Goal: Task Accomplishment & Management: Manage account settings

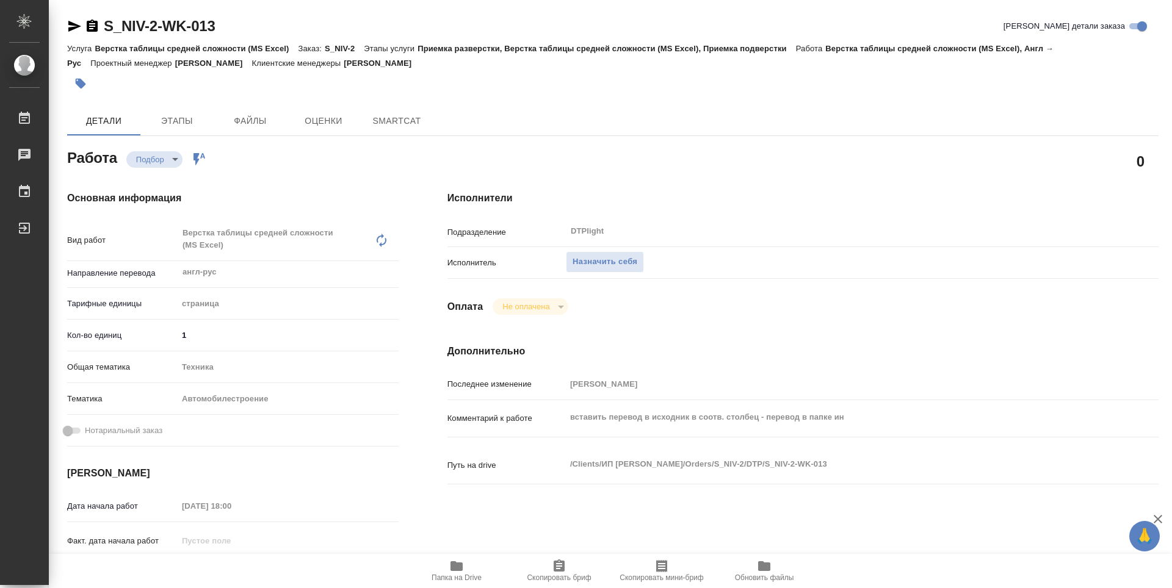
type textarea "x"
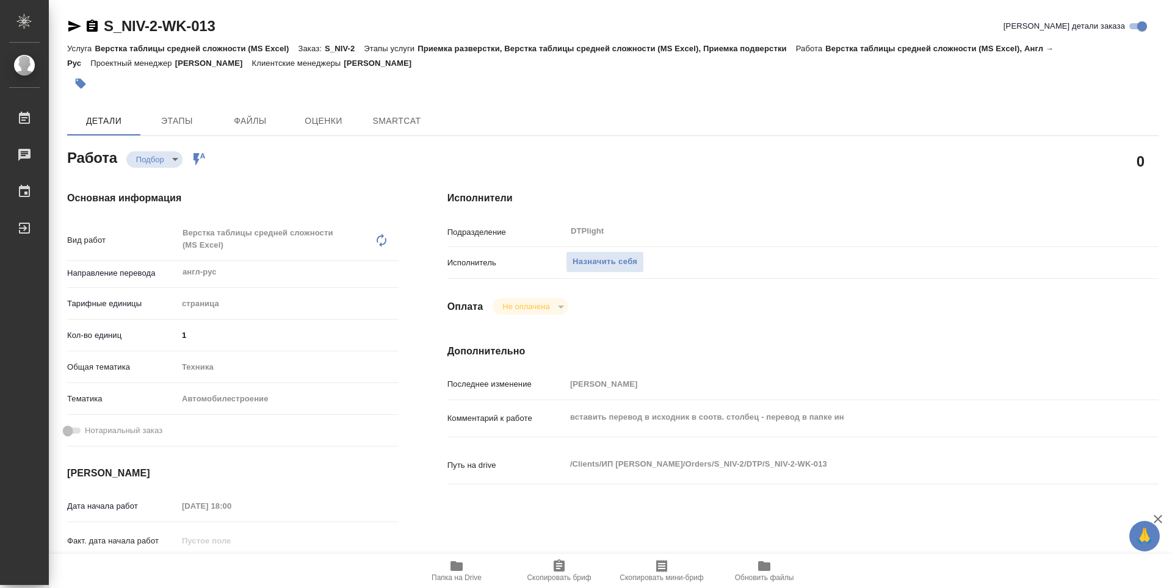
type textarea "x"
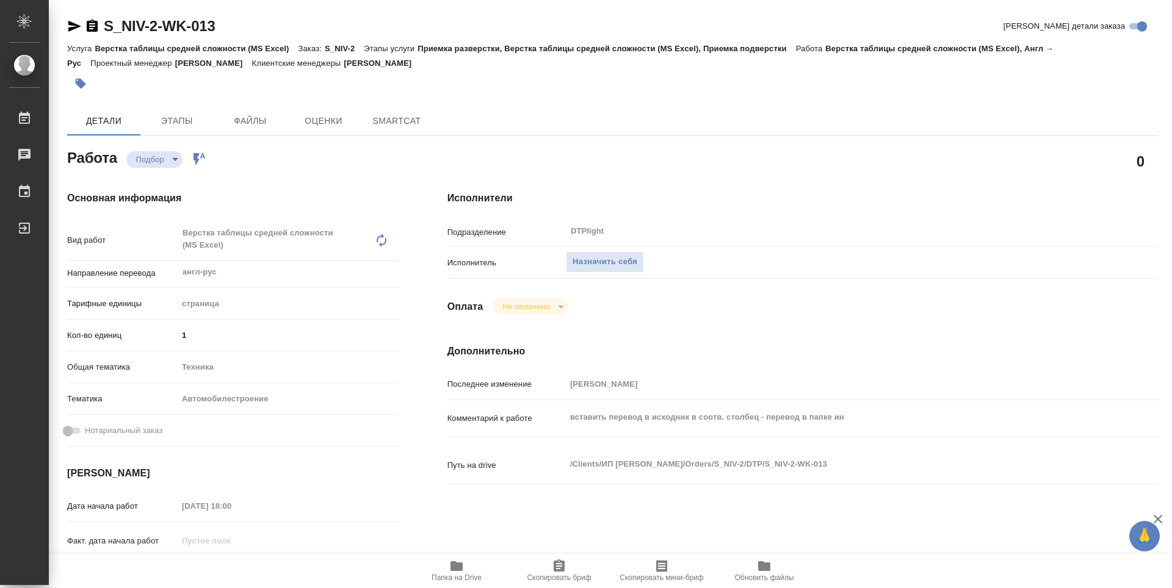
type textarea "x"
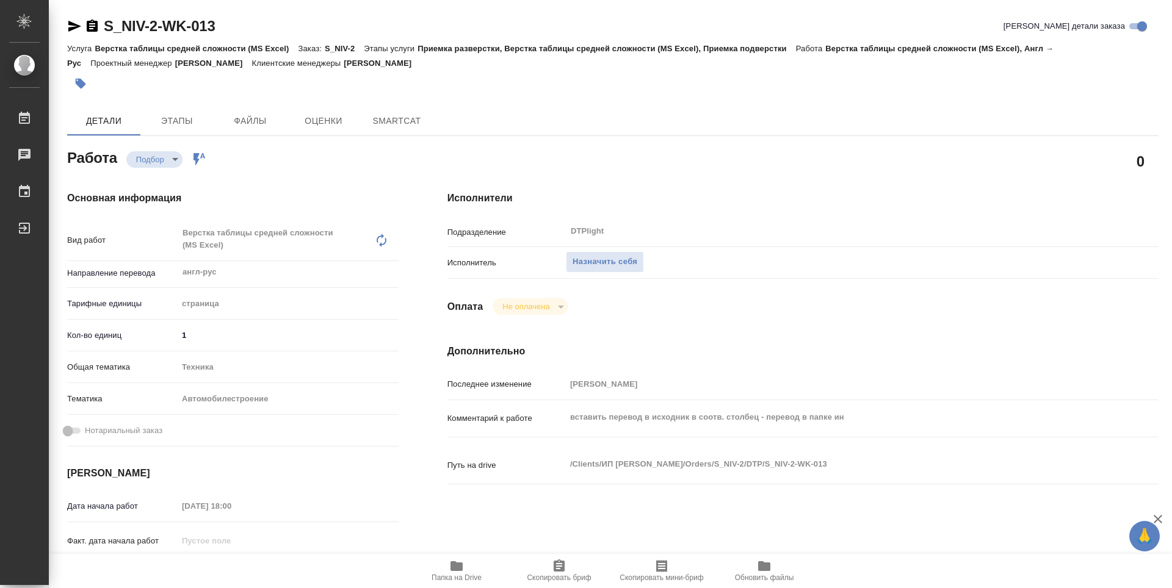
type textarea "x"
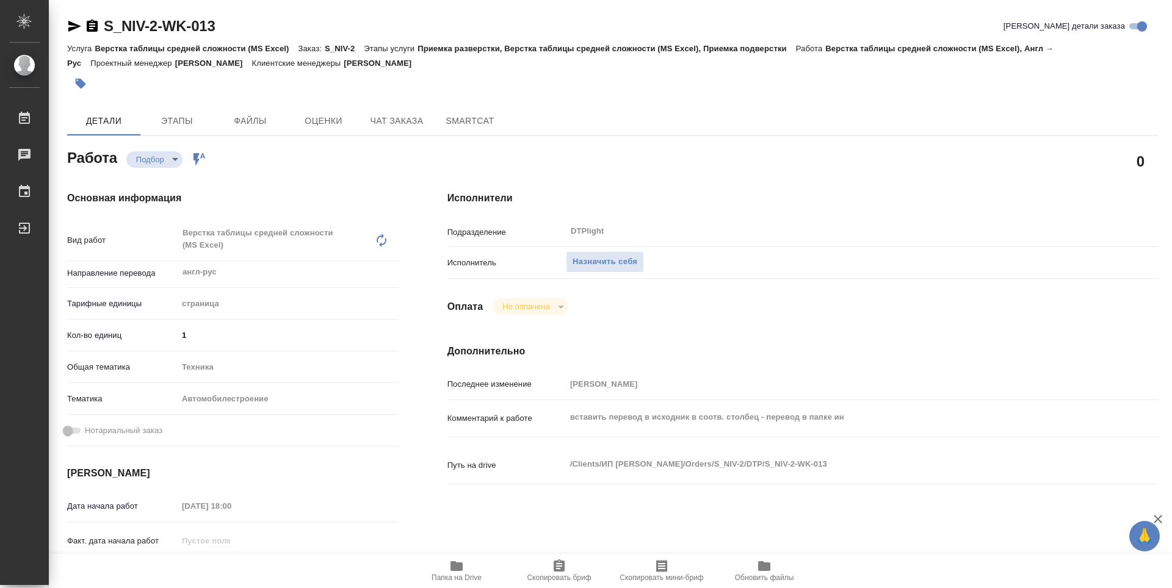
type textarea "x"
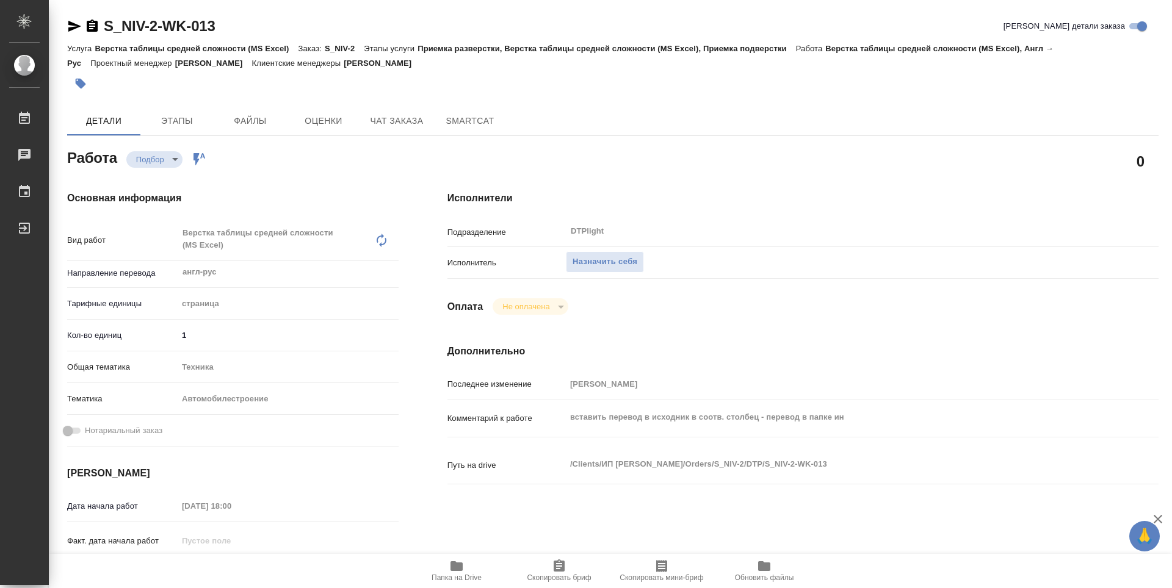
click at [458, 564] on icon "button" at bounding box center [456, 566] width 12 height 10
type textarea "x"
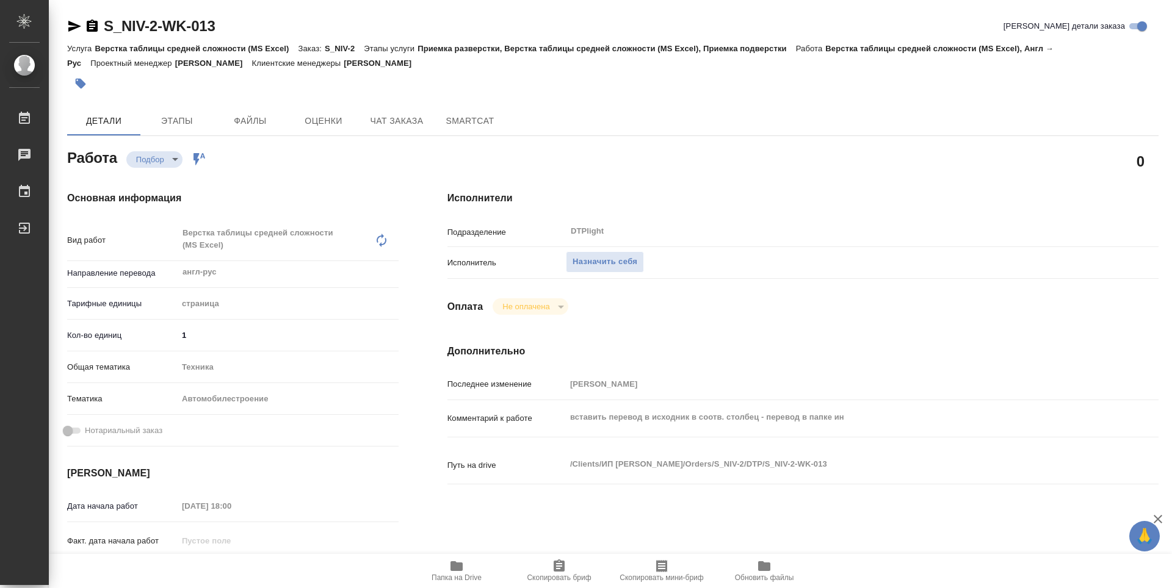
type textarea "x"
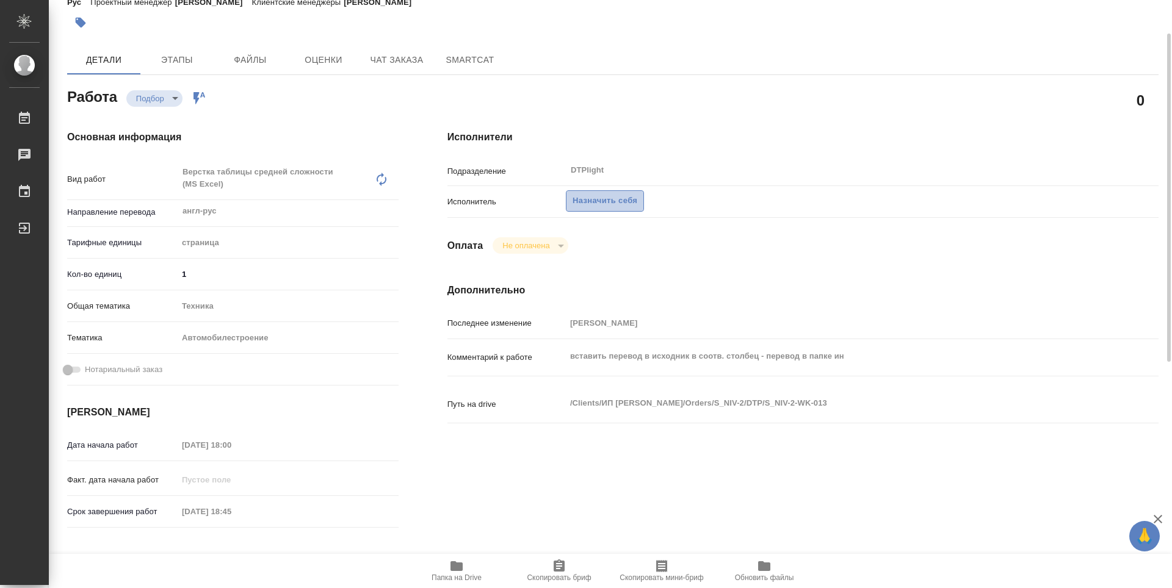
click at [588, 204] on span "Назначить себя" at bounding box center [604, 201] width 65 height 14
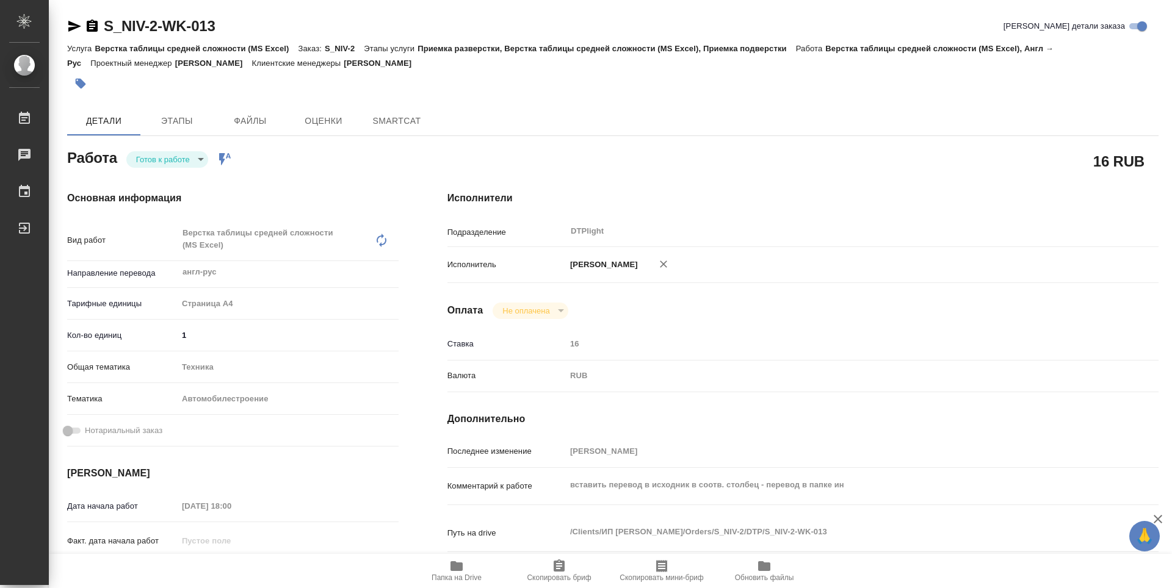
type textarea "x"
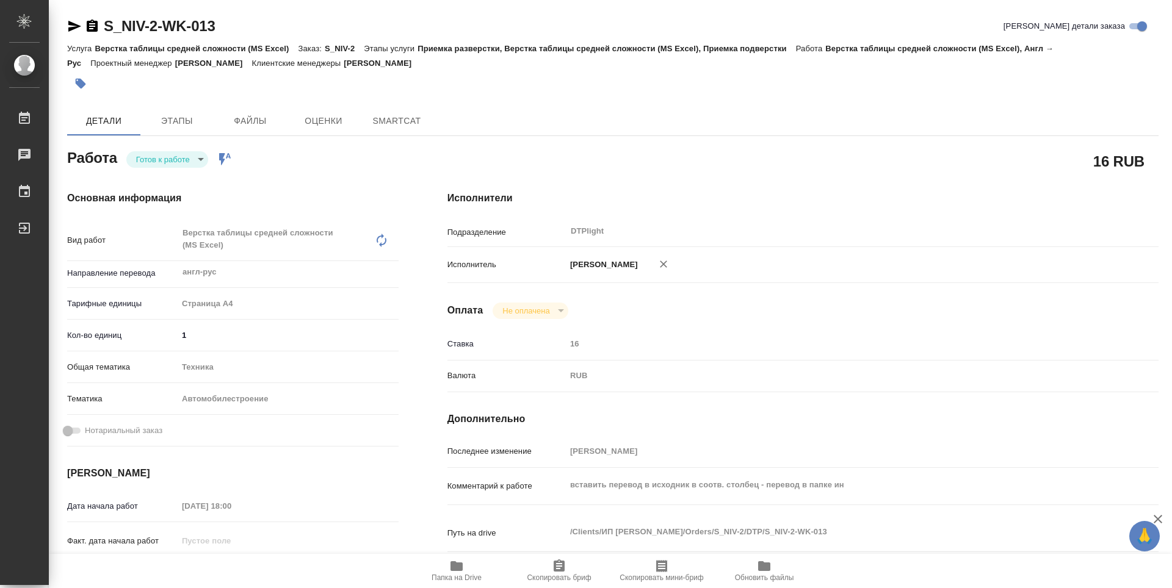
type textarea "x"
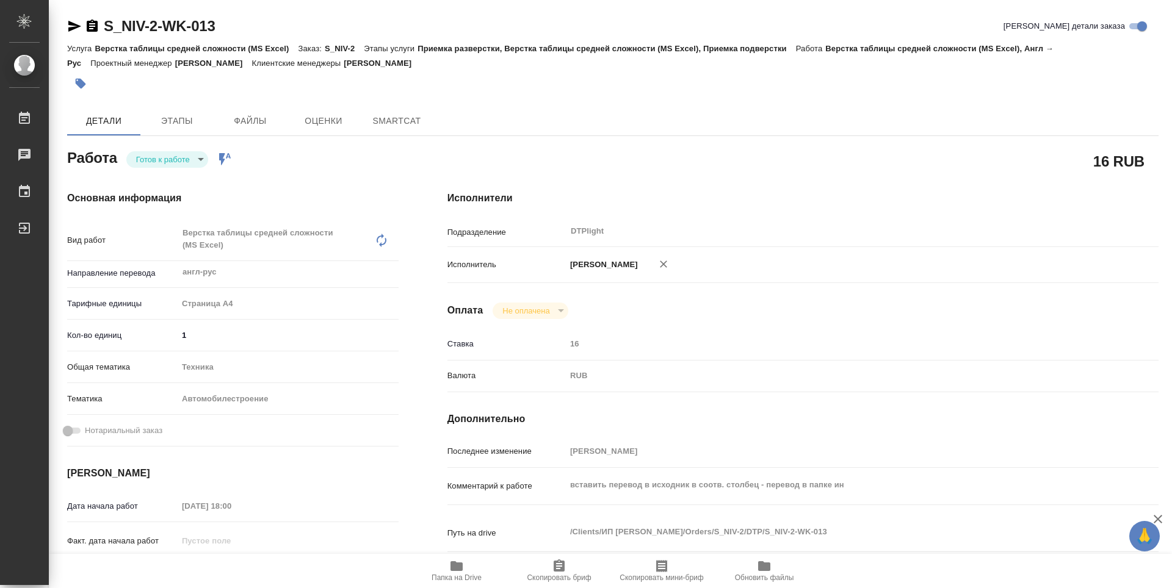
type textarea "x"
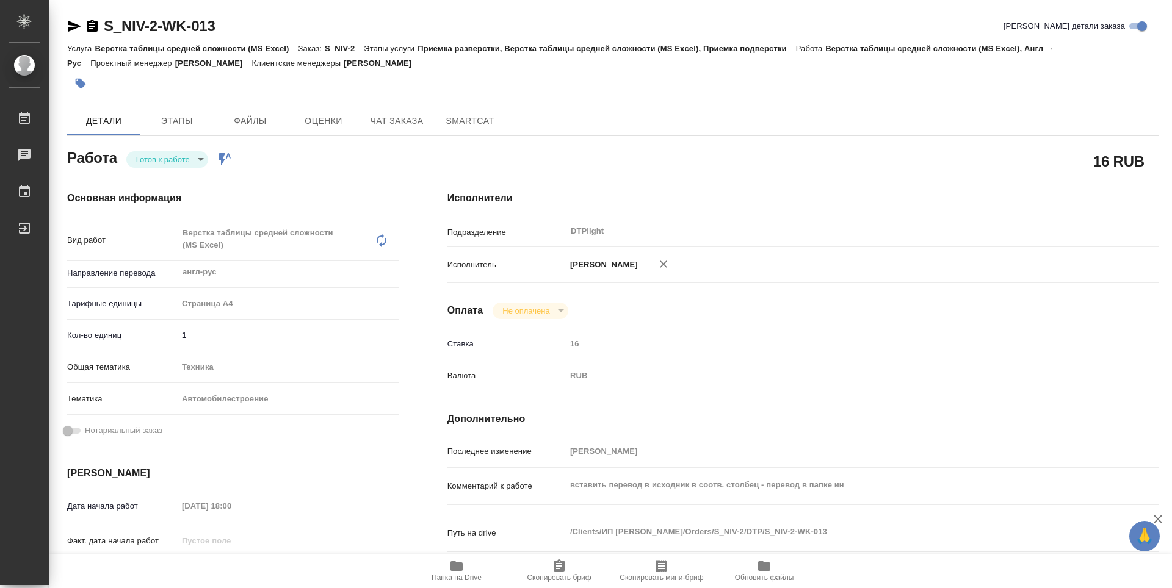
click at [199, 160] on body "🙏 .cls-1 fill:#fff; AWATERA Guselnikov Roman Работы Чаты График Выйти S_NIV-2-W…" at bounding box center [586, 294] width 1172 height 588
type textarea "x"
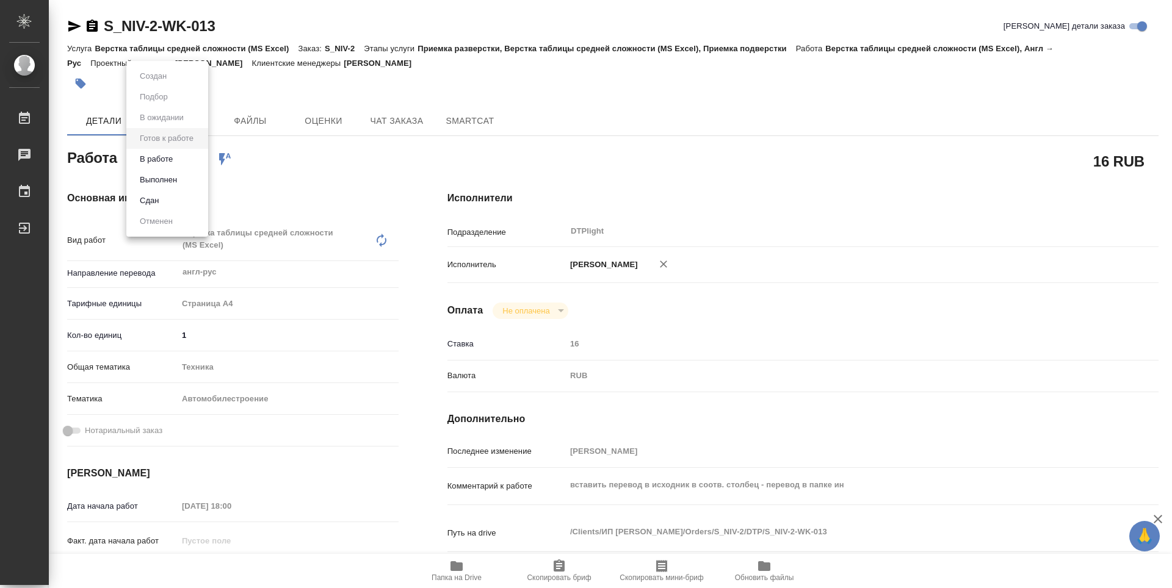
type textarea "x"
click at [170, 160] on button "В работе" at bounding box center [156, 159] width 40 height 13
type textarea "x"
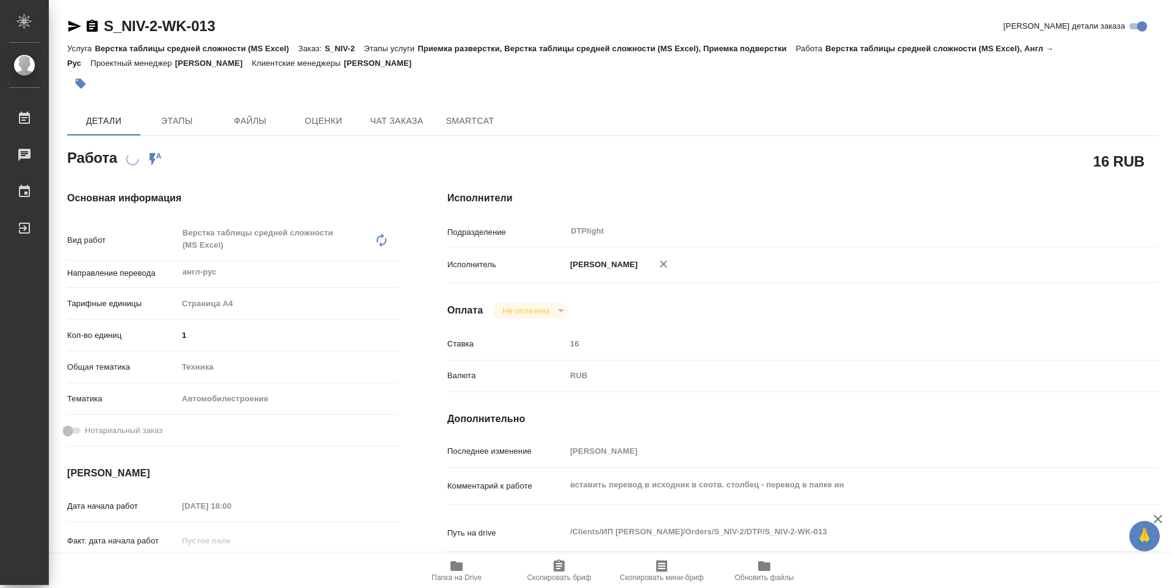
type textarea "x"
click at [453, 568] on icon "button" at bounding box center [456, 566] width 12 height 10
type textarea "x"
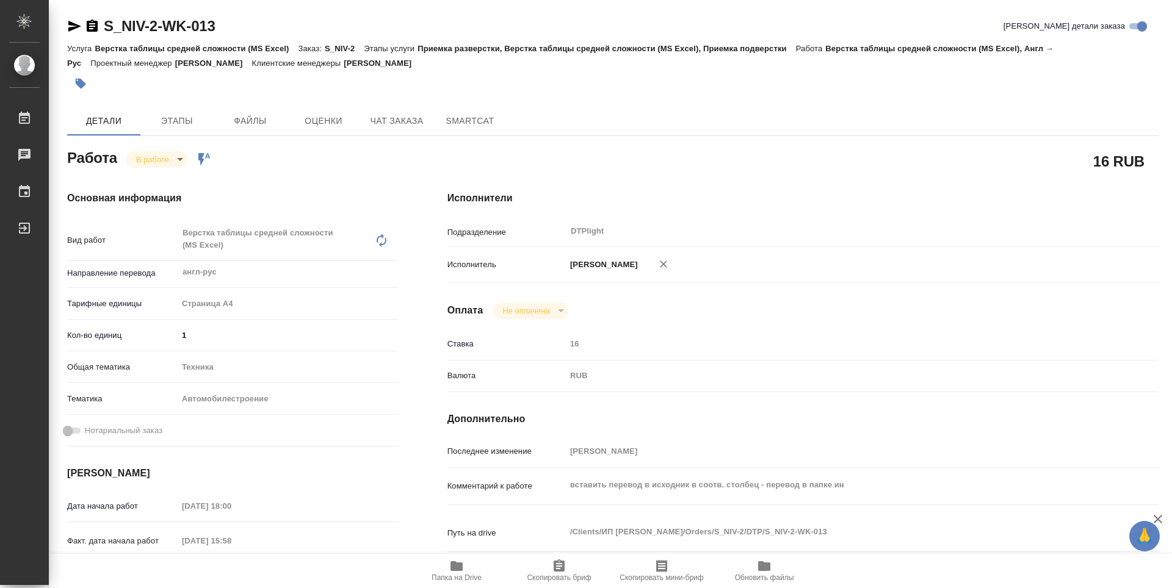
type textarea "x"
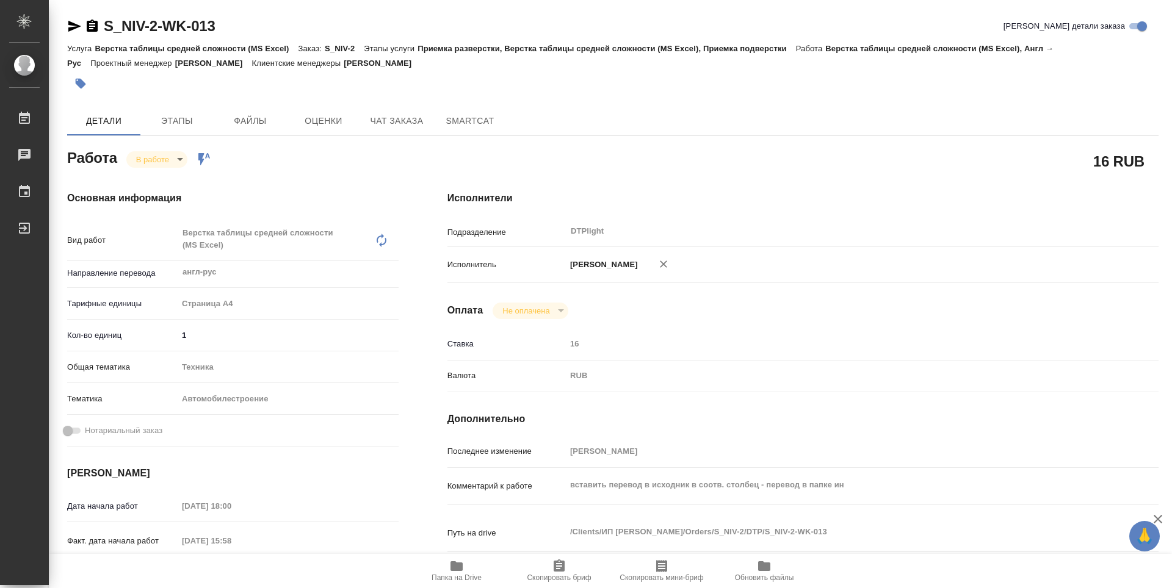
type textarea "x"
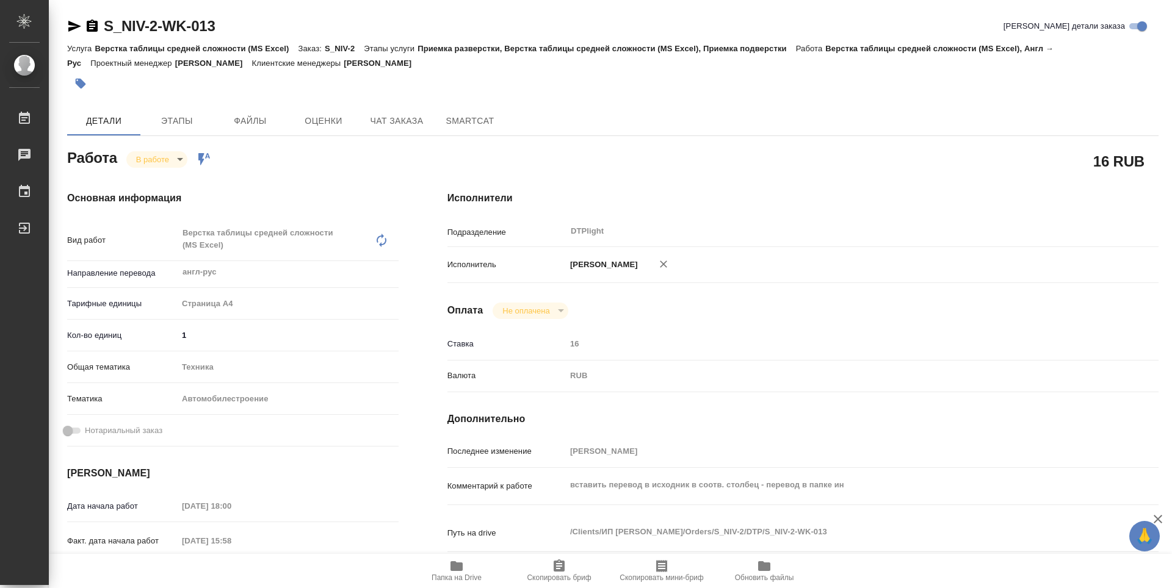
type textarea "x"
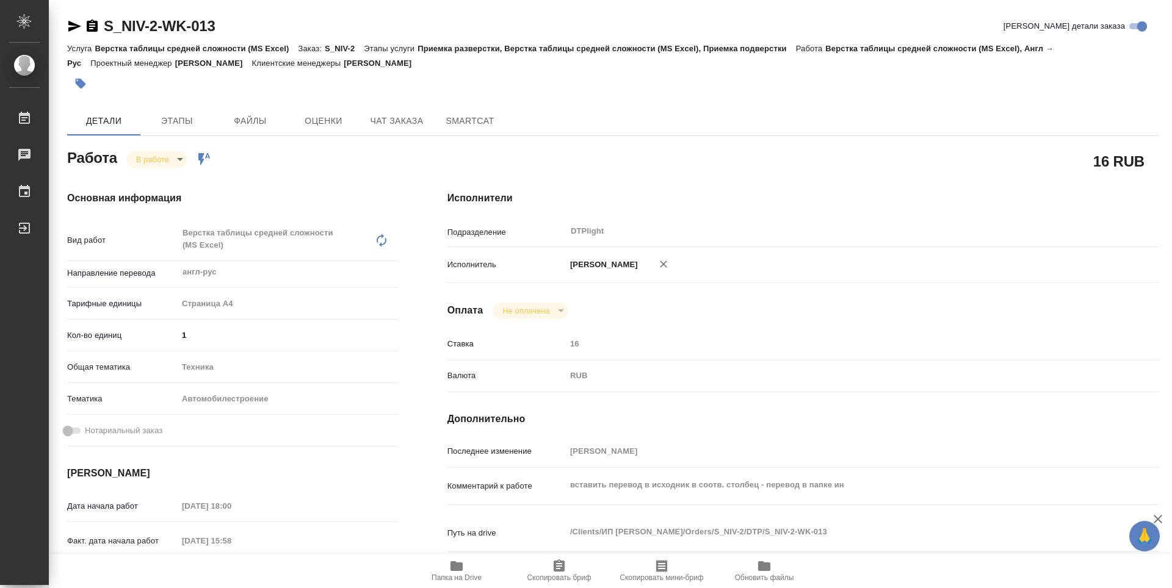
type textarea "x"
click at [94, 27] on icon "button" at bounding box center [92, 26] width 11 height 12
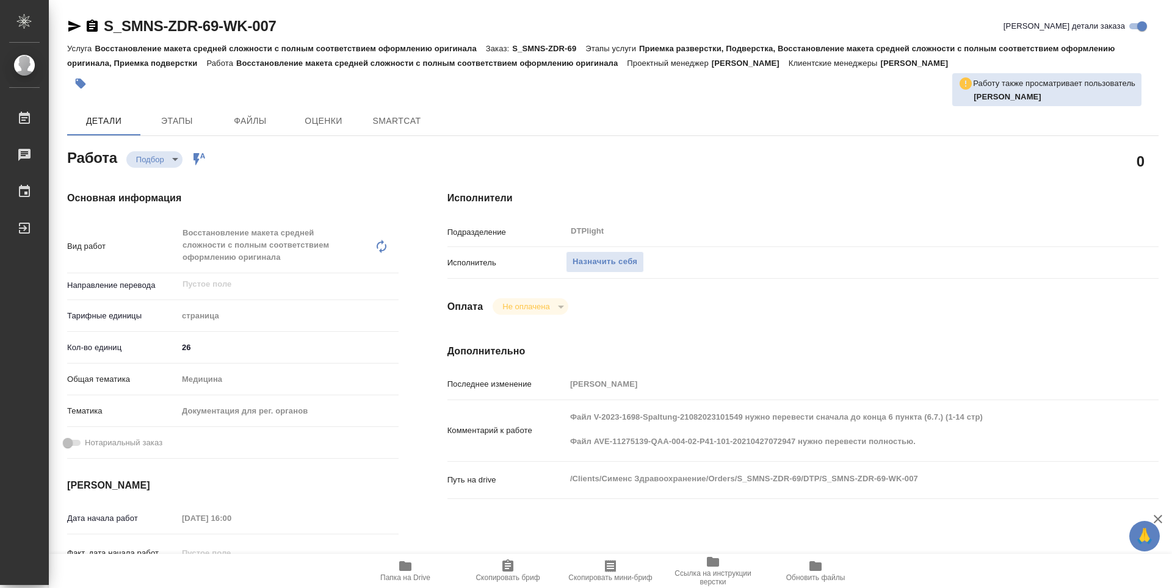
type textarea "x"
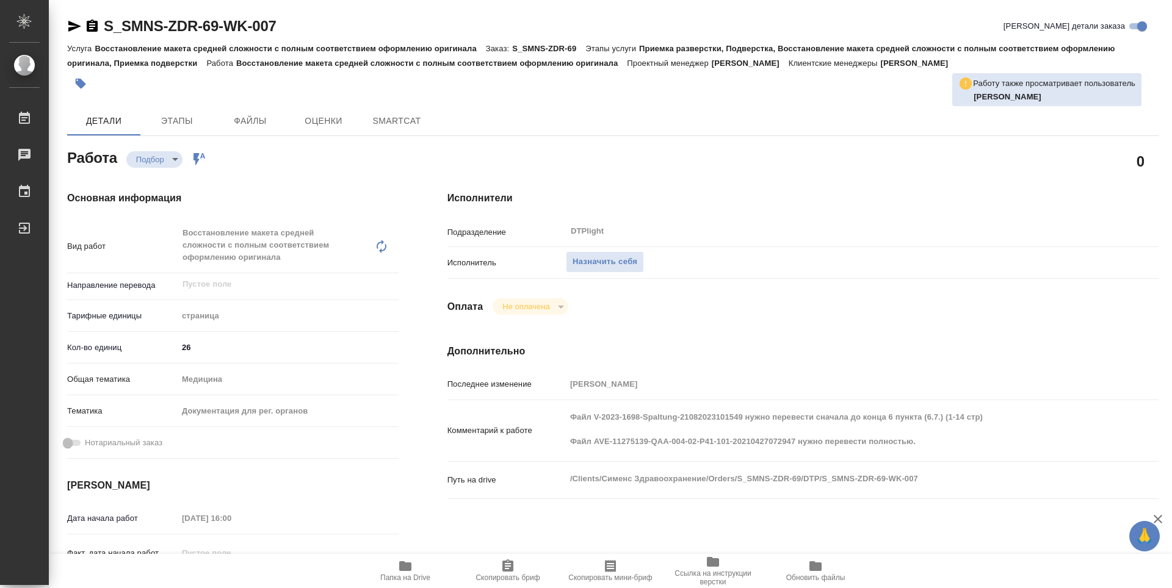
type textarea "x"
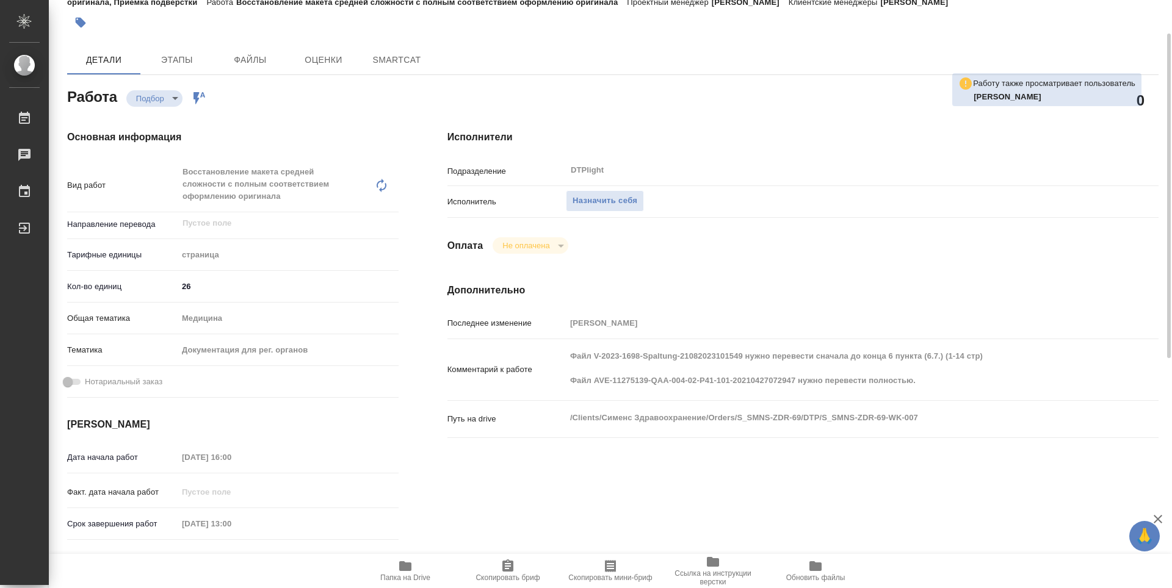
type textarea "x"
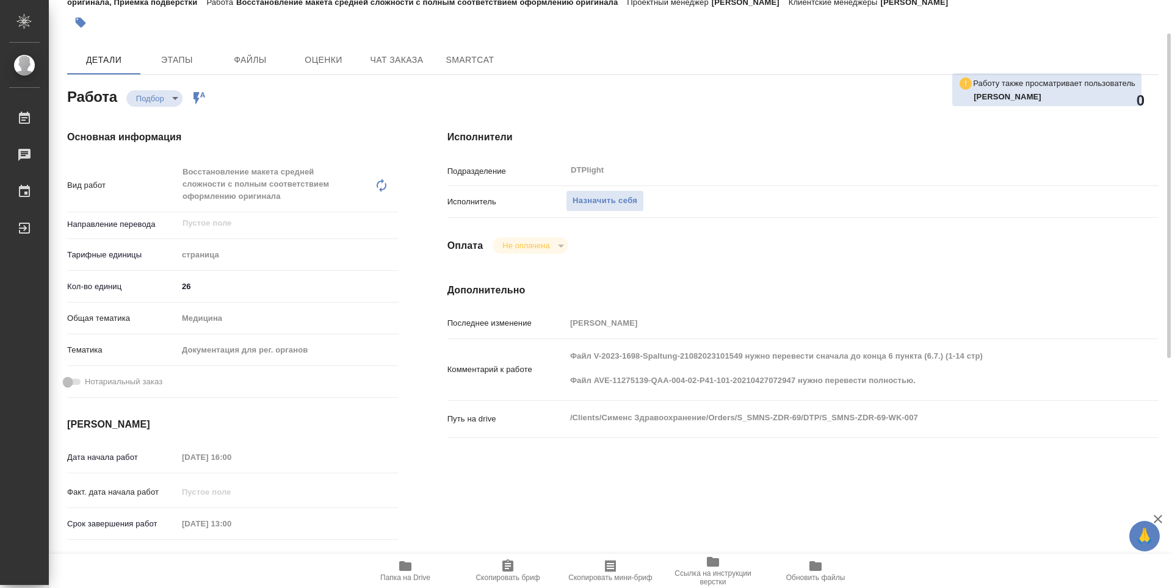
scroll to position [183, 0]
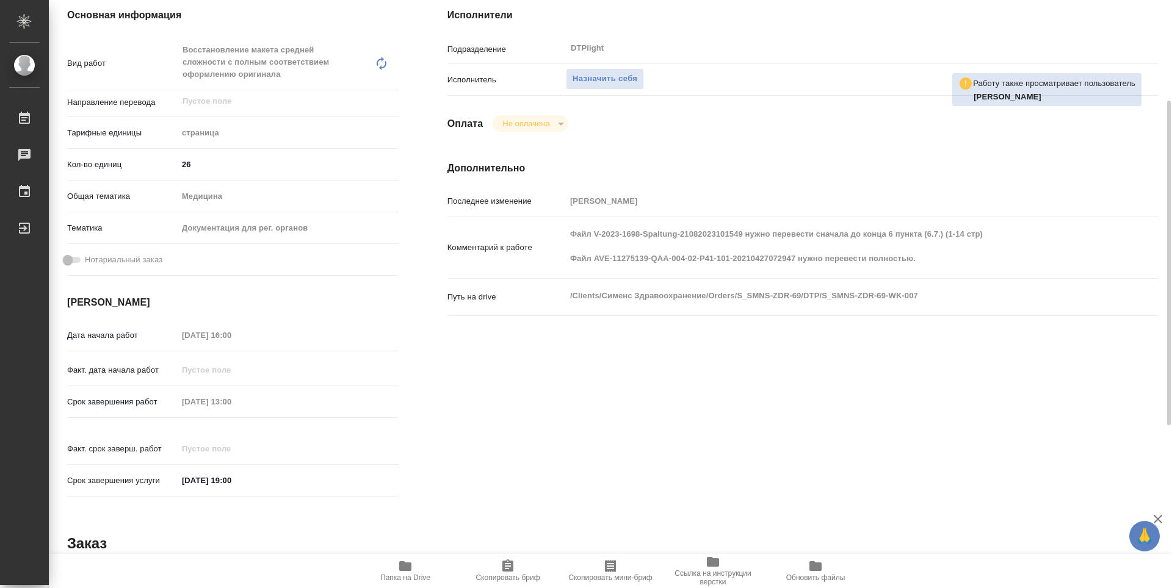
type textarea "x"
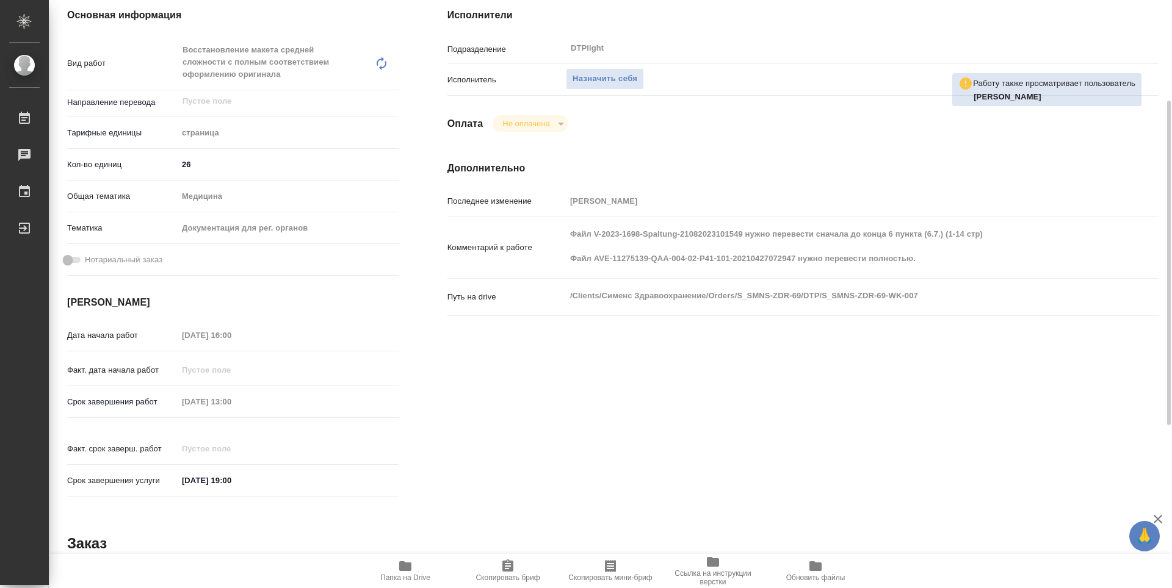
type textarea "x"
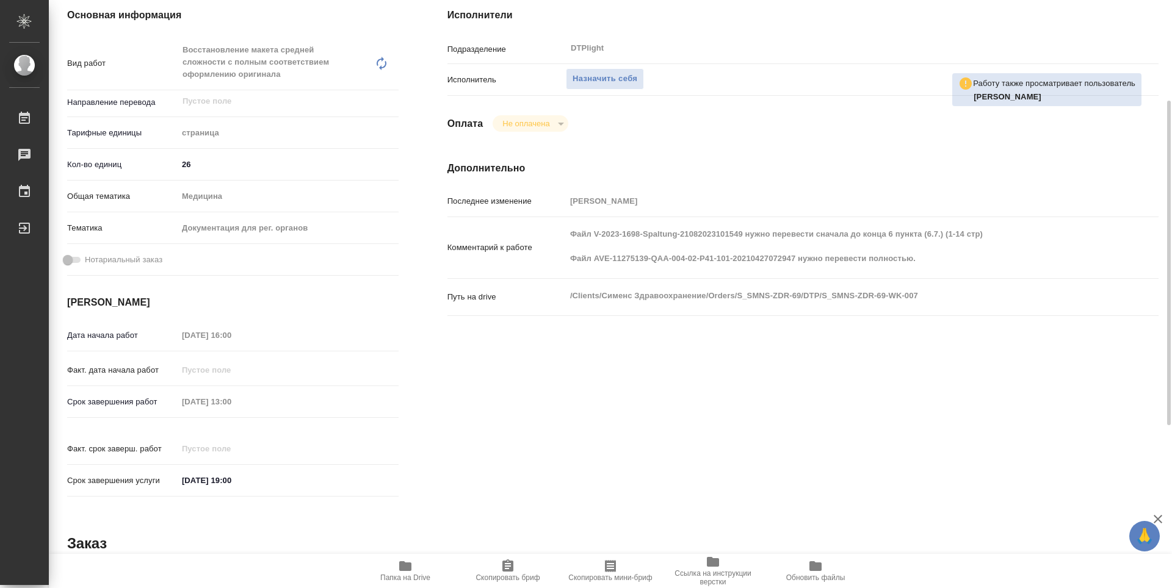
click at [397, 570] on span "Папка на Drive" at bounding box center [405, 570] width 88 height 23
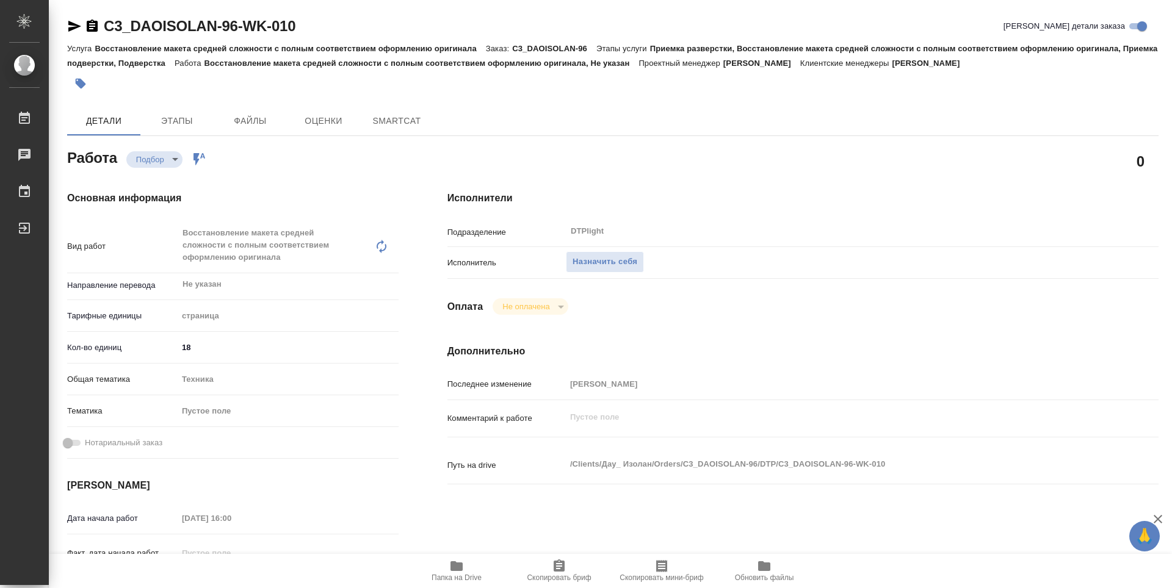
type textarea "x"
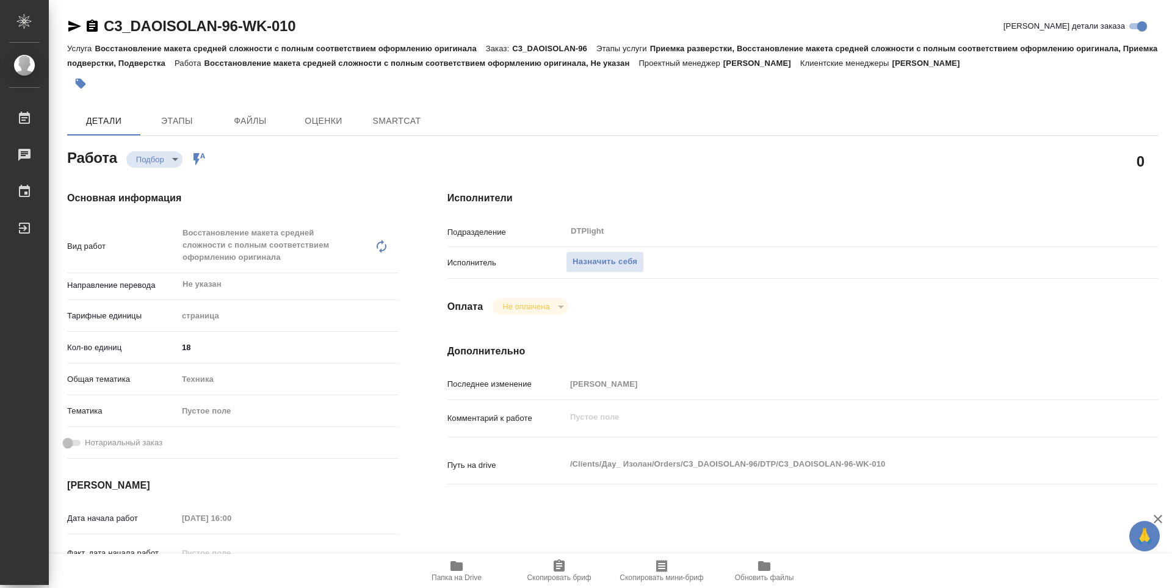
type textarea "x"
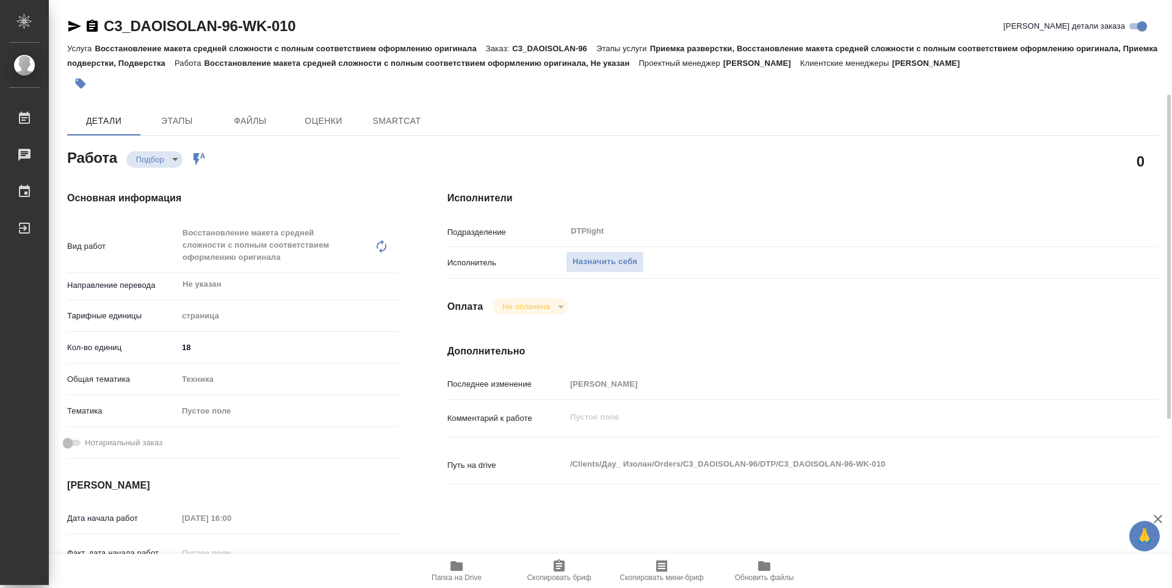
scroll to position [61, 0]
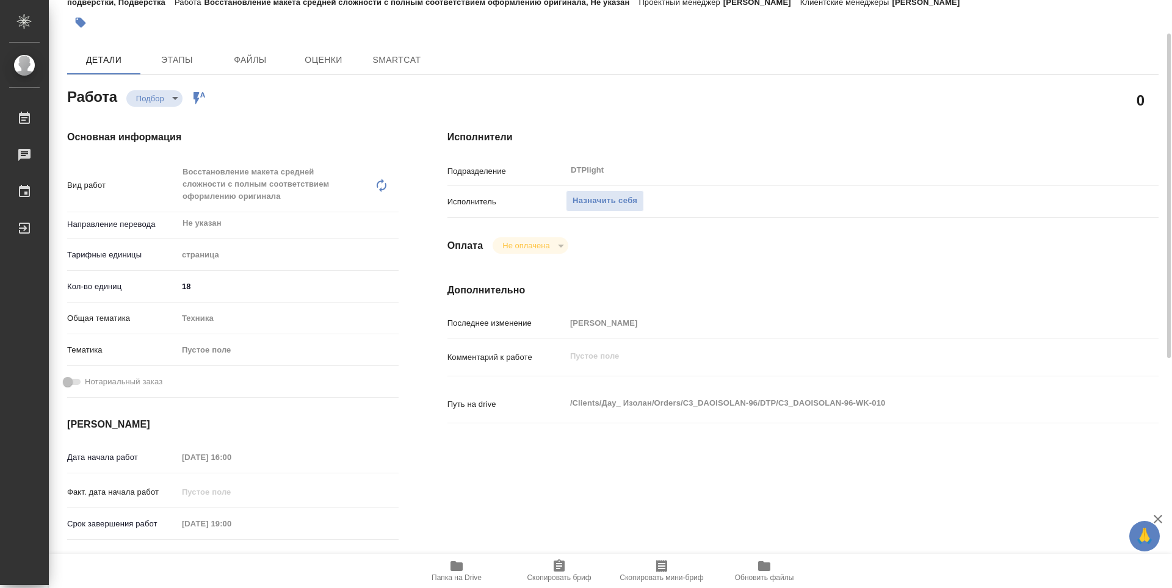
type textarea "x"
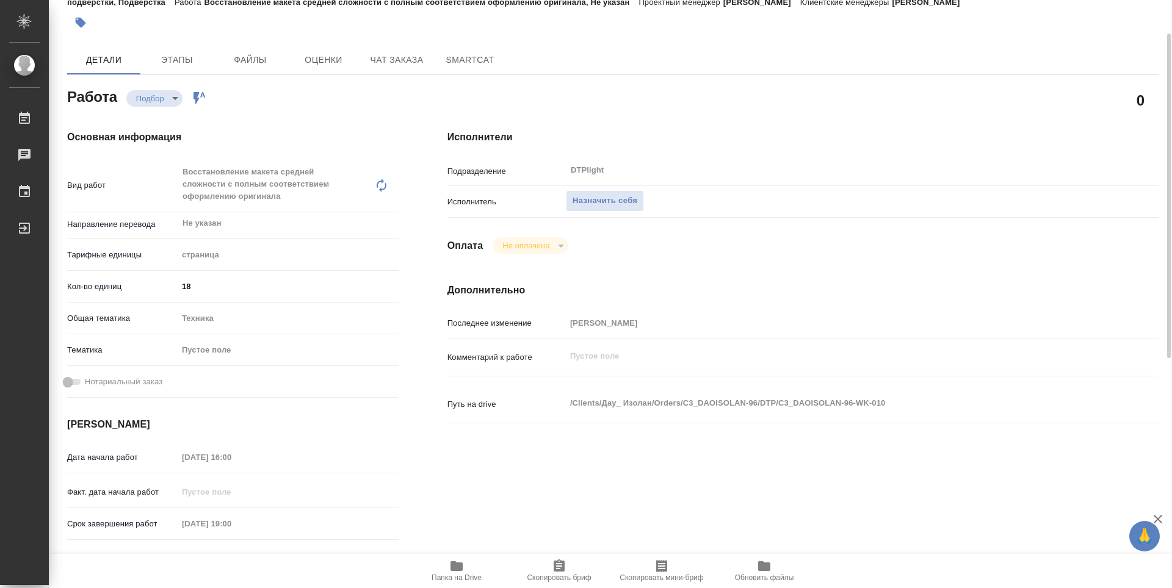
click at [456, 568] on icon "button" at bounding box center [456, 566] width 12 height 10
type textarea "x"
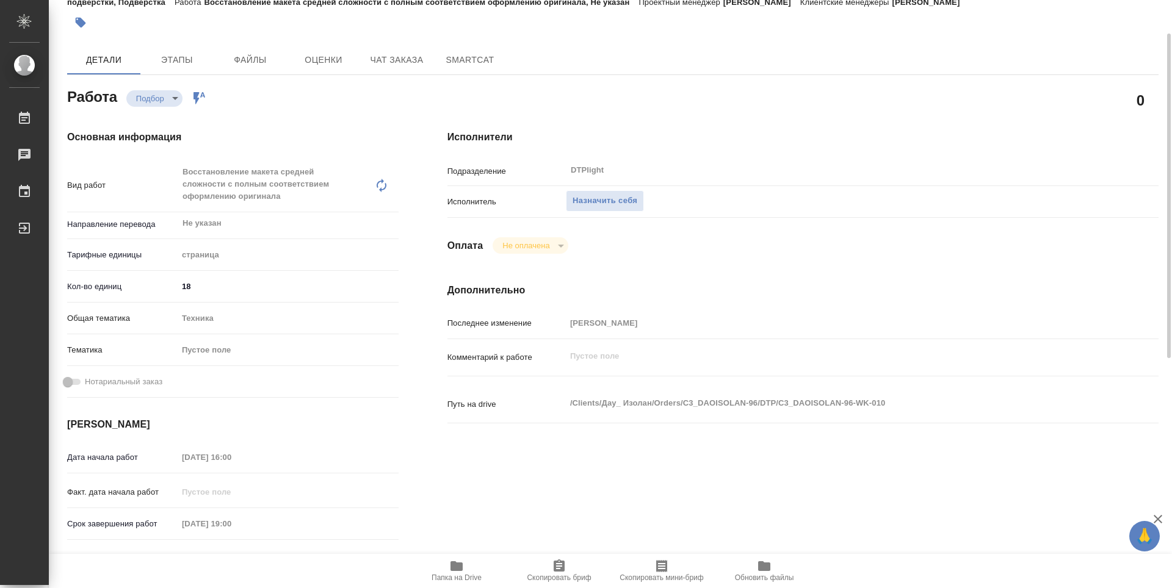
type textarea "x"
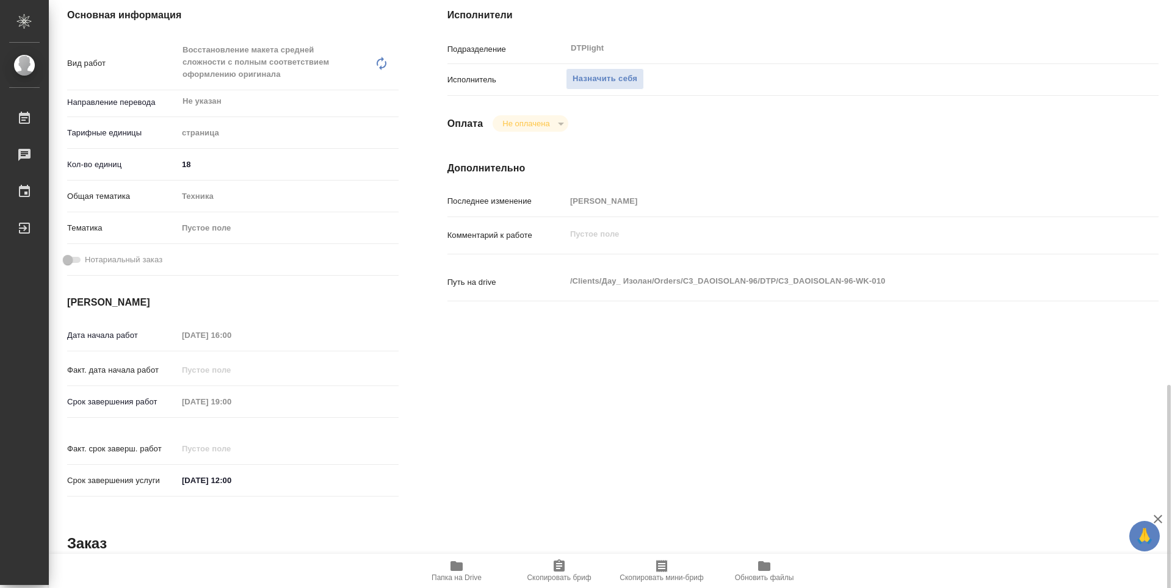
scroll to position [366, 0]
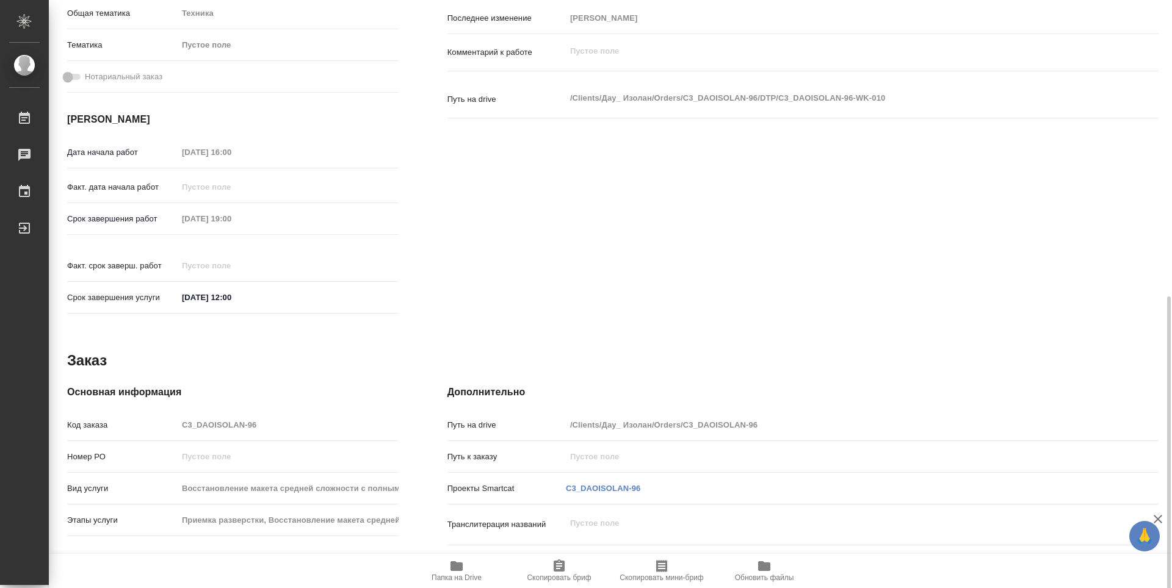
type textarea "x"
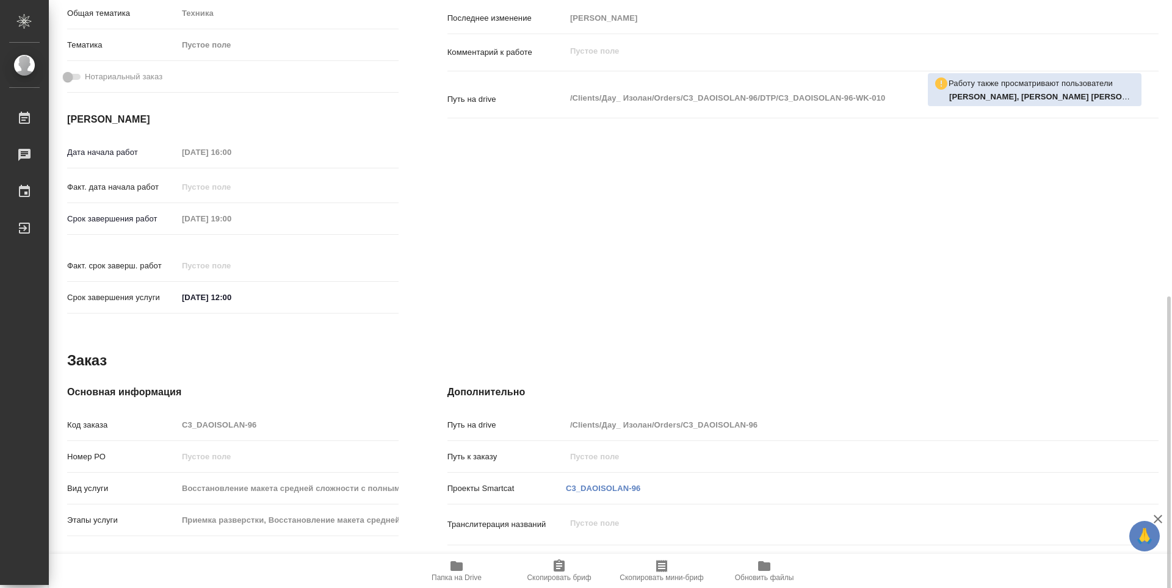
scroll to position [427, 0]
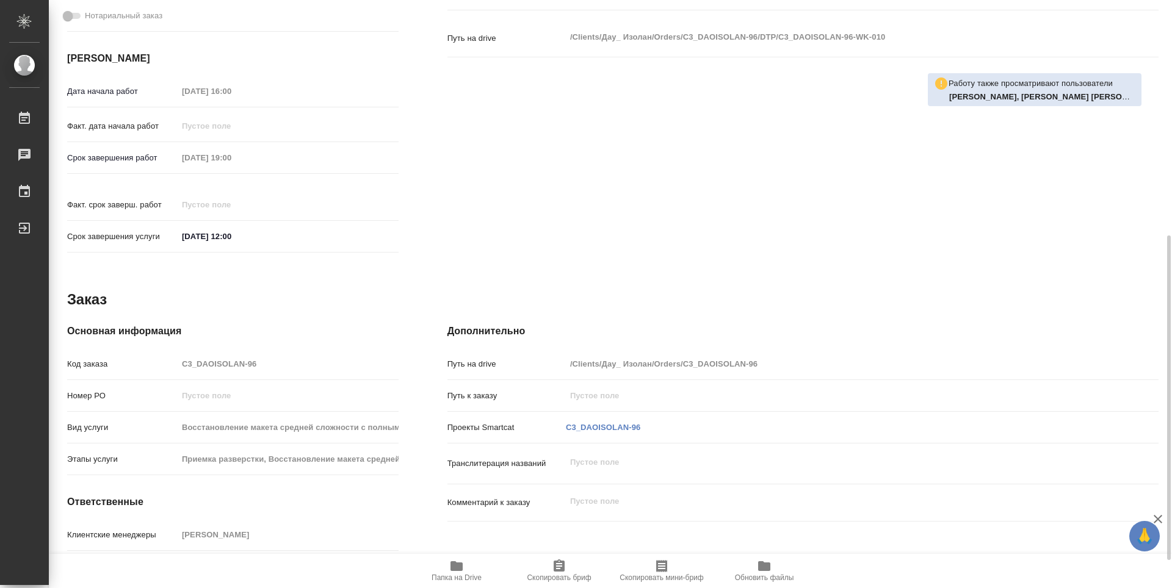
type textarea "x"
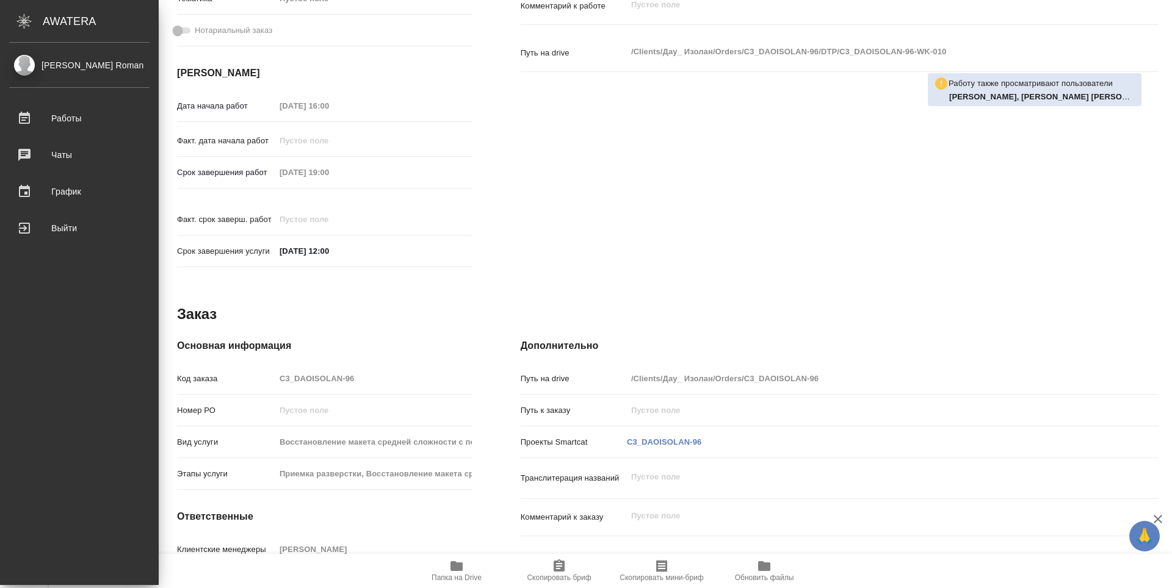
type textarea "x"
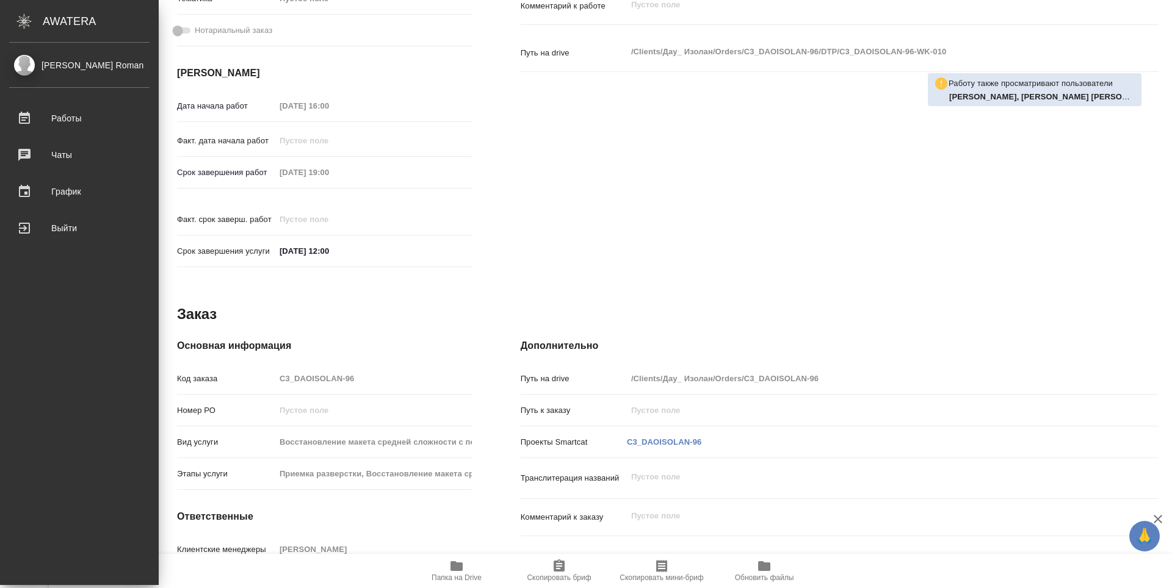
scroll to position [439, 0]
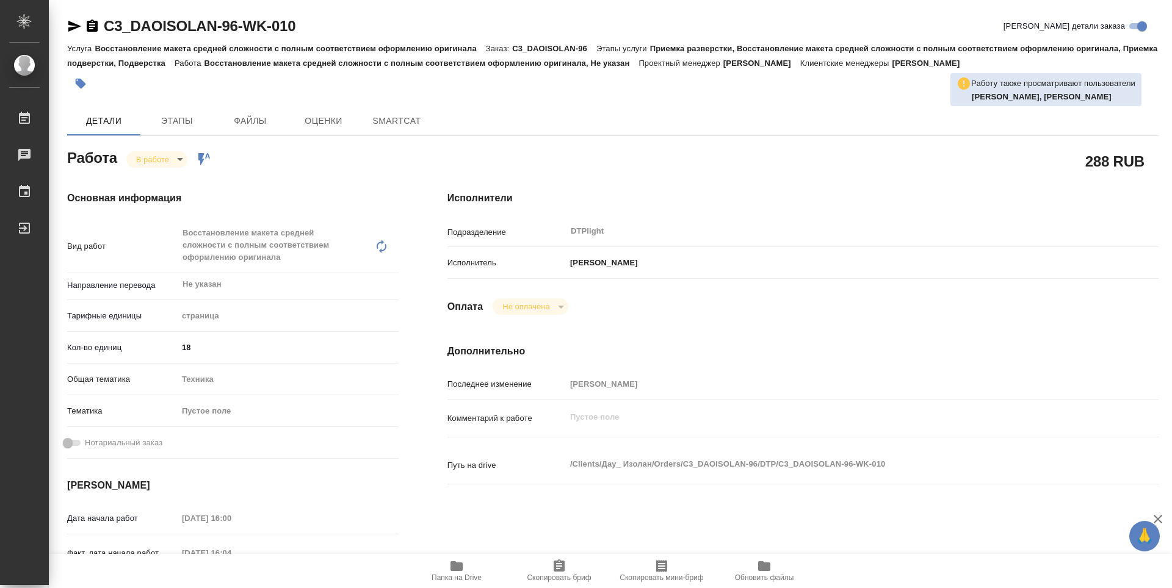
type textarea "x"
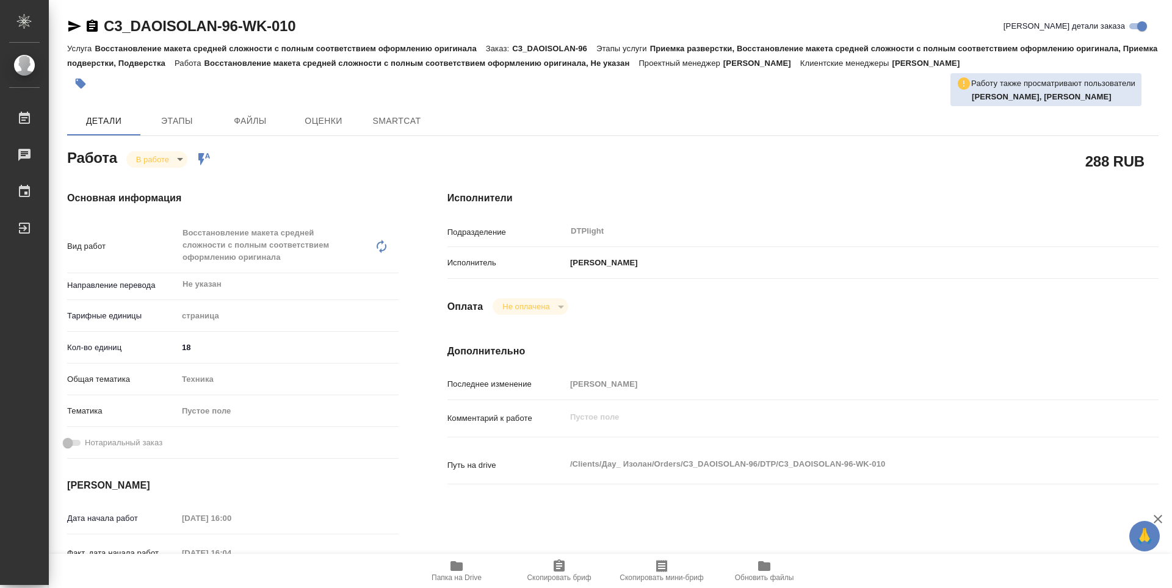
type textarea "x"
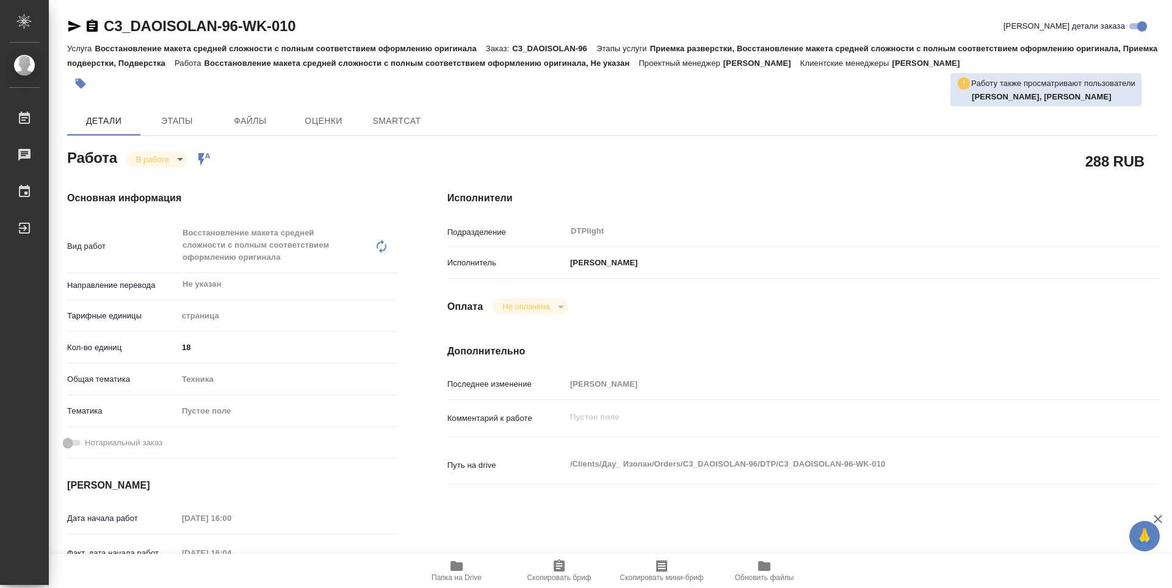
type textarea "x"
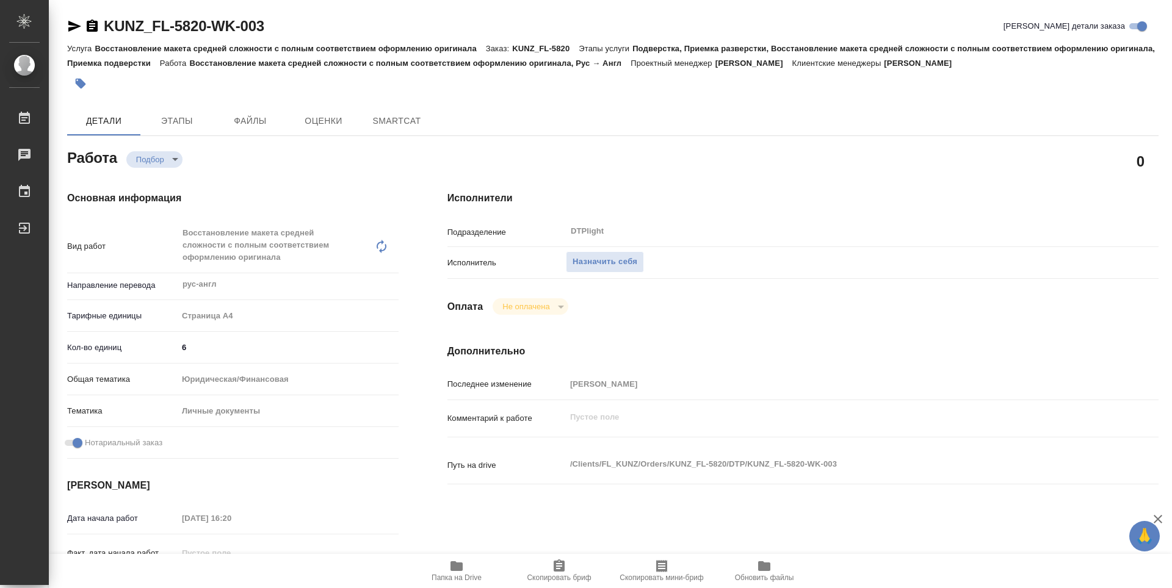
type textarea "x"
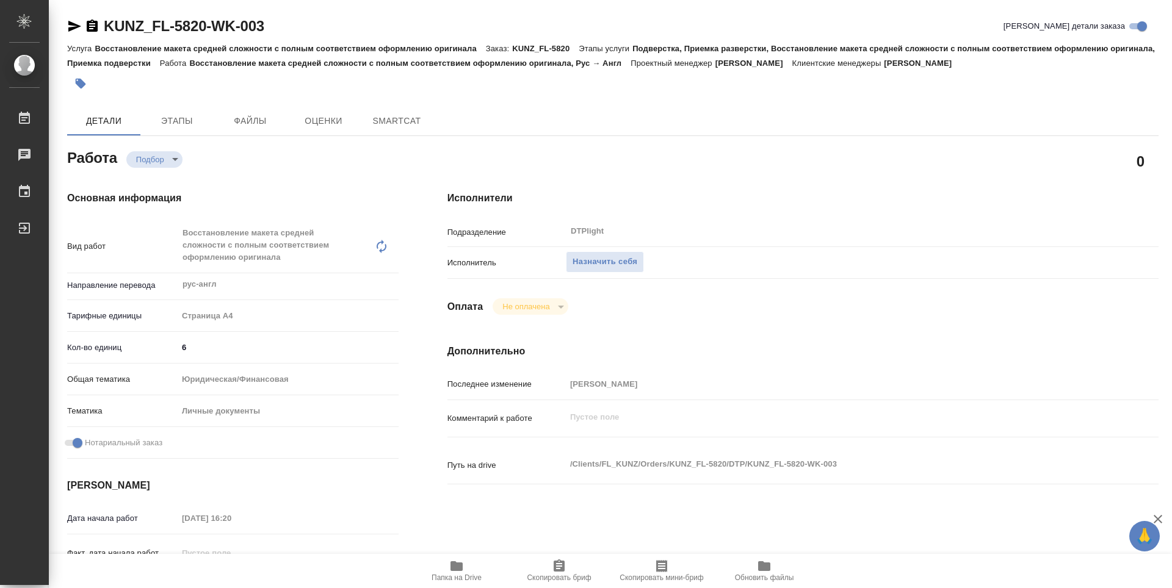
type textarea "x"
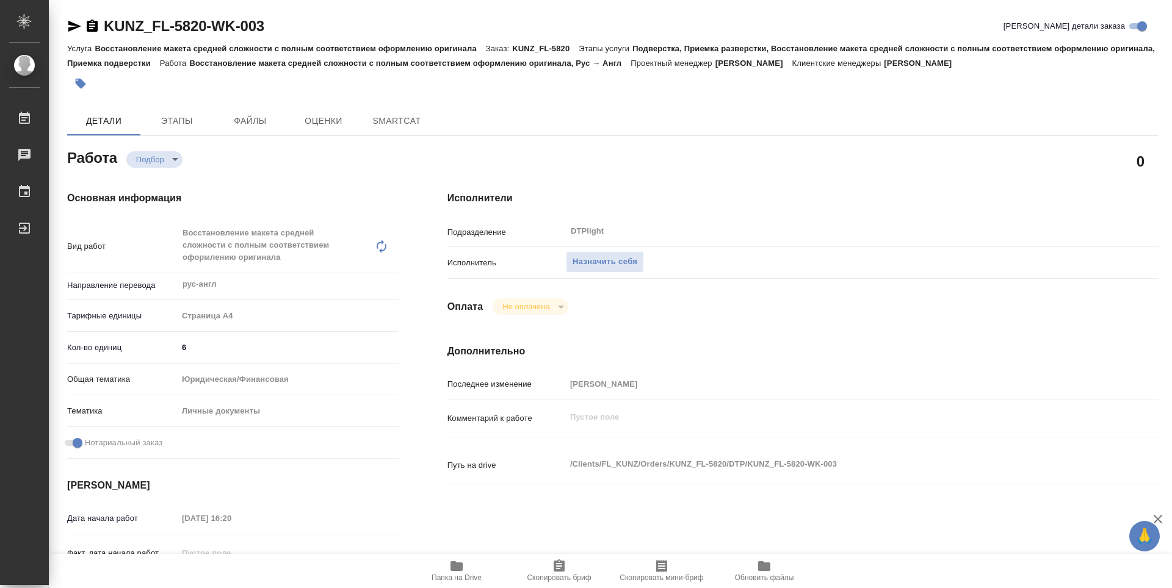
scroll to position [61, 0]
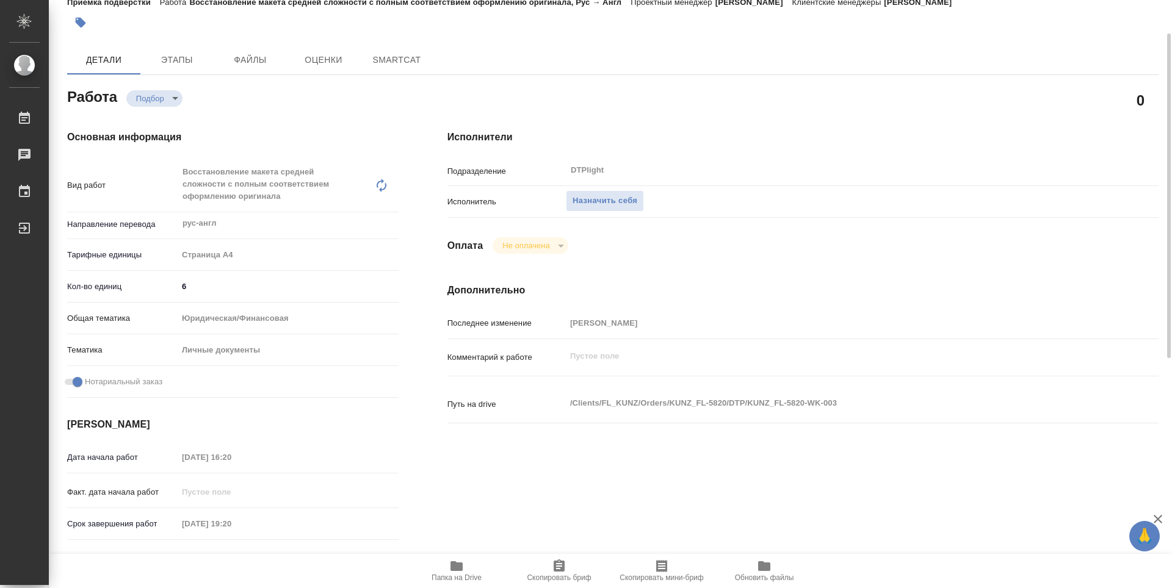
type textarea "x"
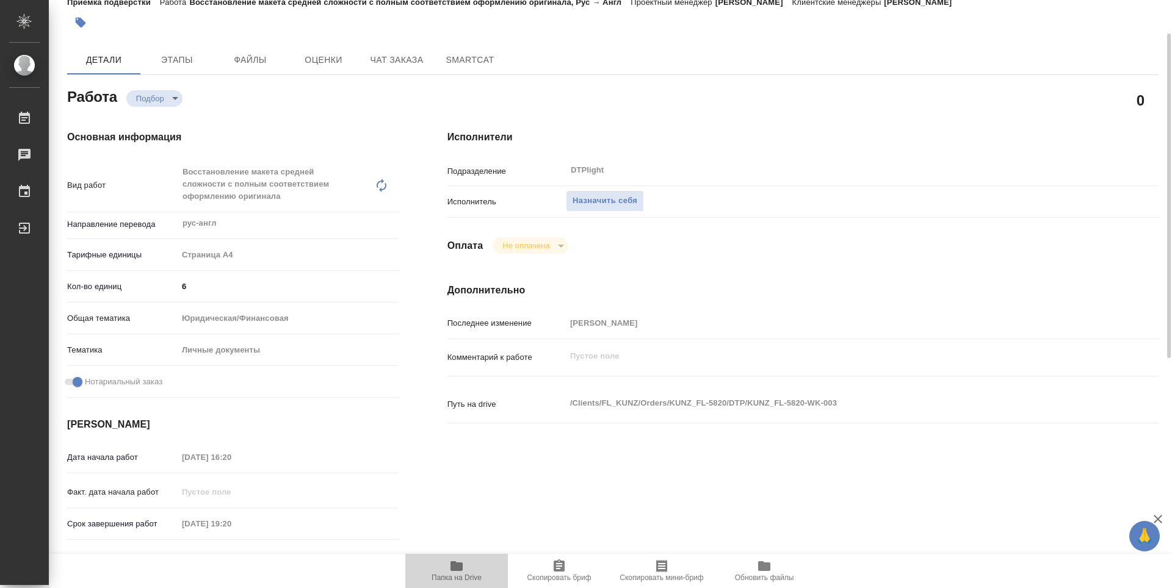
click at [466, 568] on span "Папка на Drive" at bounding box center [457, 570] width 88 height 23
type textarea "x"
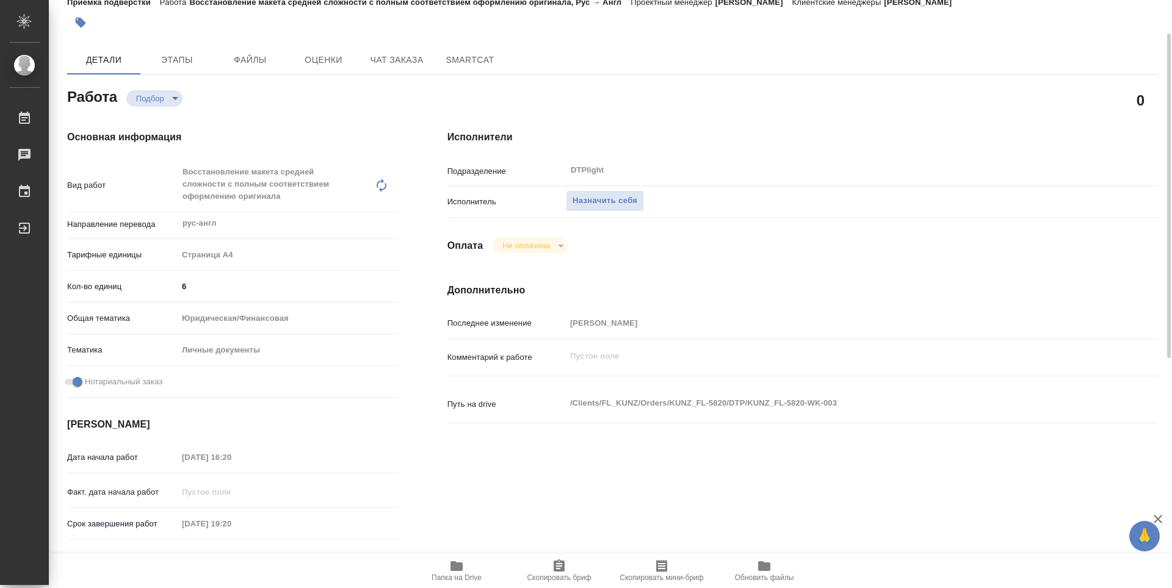
type textarea "x"
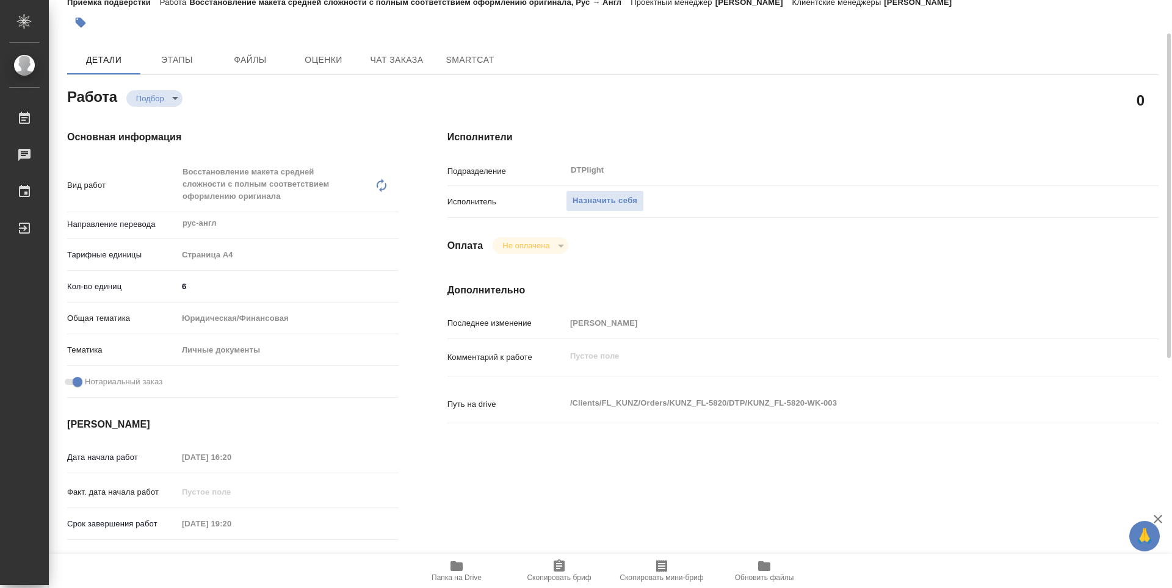
type textarea "x"
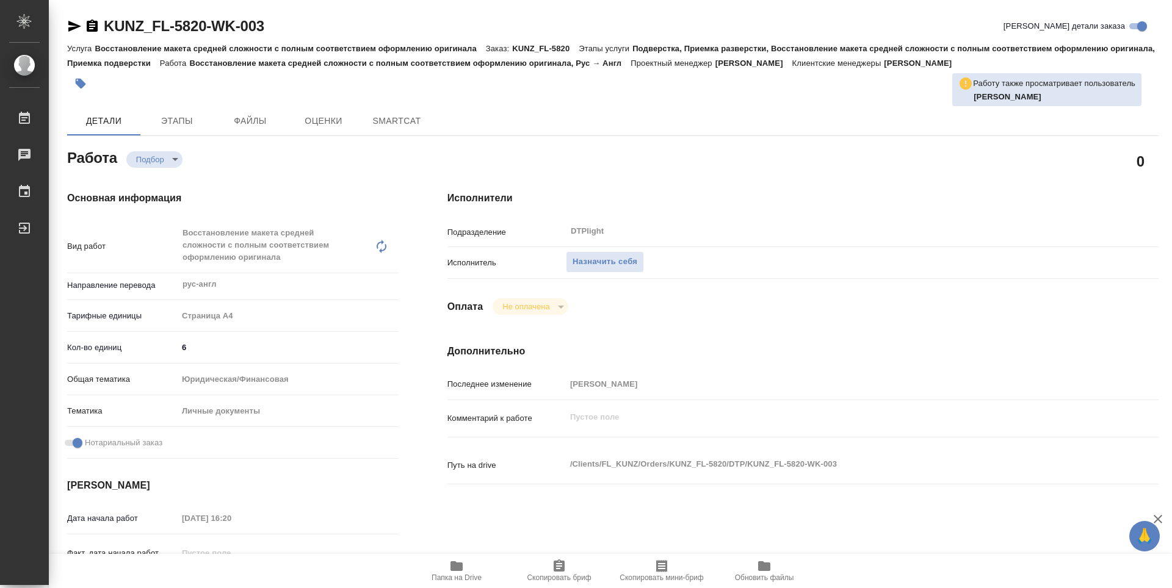
type textarea "x"
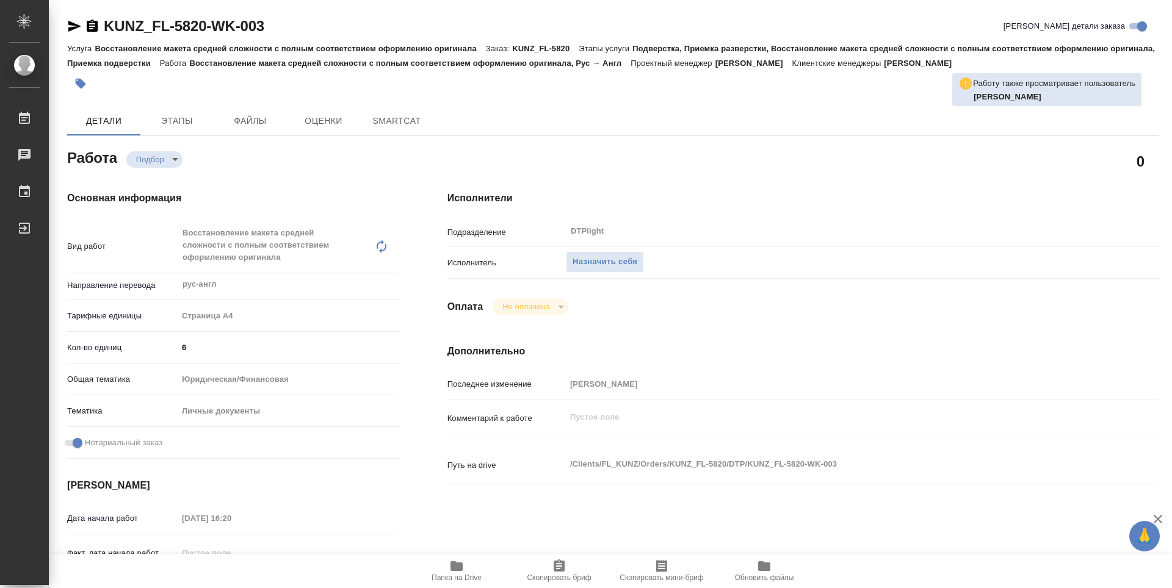
type textarea "x"
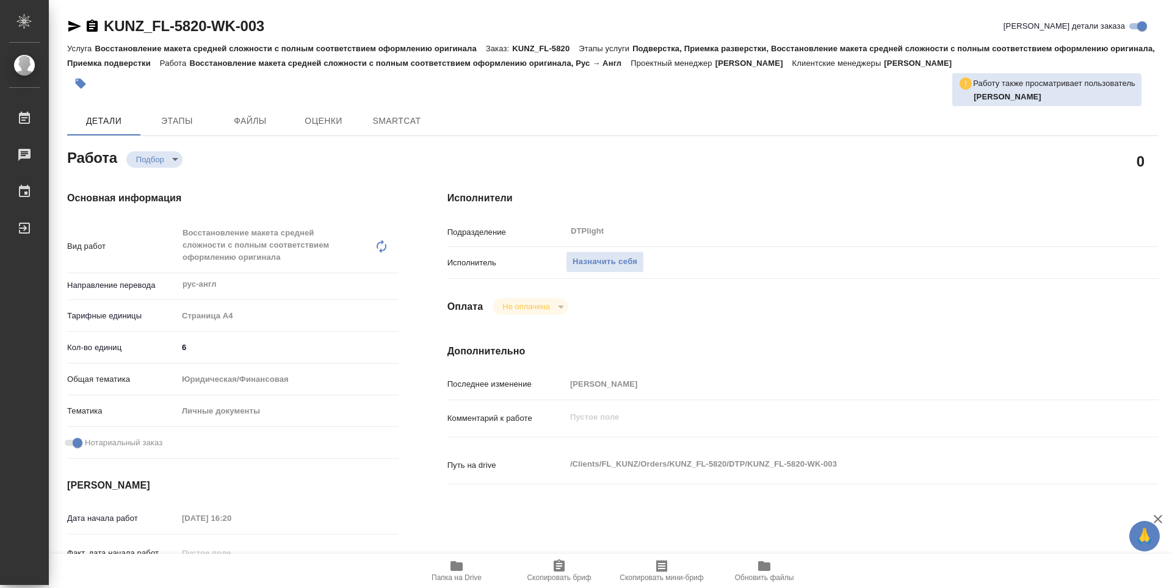
type textarea "x"
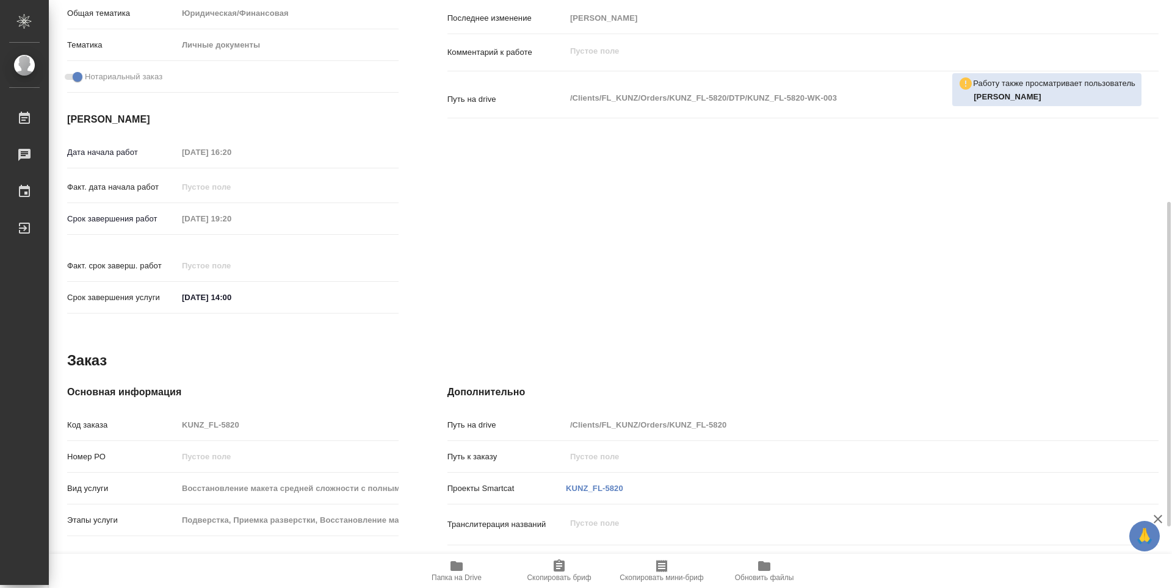
type textarea "x"
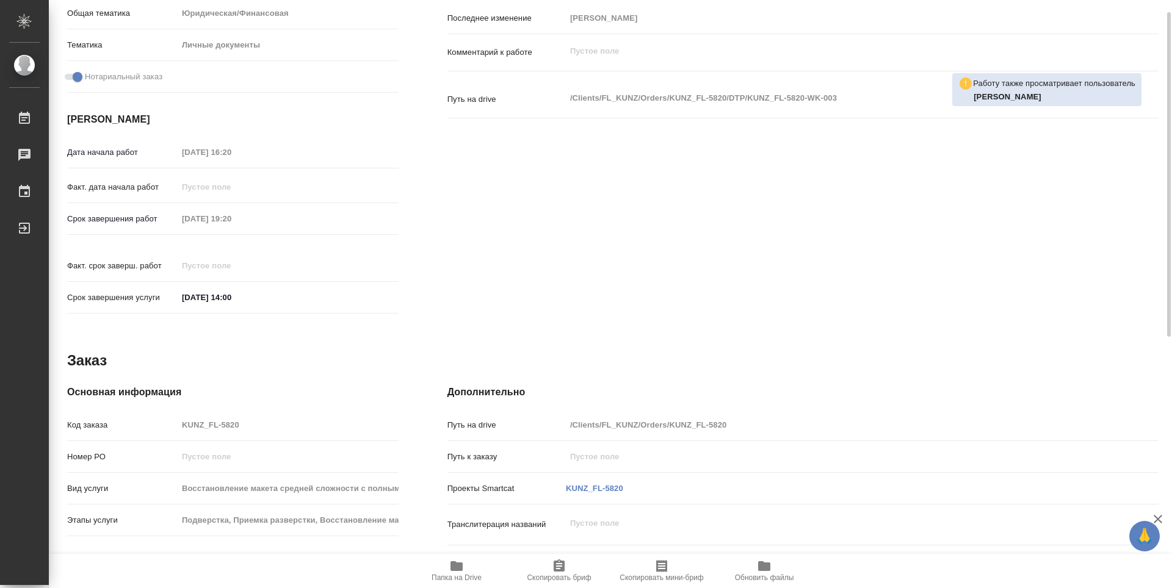
scroll to position [244, 0]
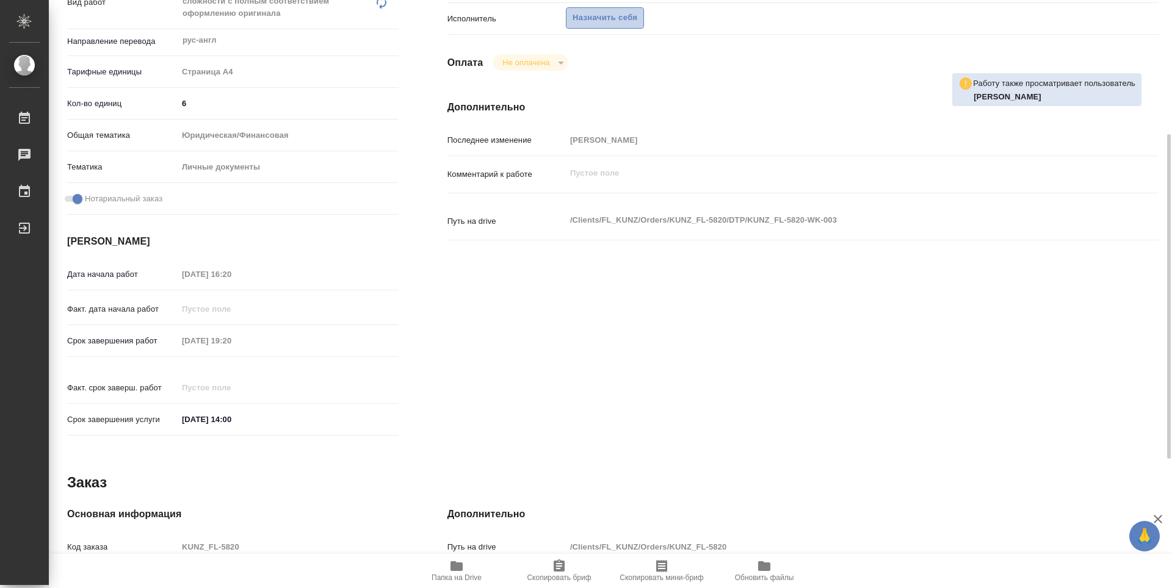
click at [609, 21] on span "Назначить себя" at bounding box center [604, 18] width 65 height 14
type textarea "x"
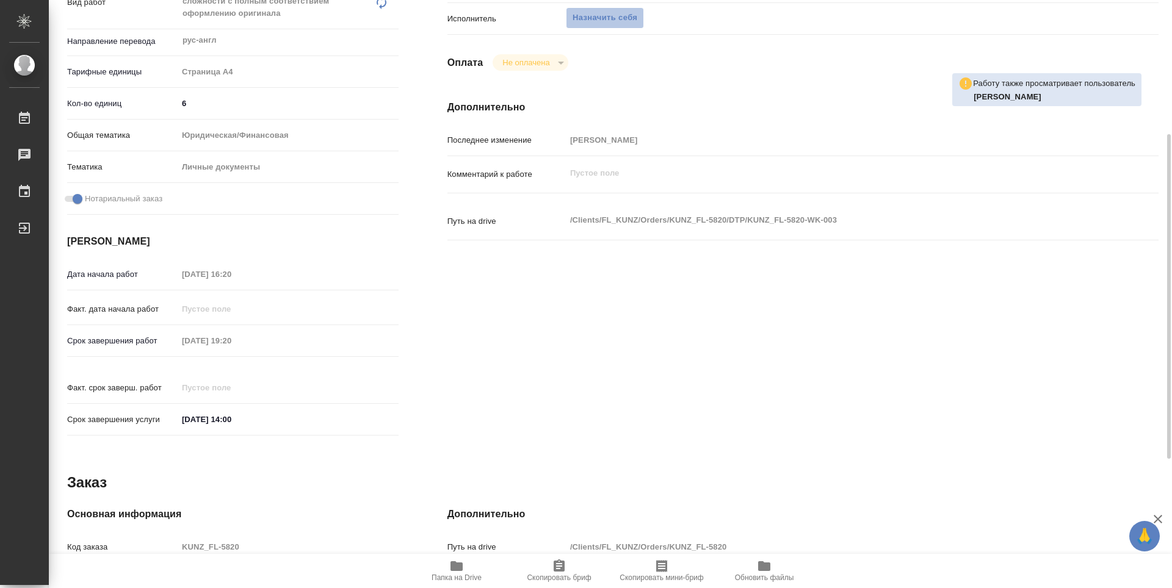
type textarea "x"
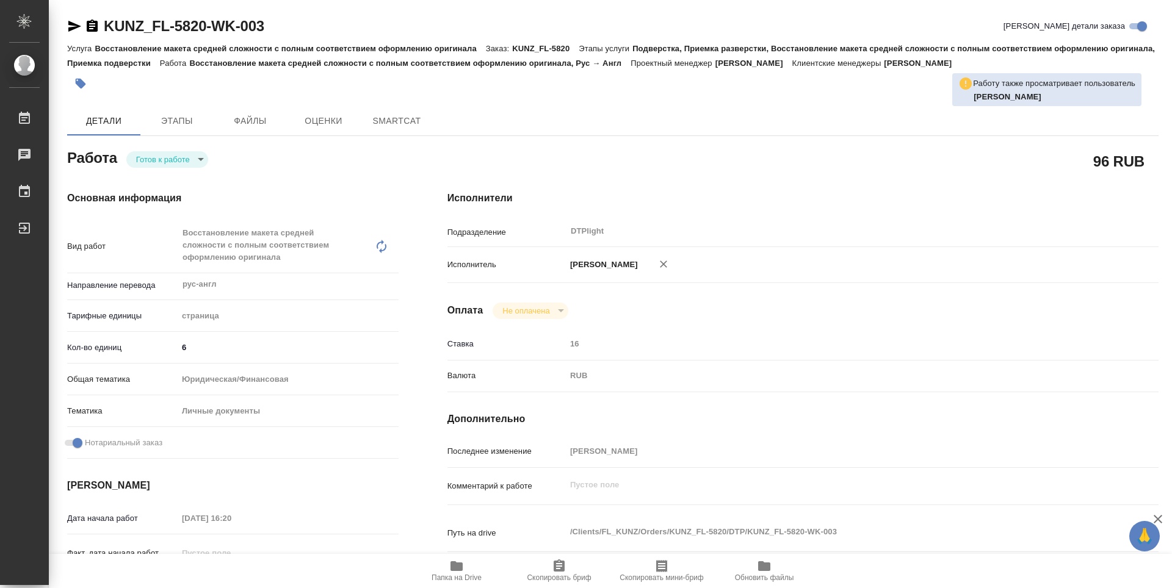
type textarea "x"
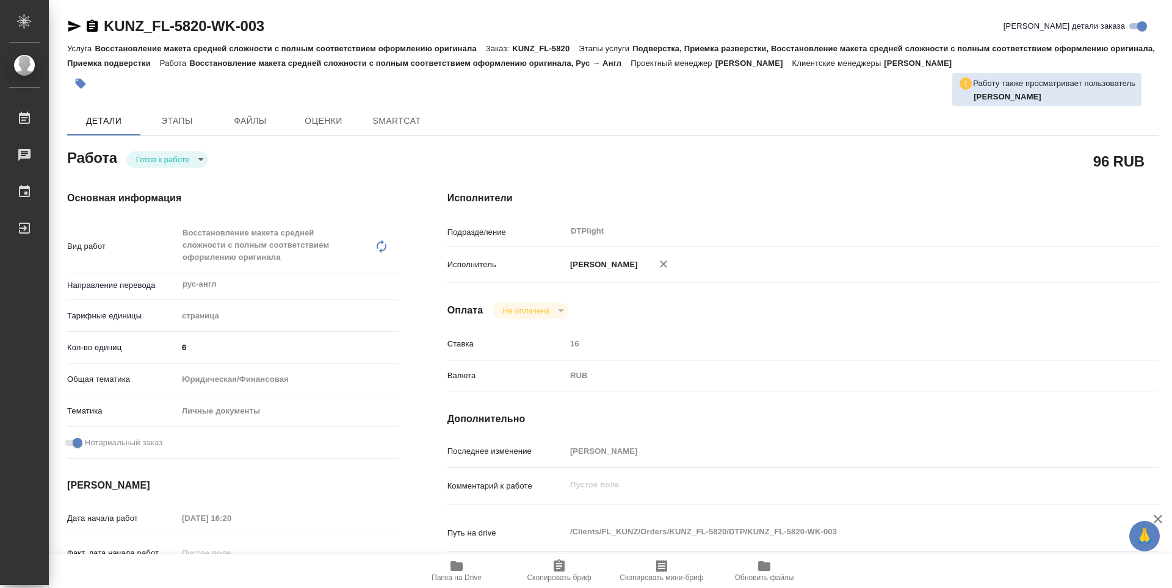
type textarea "x"
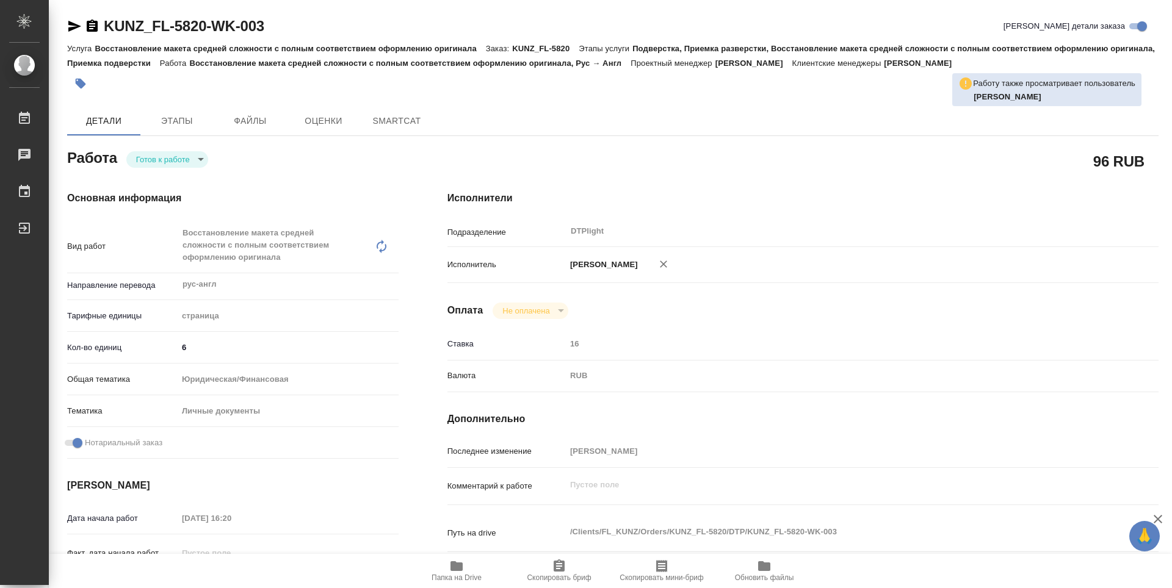
type textarea "x"
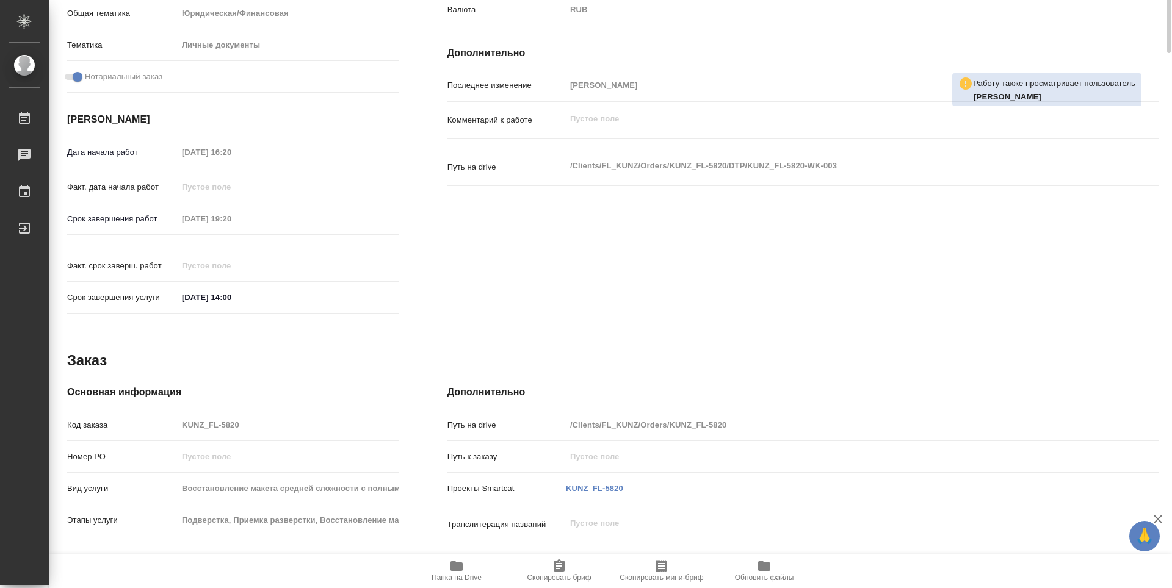
type textarea "x"
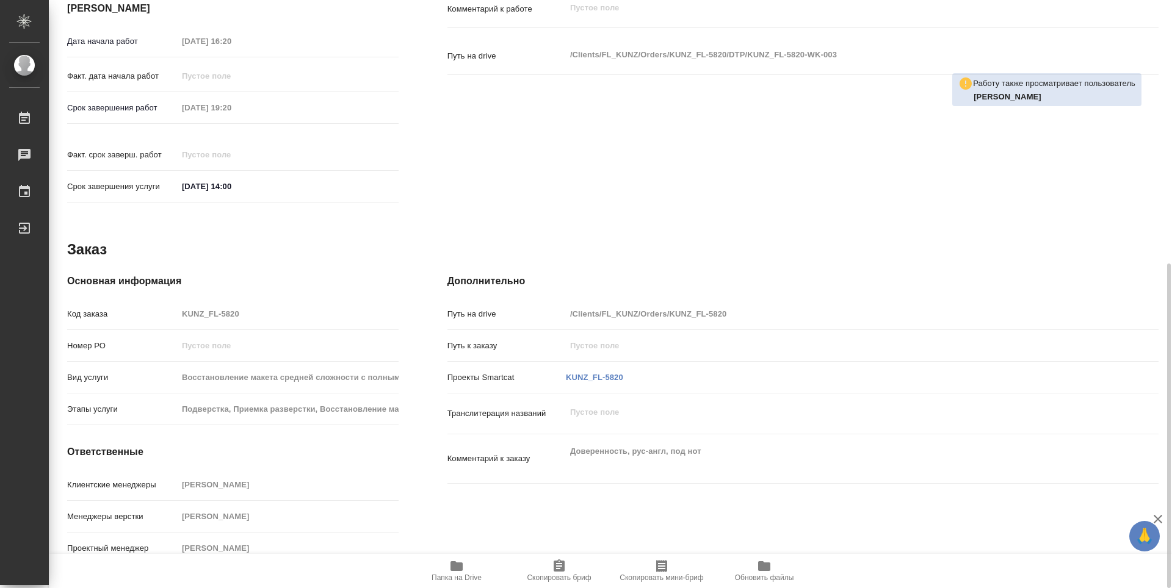
type textarea "x"
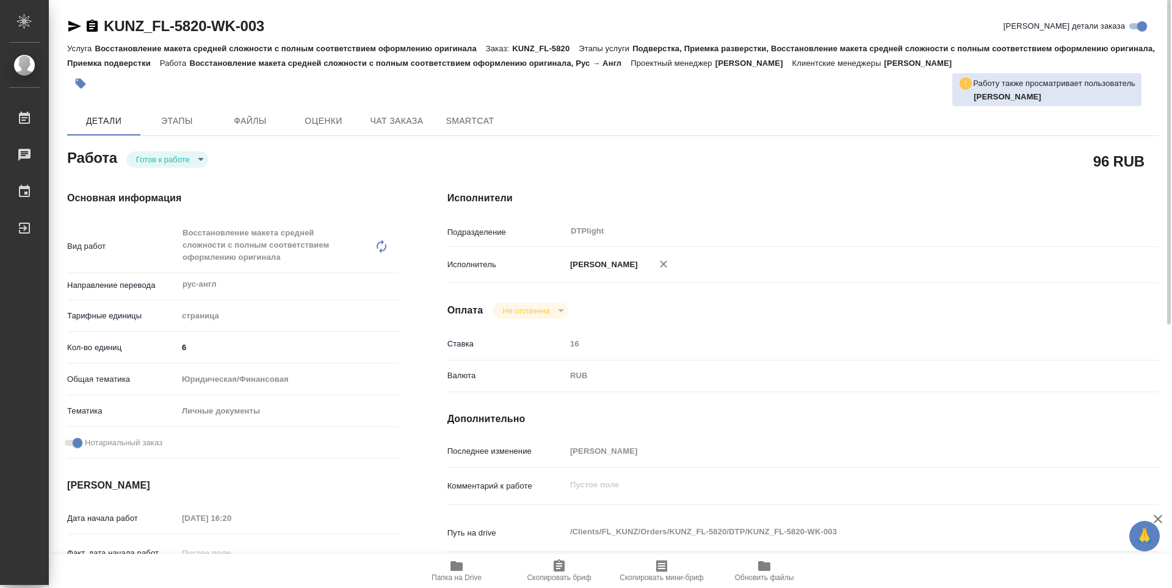
type textarea "x"
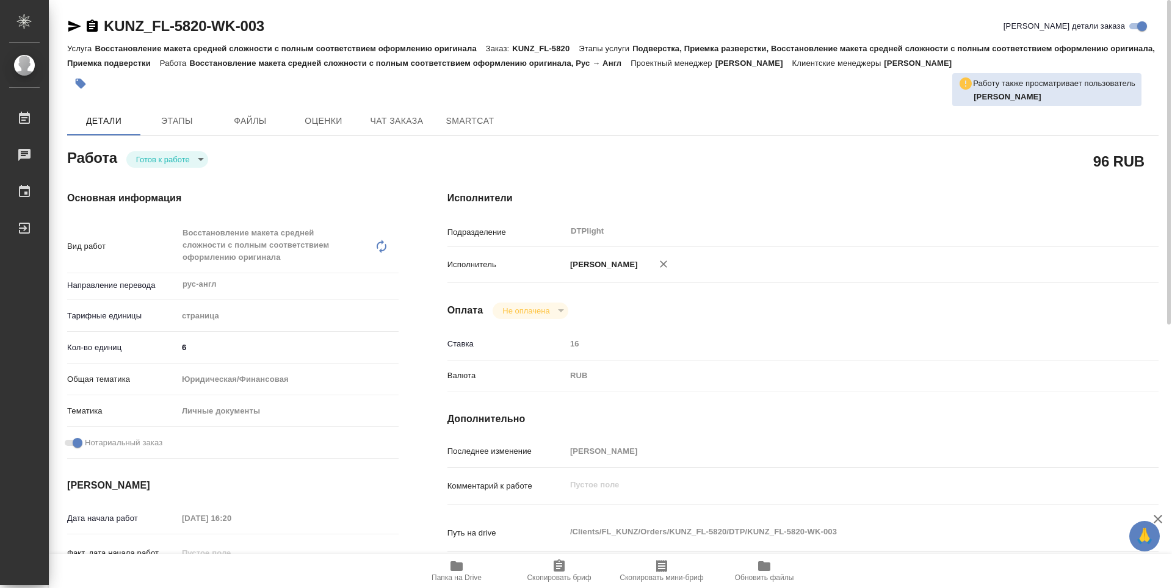
click at [196, 157] on body "🙏 .cls-1 fill:#fff; AWATERA Guselnikov Roman Работы Чаты График Выйти KUNZ_FL-5…" at bounding box center [586, 294] width 1172 height 588
click at [165, 159] on button "В работе" at bounding box center [156, 159] width 40 height 13
type textarea "x"
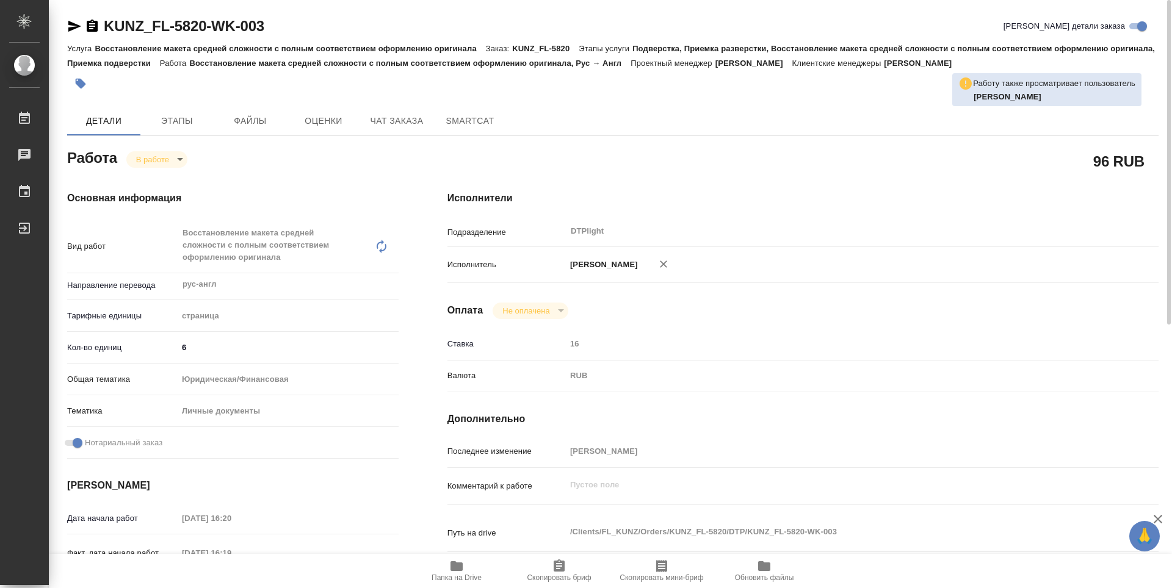
type textarea "x"
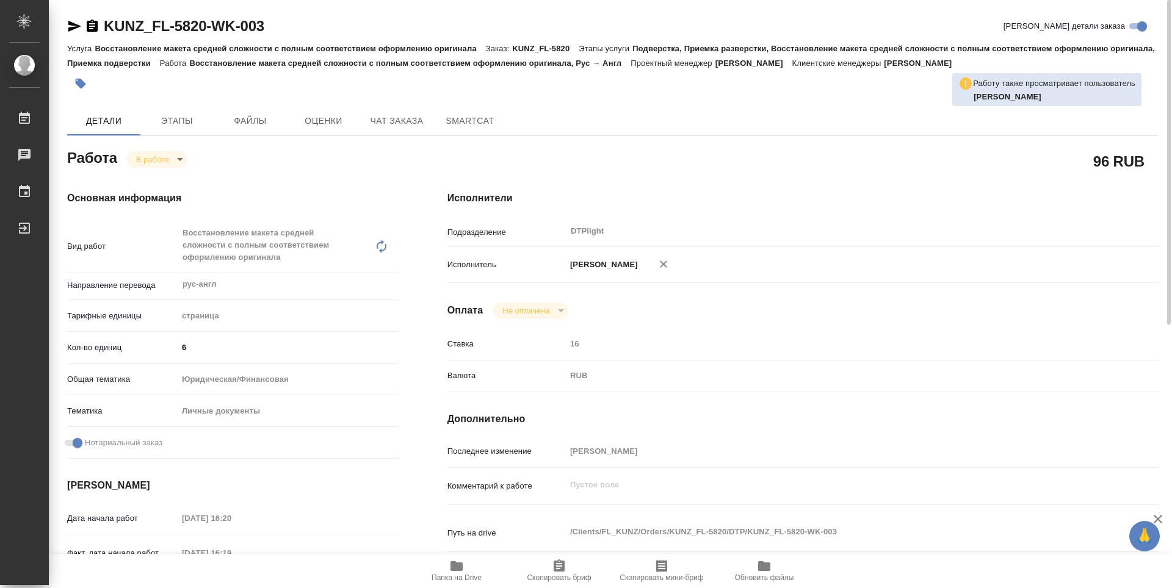
type textarea "x"
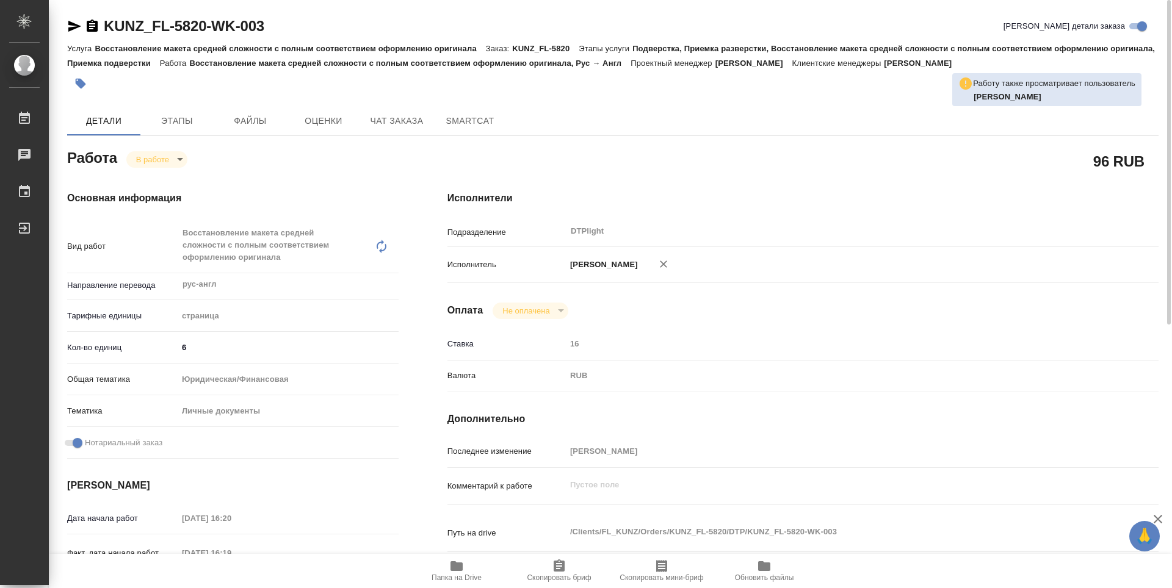
type textarea "x"
click at [92, 30] on icon "button" at bounding box center [92, 26] width 11 height 12
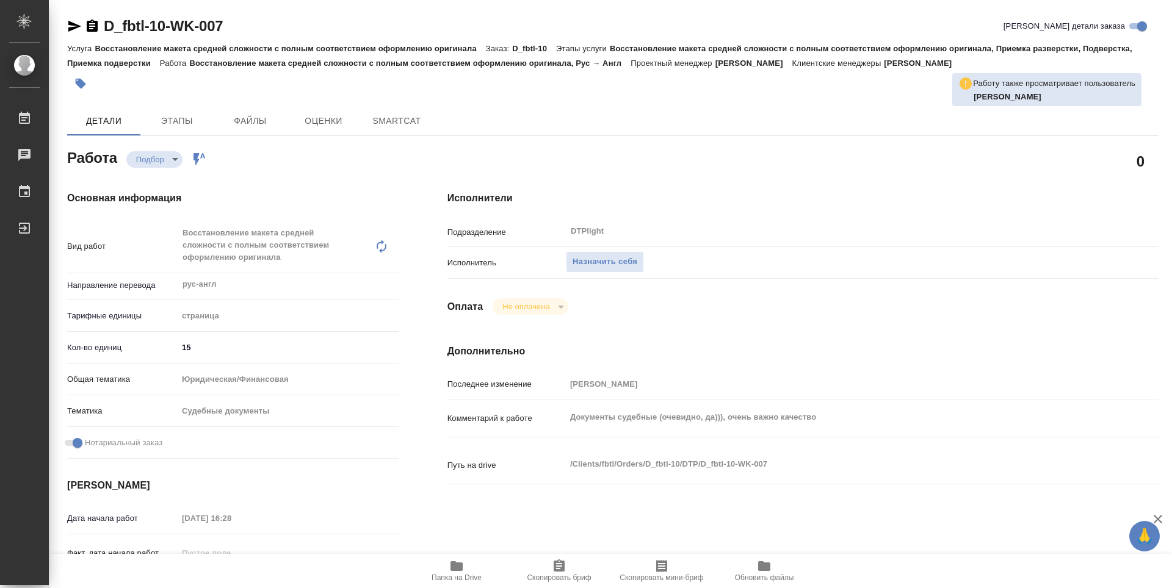
type textarea "x"
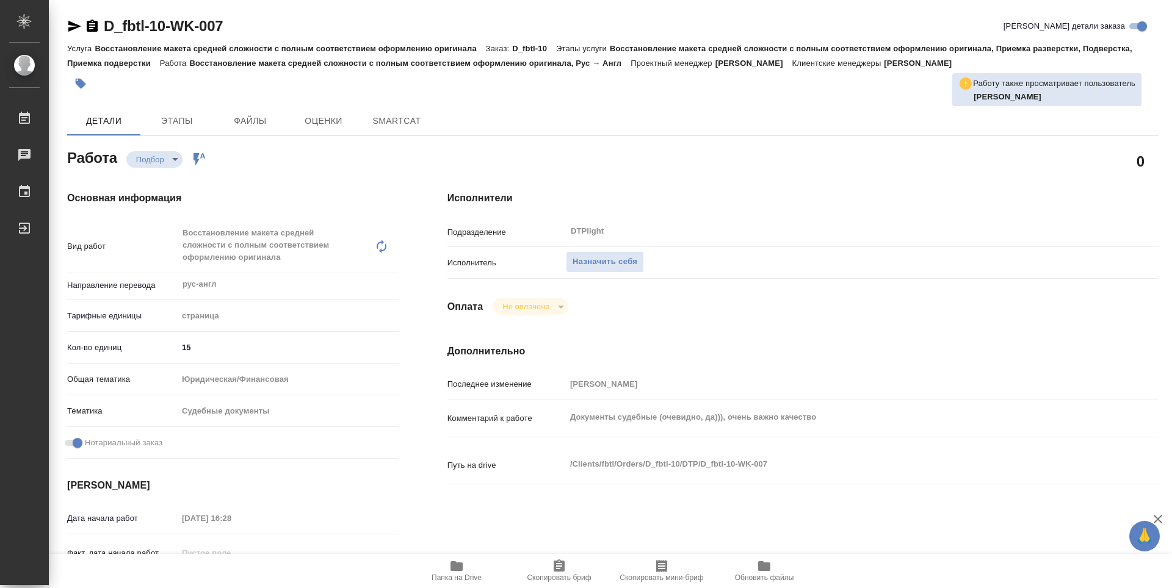
type textarea "x"
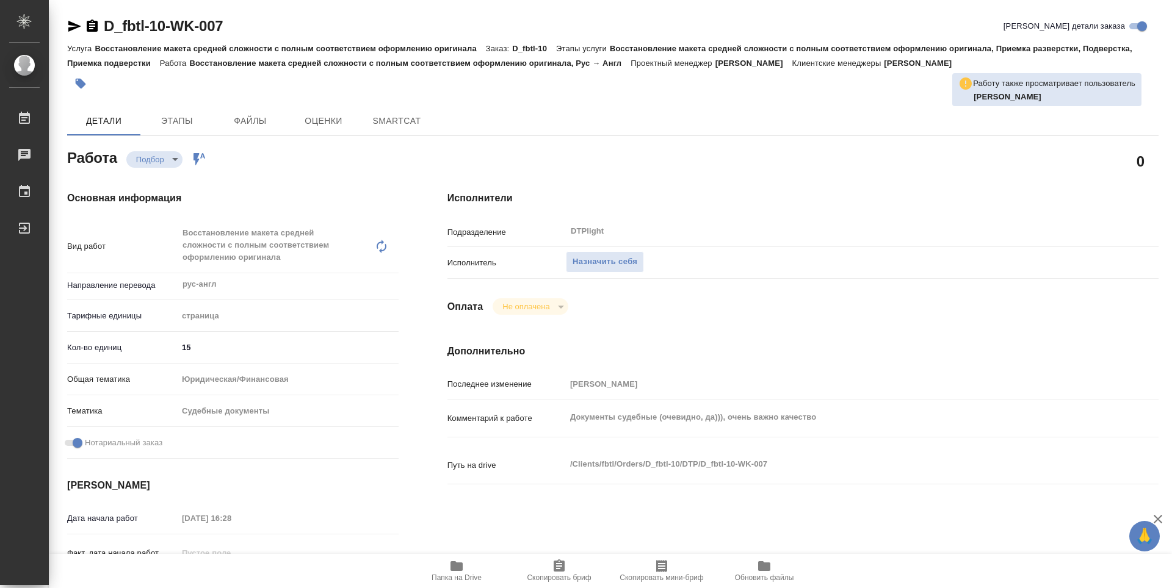
scroll to position [61, 0]
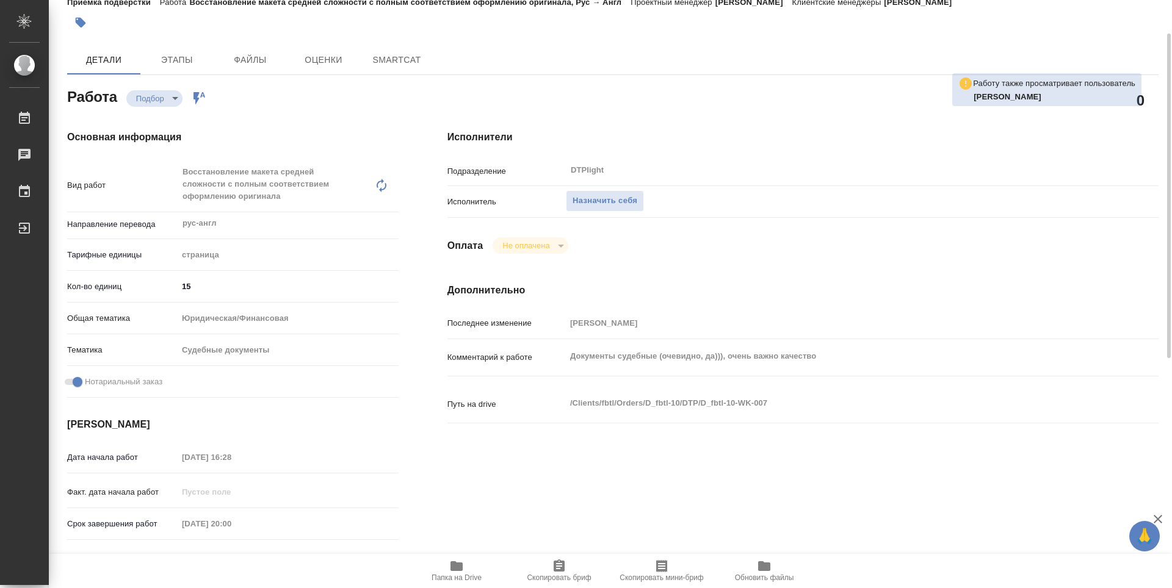
type textarea "x"
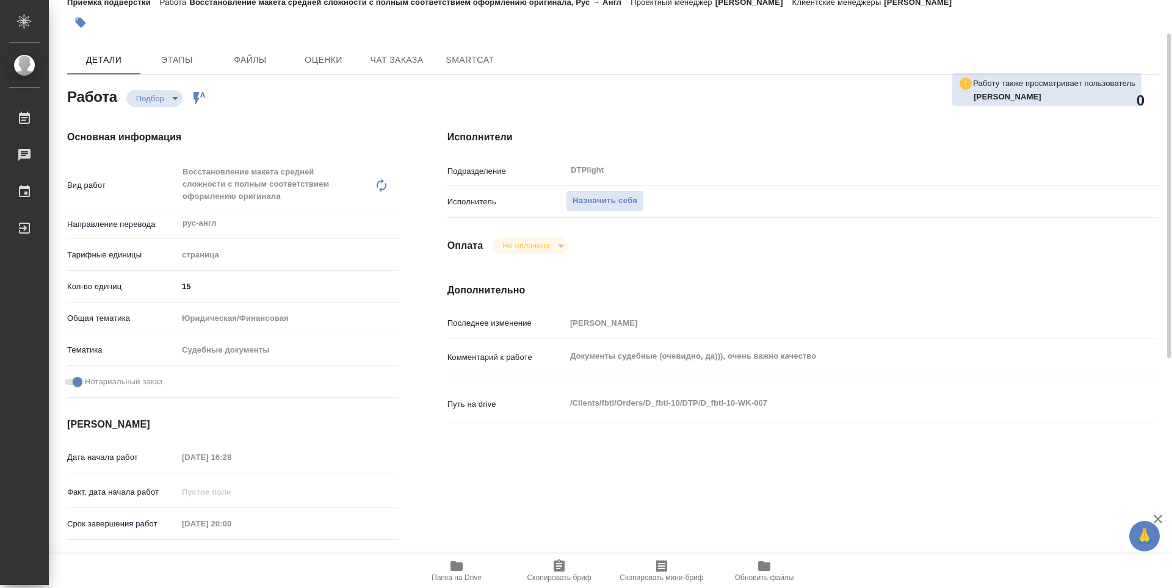
click at [458, 571] on icon "button" at bounding box center [456, 566] width 12 height 10
type textarea "x"
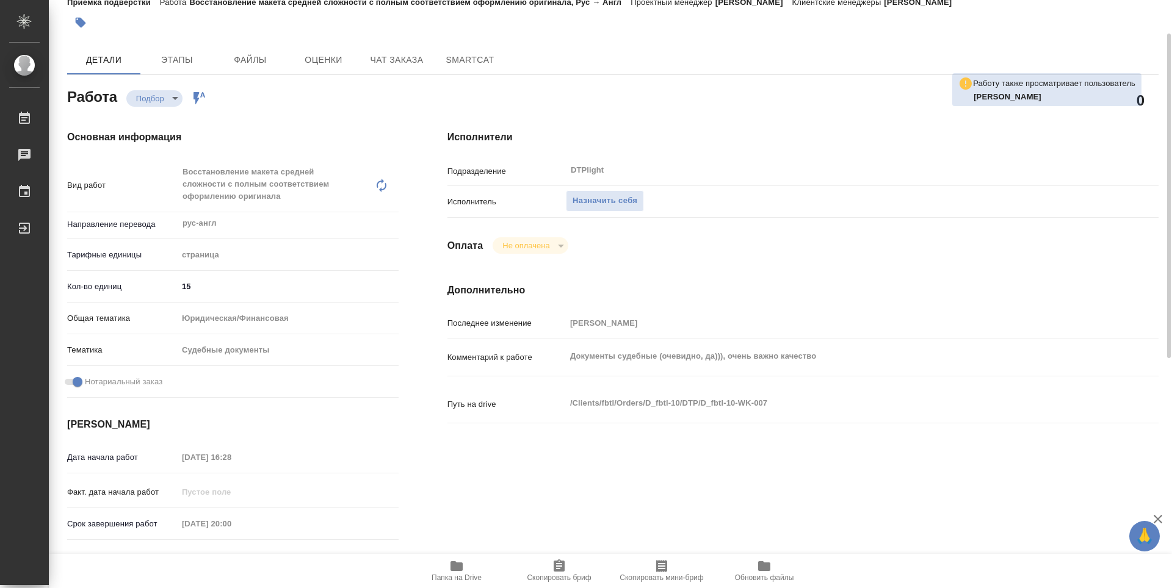
type textarea "x"
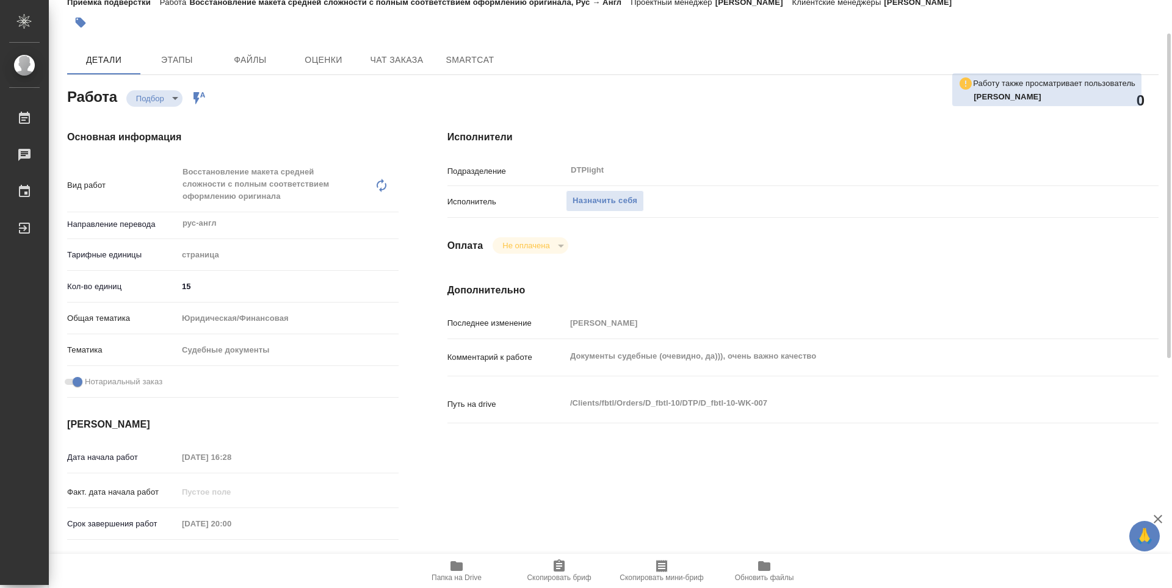
type textarea "x"
click at [629, 197] on span "Назначить себя" at bounding box center [604, 201] width 65 height 14
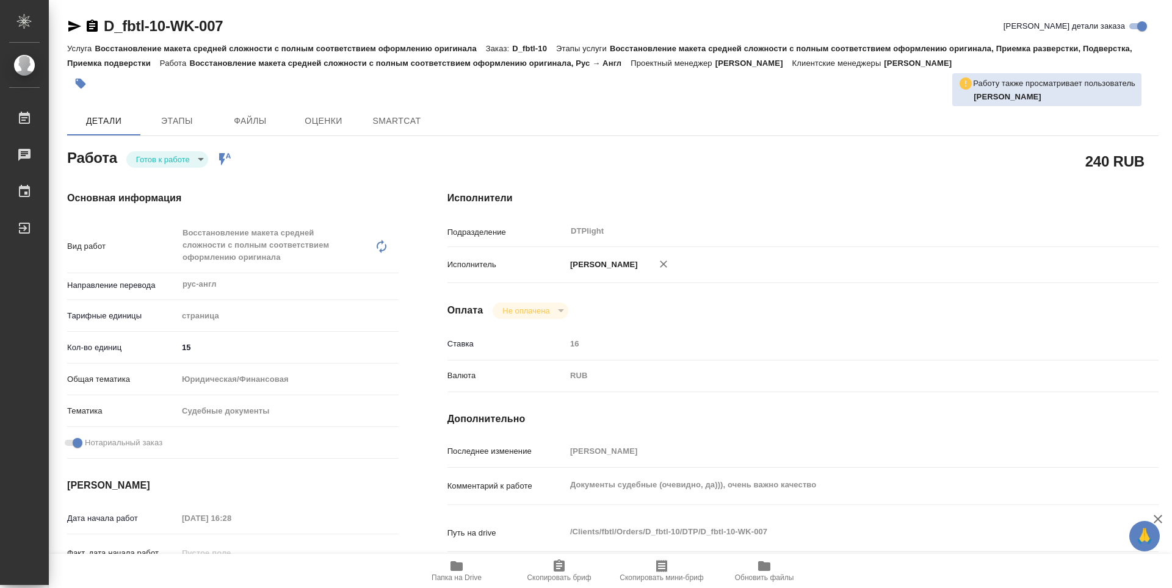
type textarea "x"
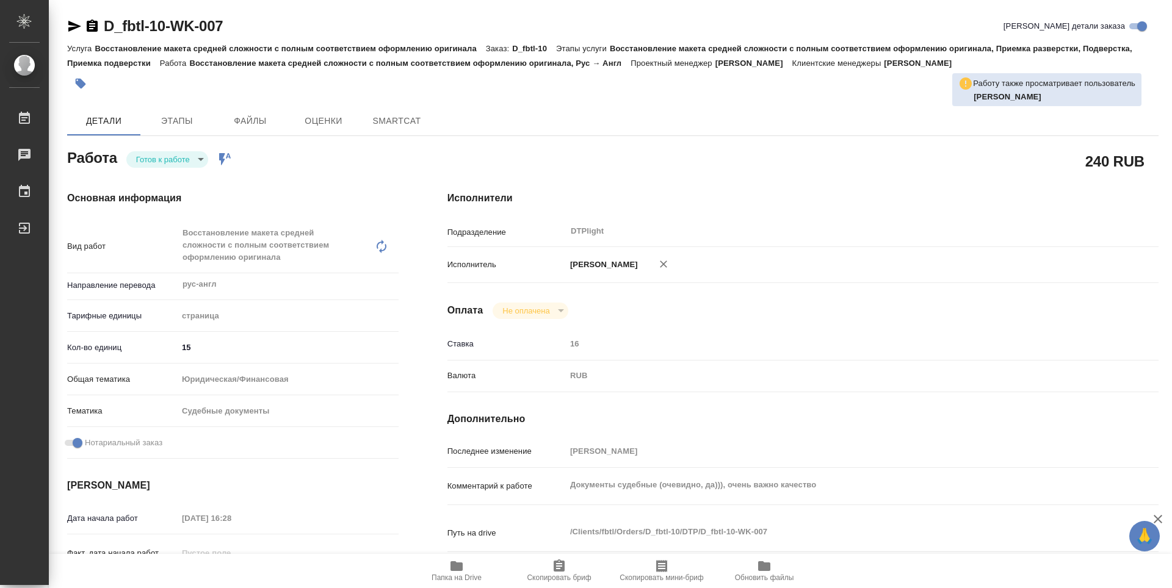
type textarea "x"
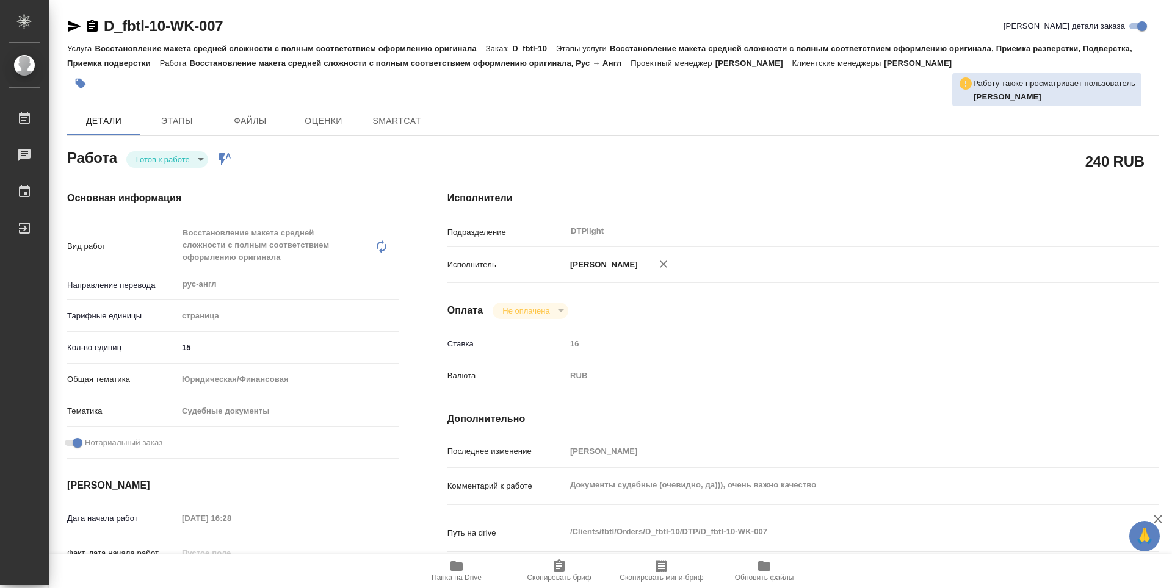
type textarea "x"
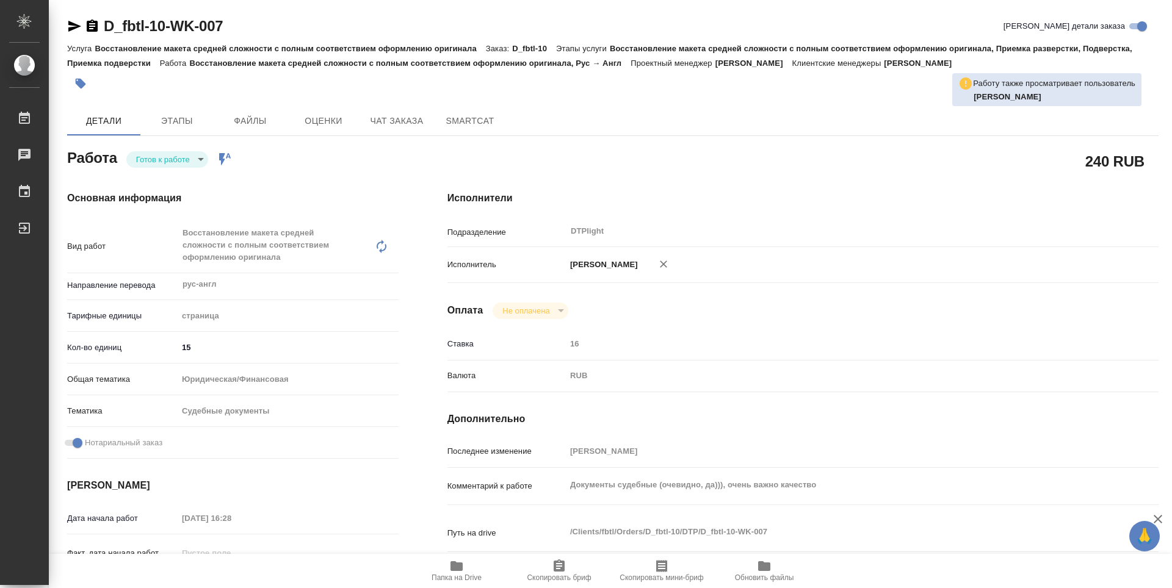
type textarea "x"
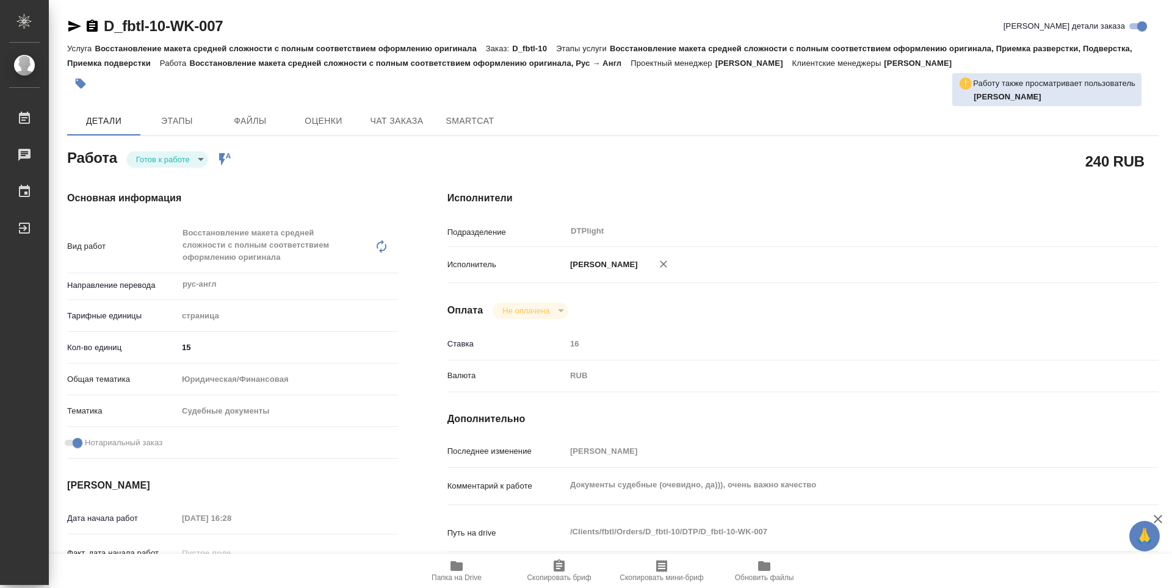
click at [201, 161] on body "🙏 .cls-1 fill:#fff; AWATERA Guselnikov Roman Работы Чаты График Выйти D_fbtl-10…" at bounding box center [586, 294] width 1172 height 588
click at [168, 162] on button "В работе" at bounding box center [156, 159] width 40 height 13
type textarea "x"
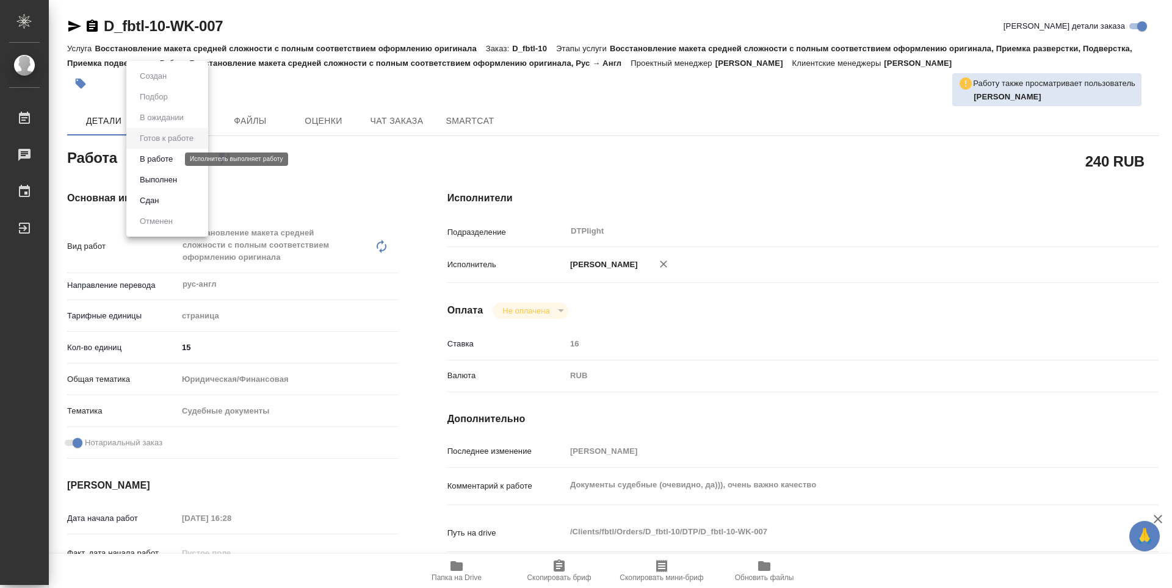
type textarea "x"
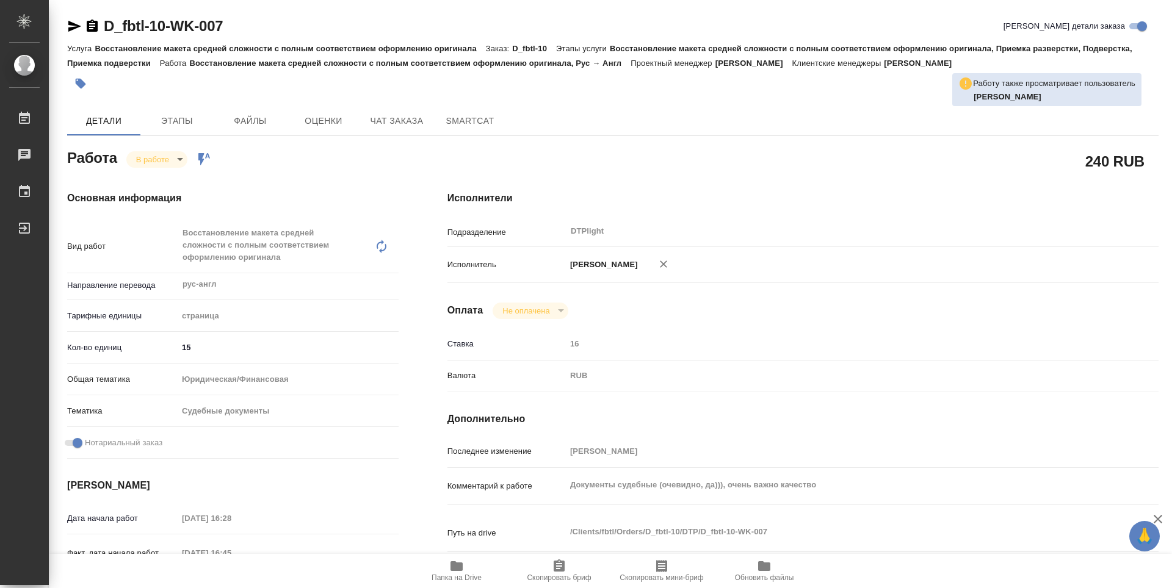
type textarea "x"
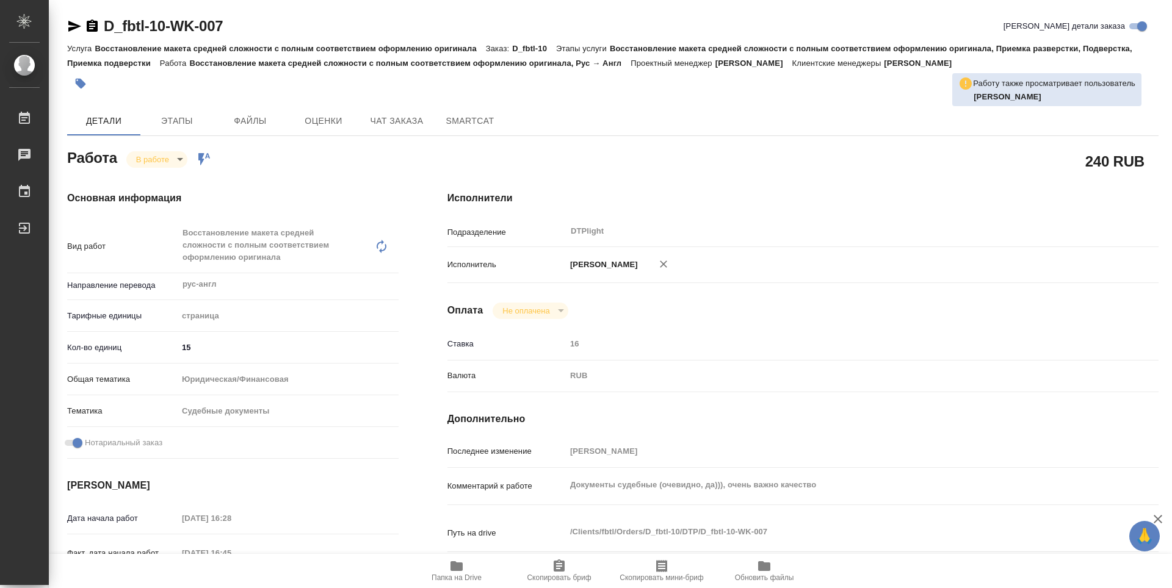
type textarea "x"
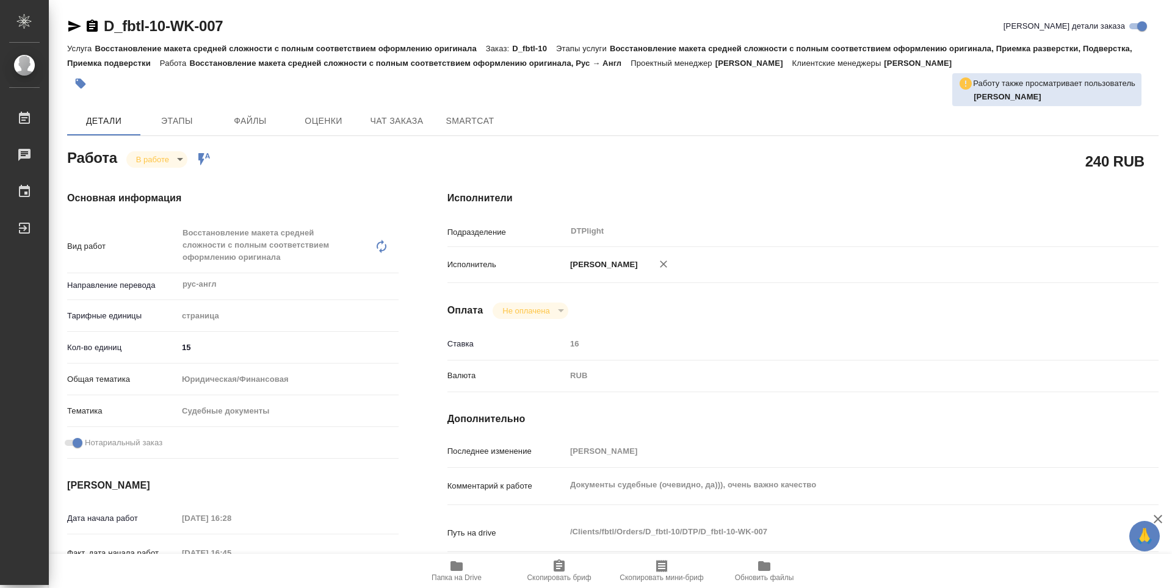
type textarea "x"
click at [92, 32] on icon "button" at bounding box center [92, 26] width 15 height 15
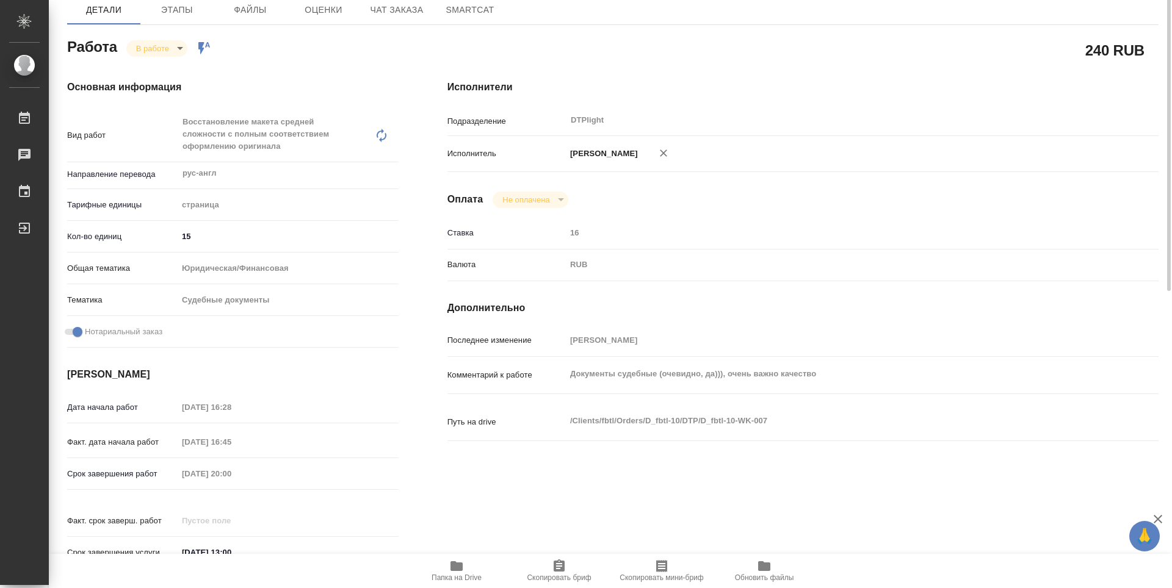
scroll to position [50, 0]
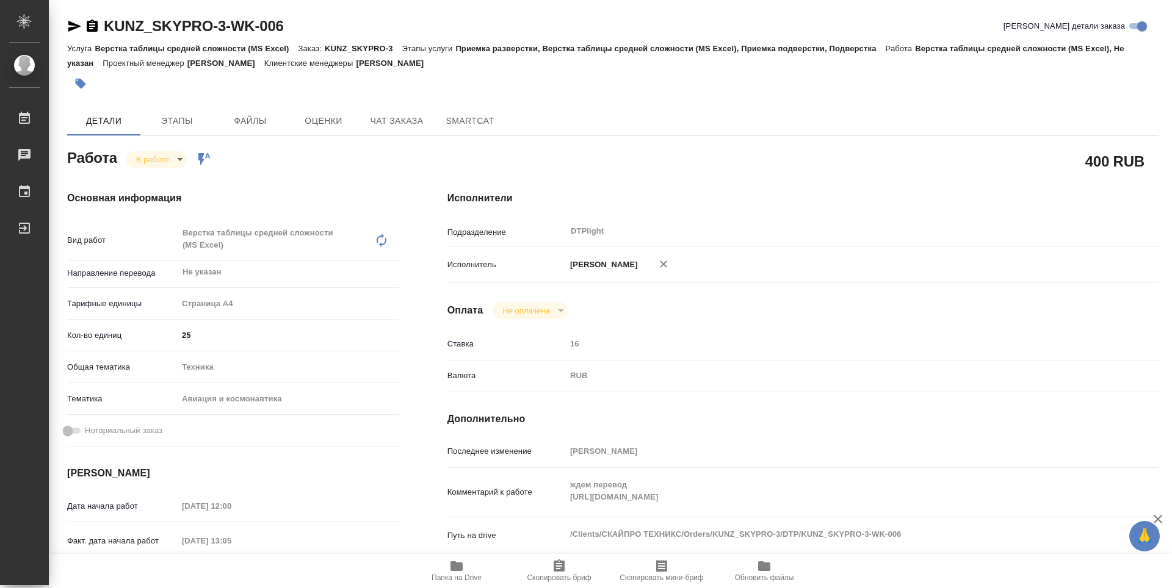
click at [480, 584] on button "Папка на Drive" at bounding box center [456, 571] width 103 height 34
click at [178, 162] on body "🙏 .cls-1 fill:#fff; AWATERA Guselnikov Roman Работы 0 Чаты График Выйти KUNZ_SK…" at bounding box center [586, 294] width 1172 height 588
click at [168, 83] on button "Выполнен" at bounding box center [153, 76] width 34 height 13
type textarea "x"
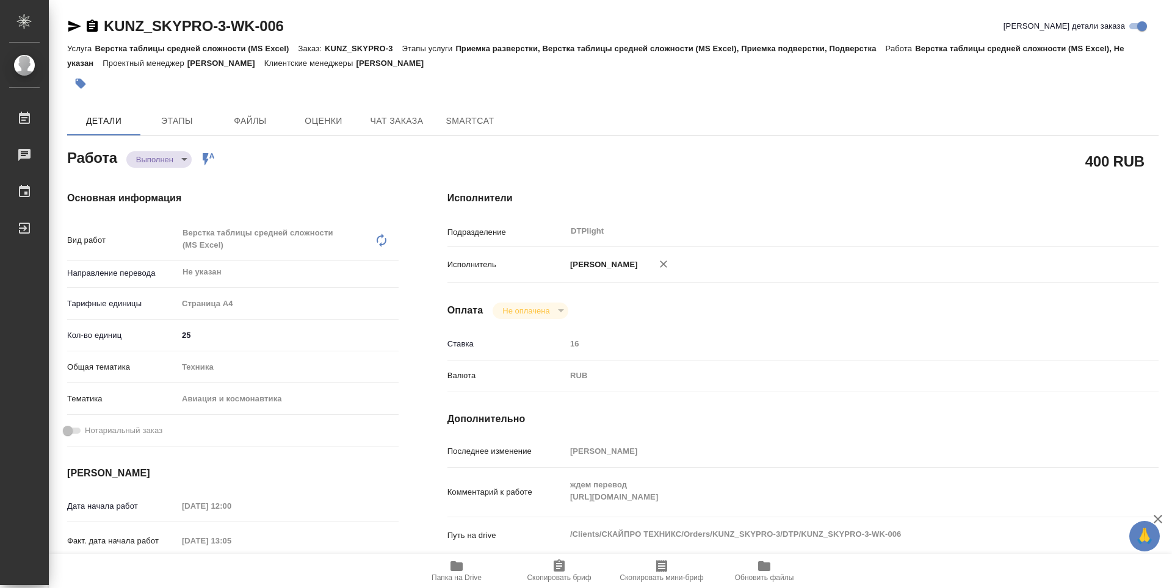
type textarea "x"
click at [94, 27] on icon "button" at bounding box center [92, 26] width 11 height 12
type textarea "x"
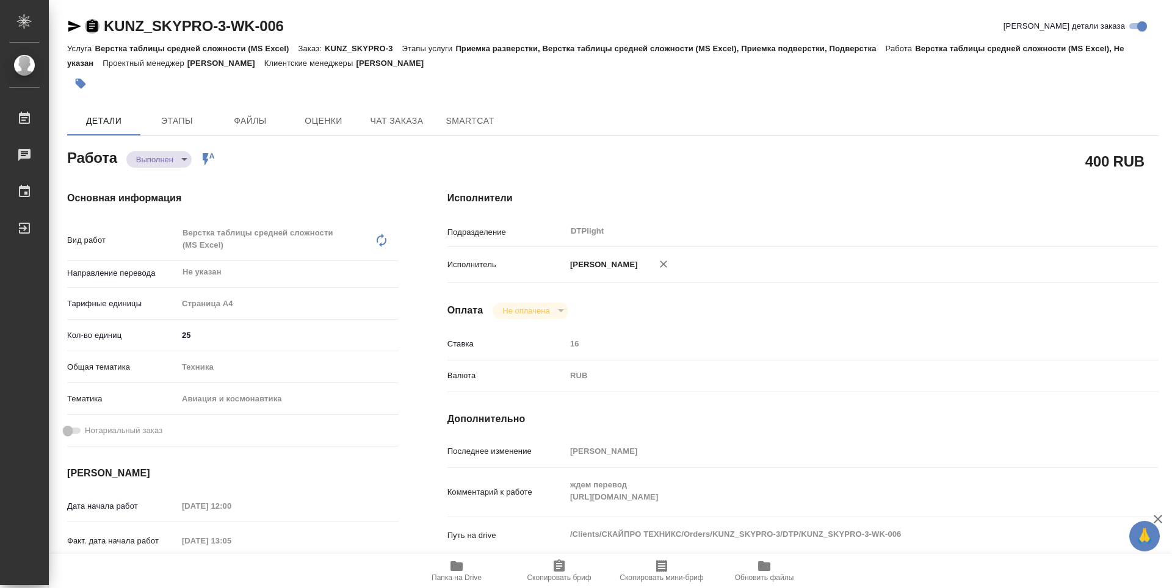
type textarea "x"
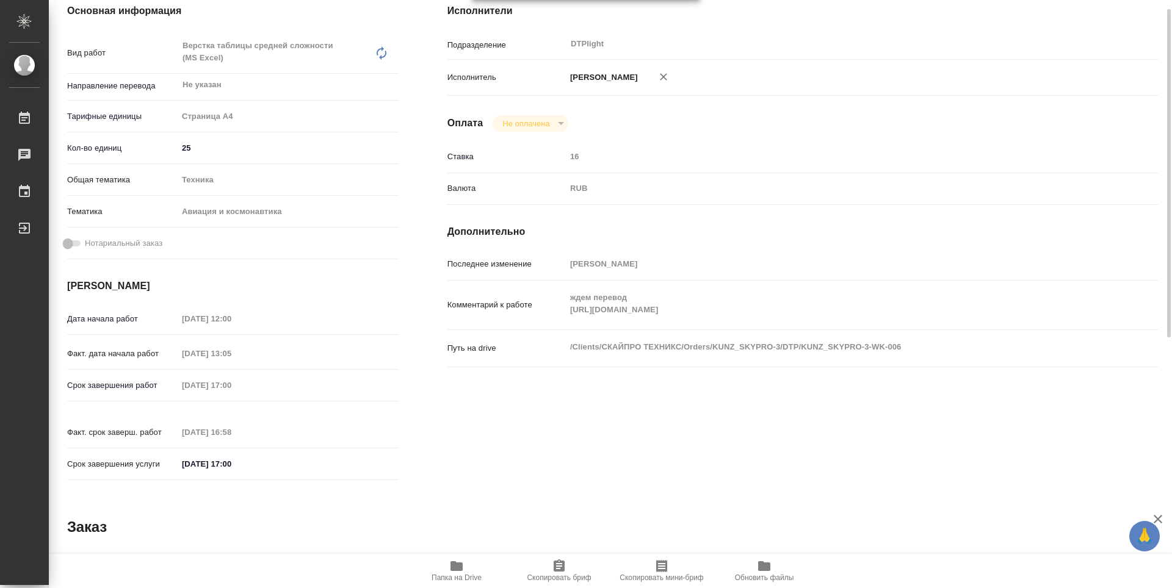
scroll to position [65, 0]
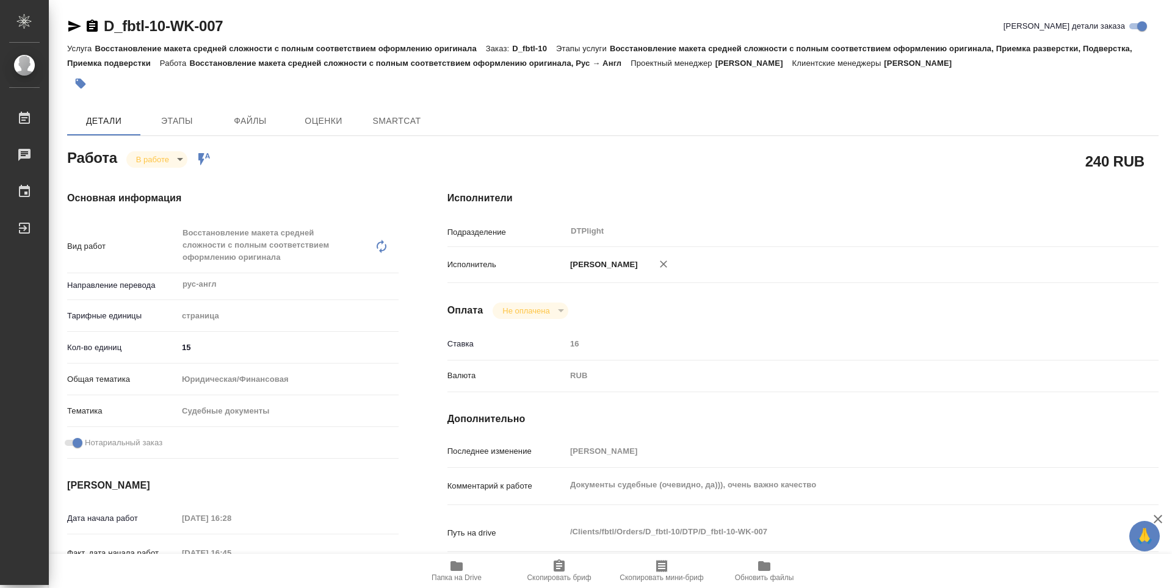
type textarea "x"
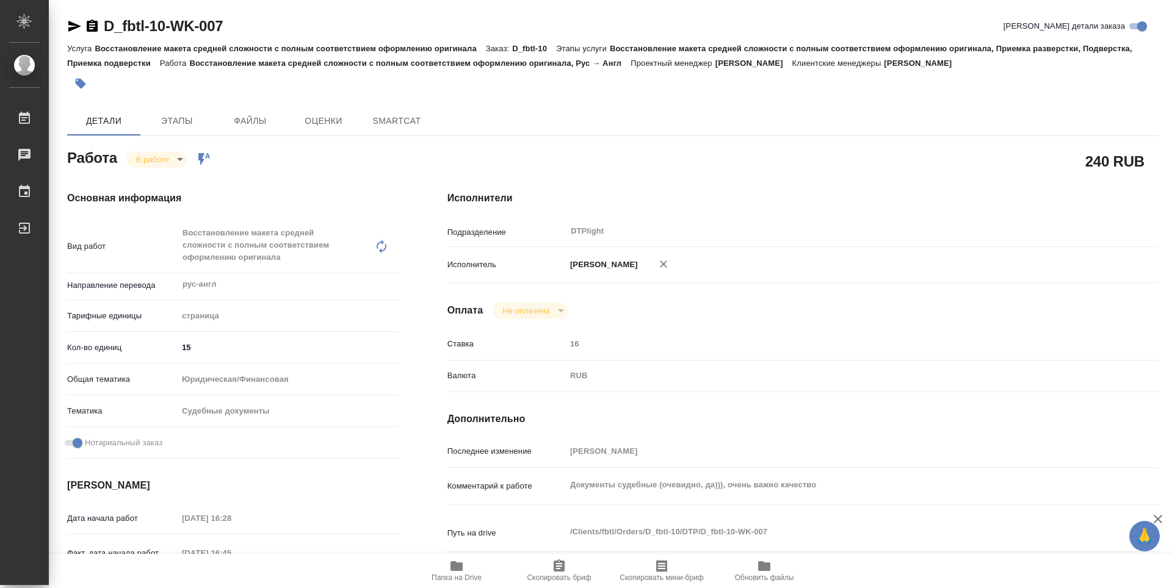
type textarea "x"
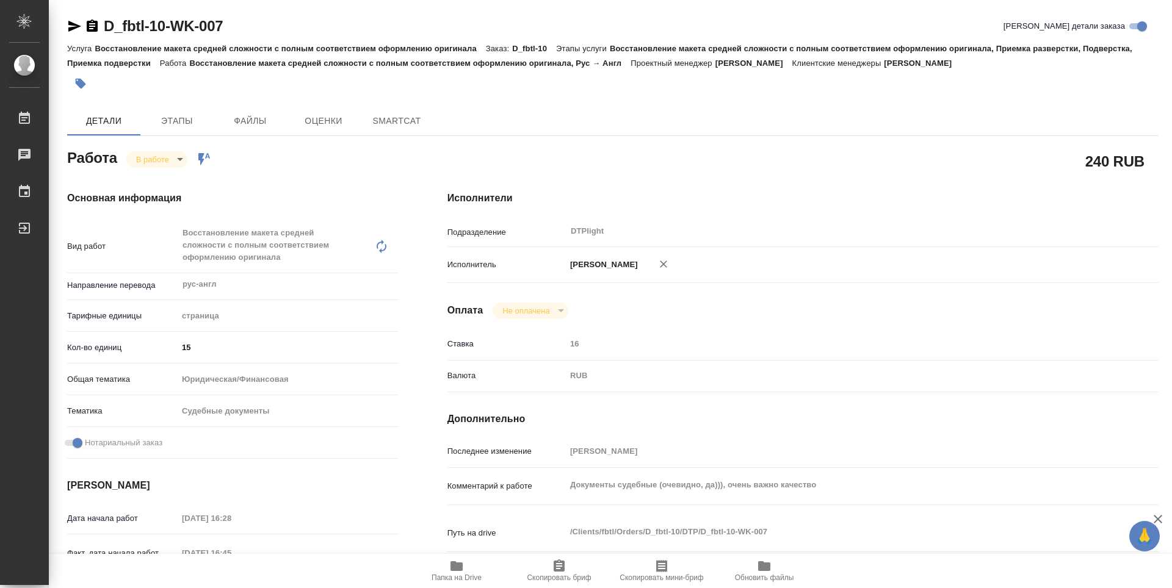
type textarea "x"
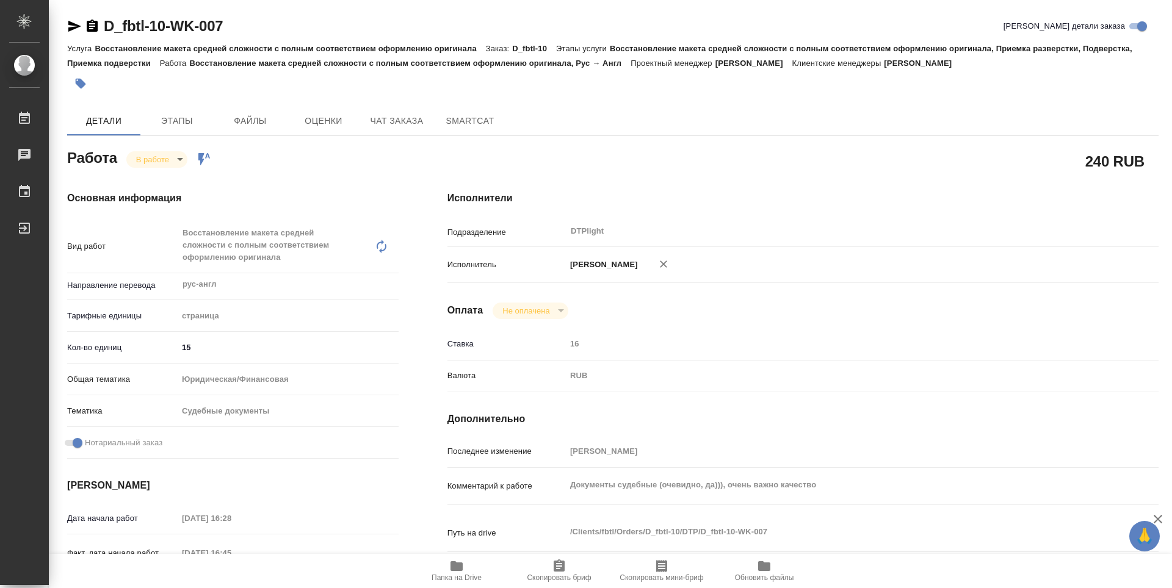
type textarea "x"
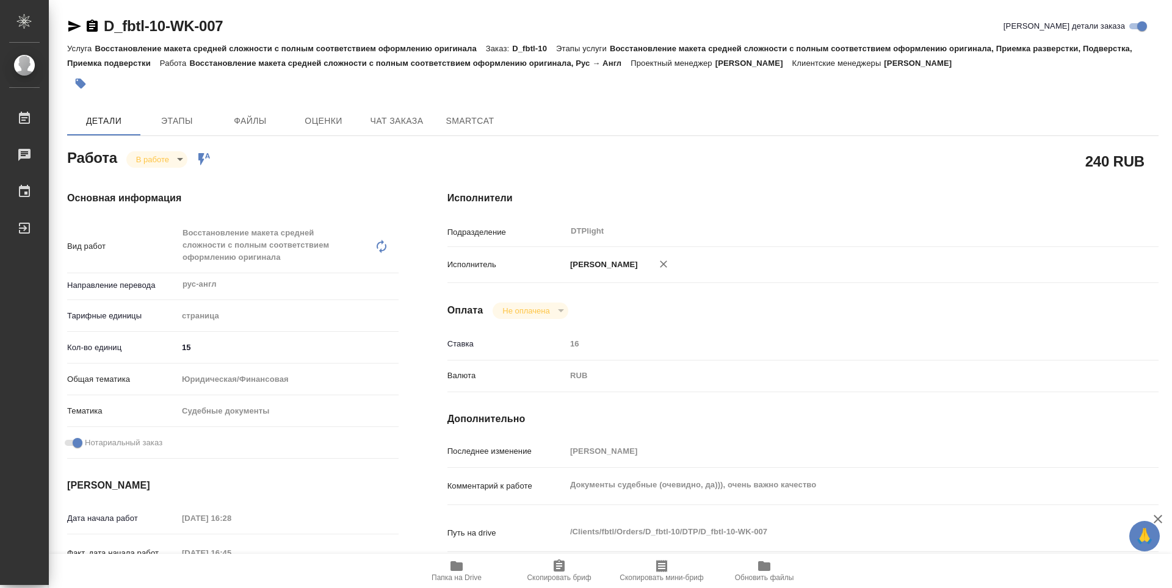
type textarea "x"
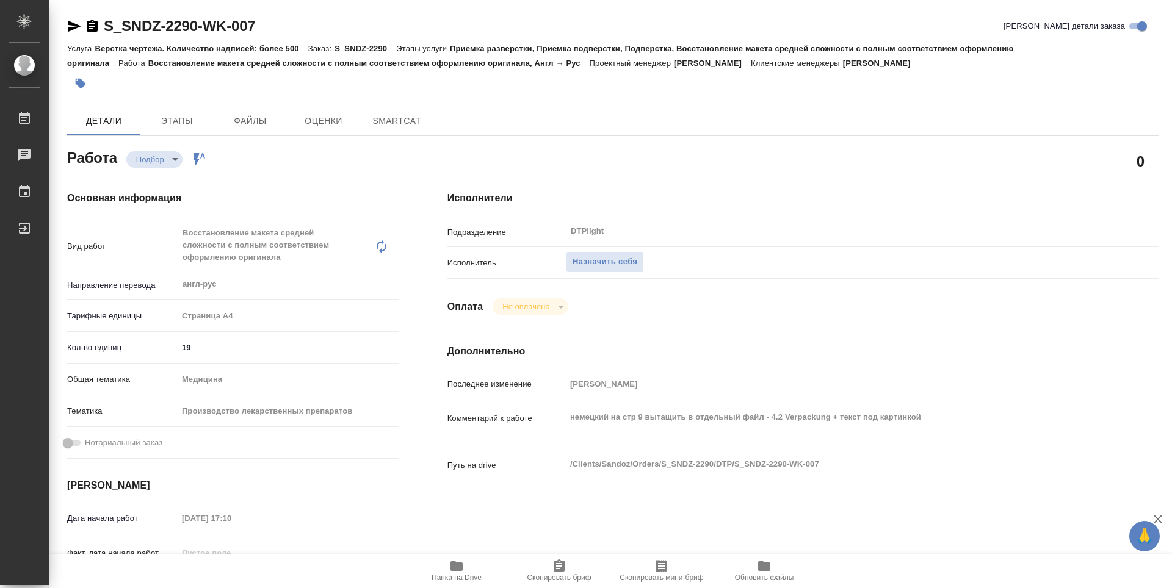
type textarea "x"
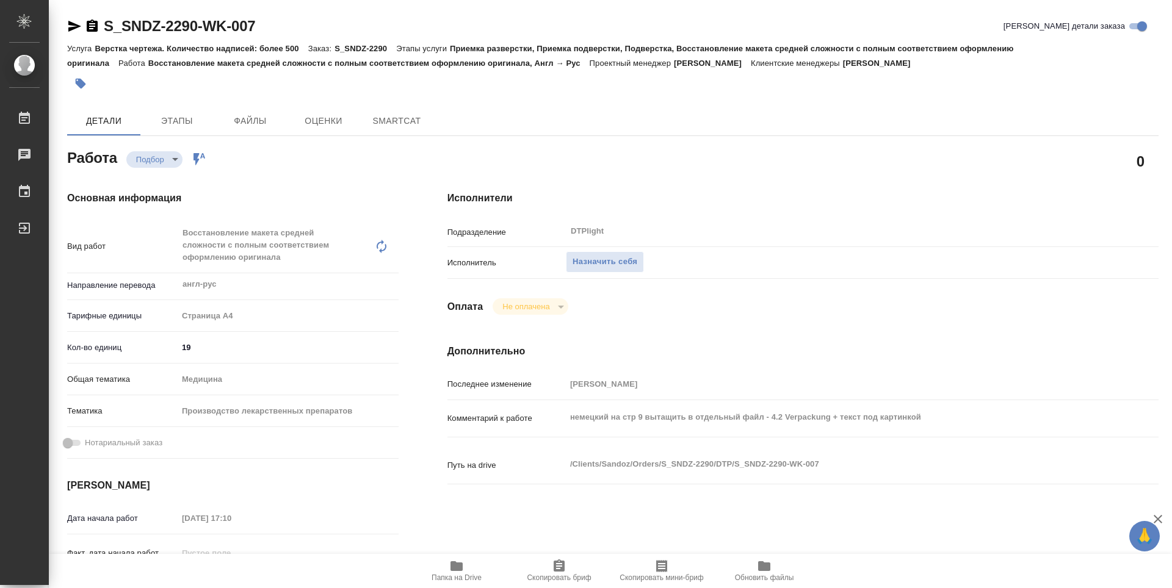
type textarea "x"
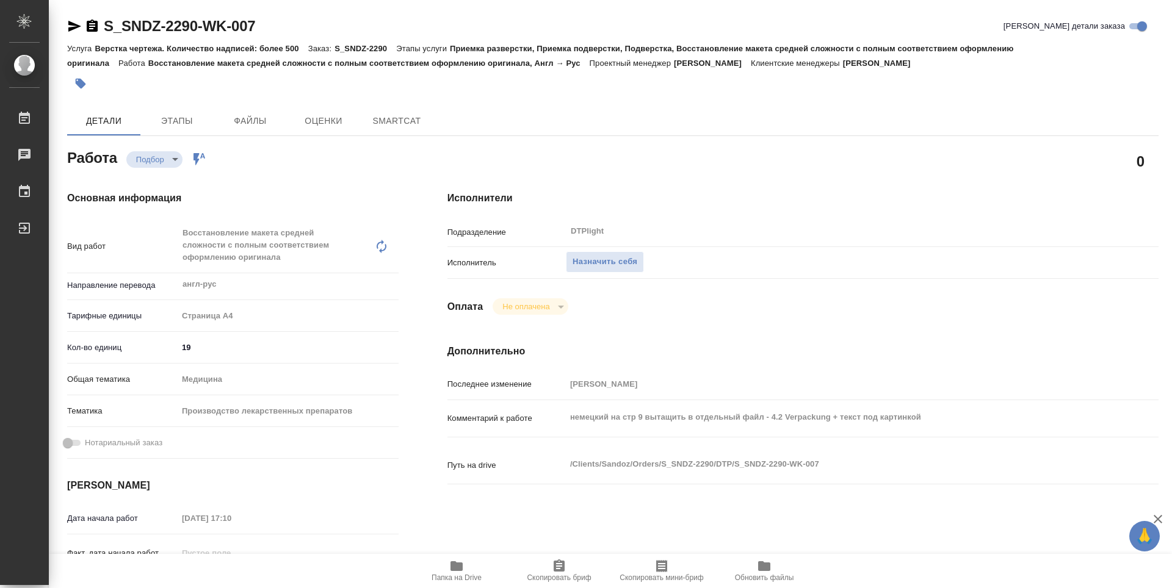
type textarea "x"
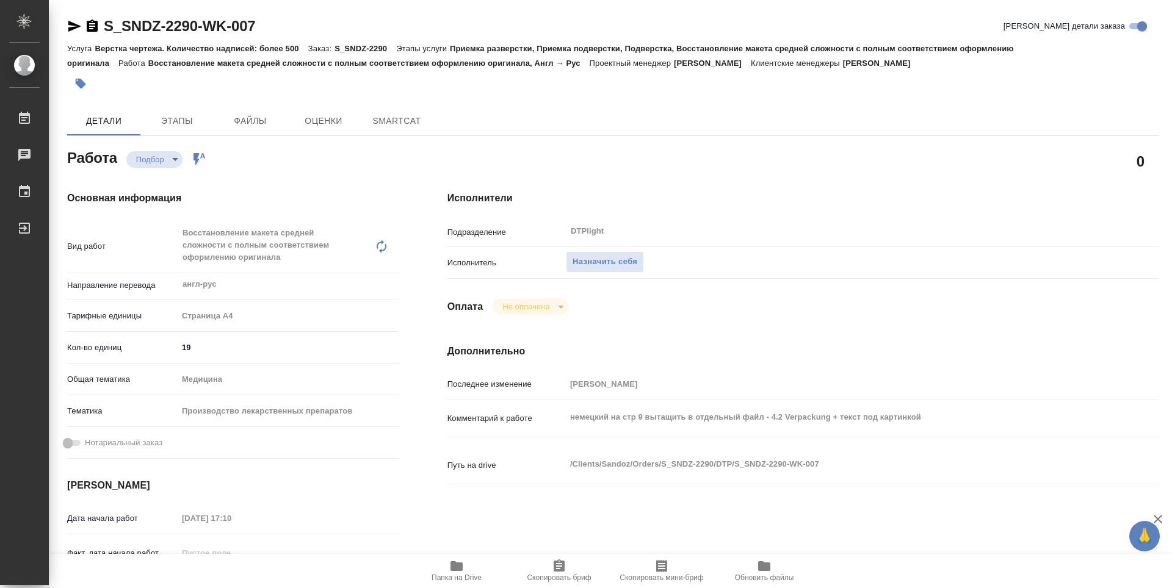
type textarea "x"
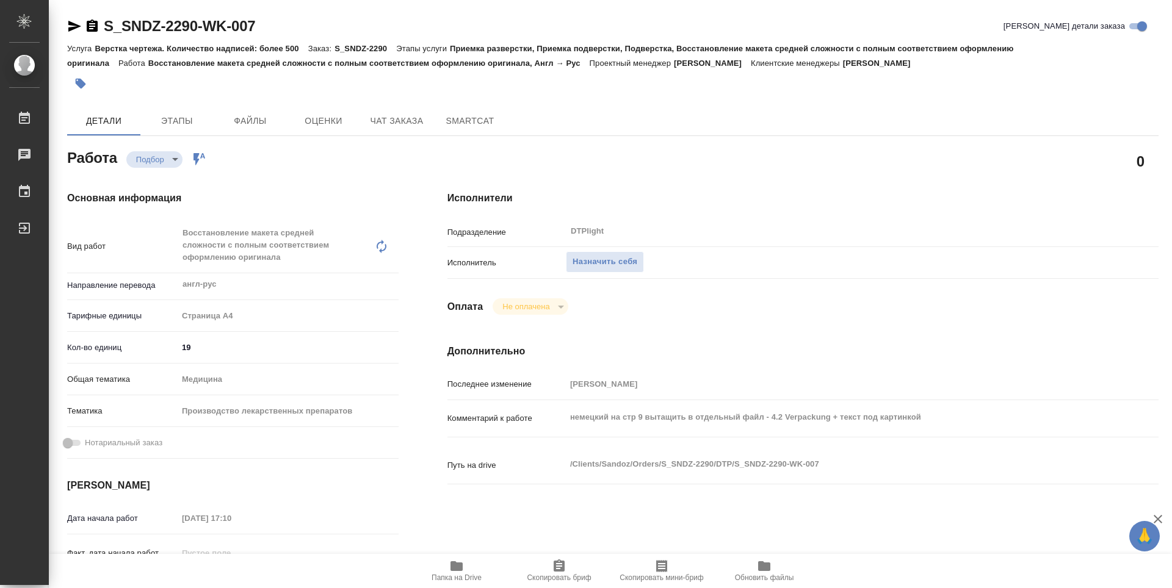
type textarea "x"
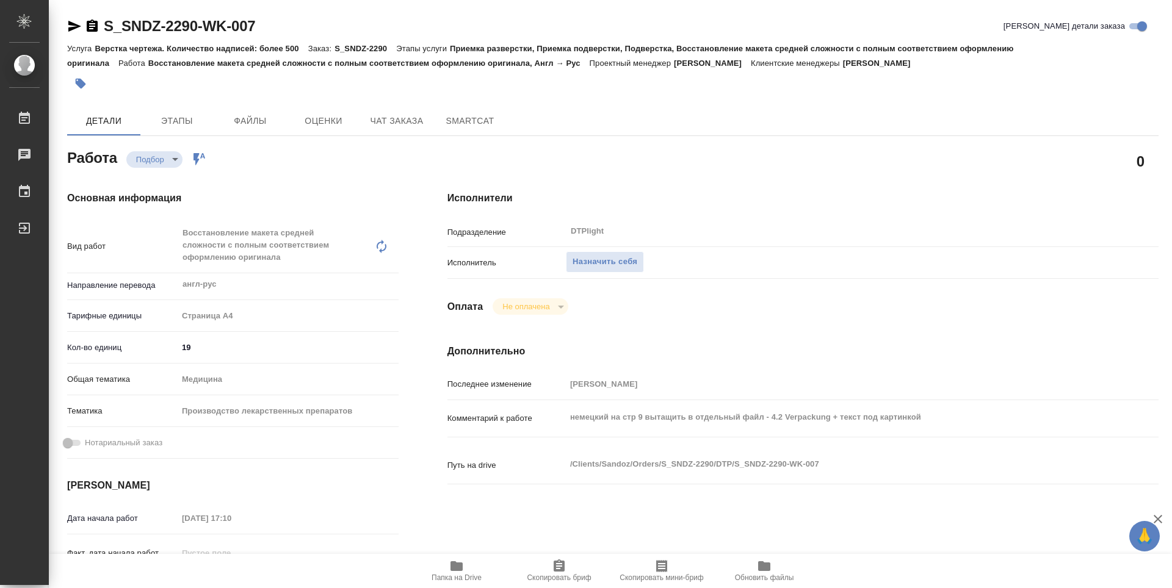
type textarea "x"
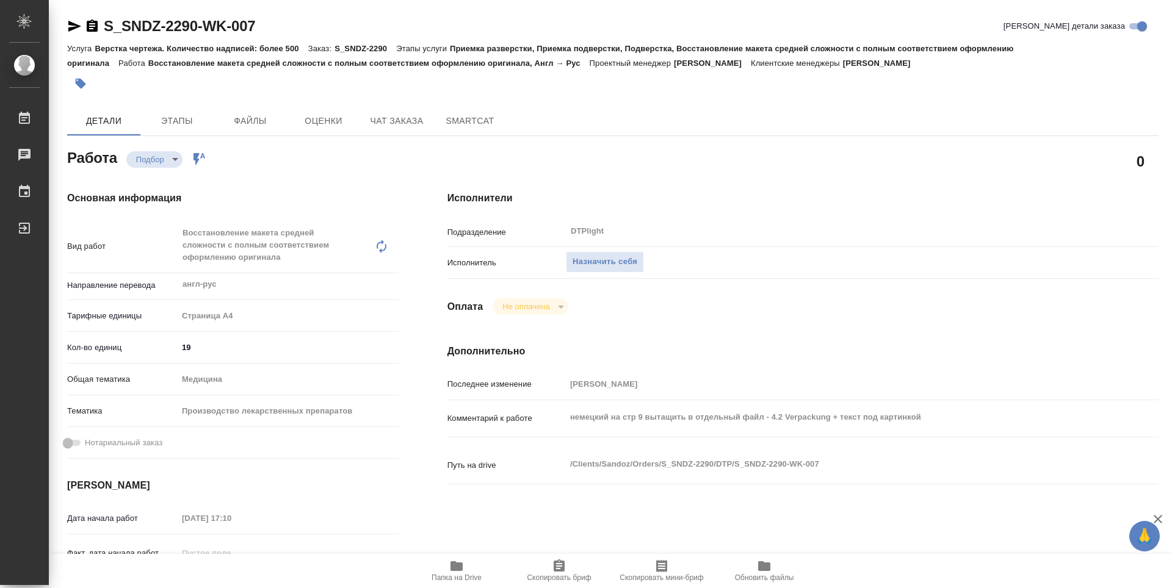
click at [466, 562] on span "Папка на Drive" at bounding box center [457, 570] width 88 height 23
click at [594, 262] on span "Назначить себя" at bounding box center [604, 262] width 65 height 14
type textarea "x"
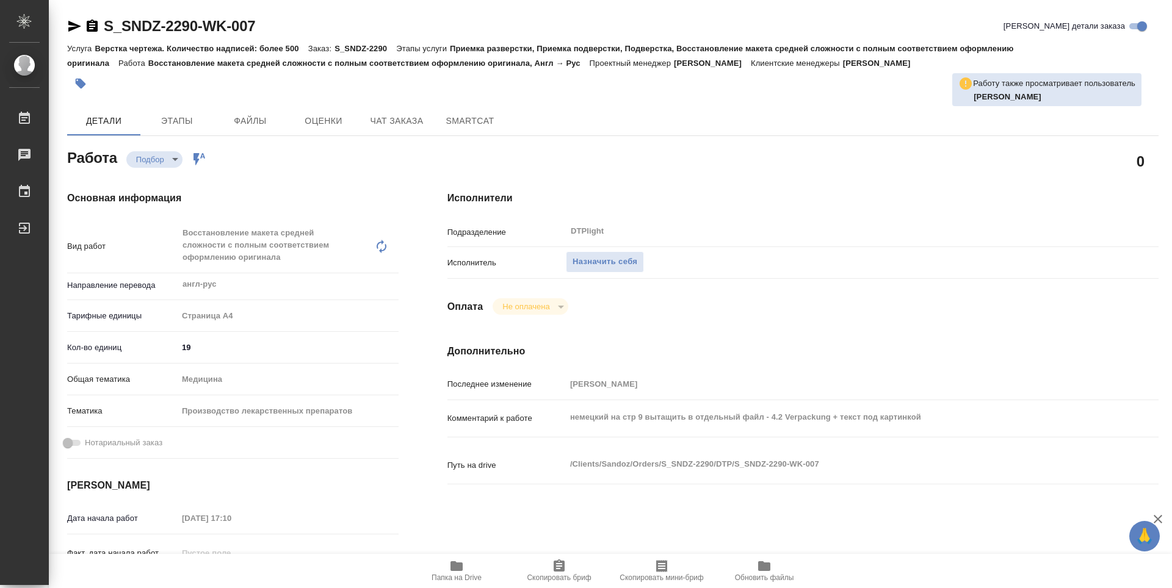
type textarea "x"
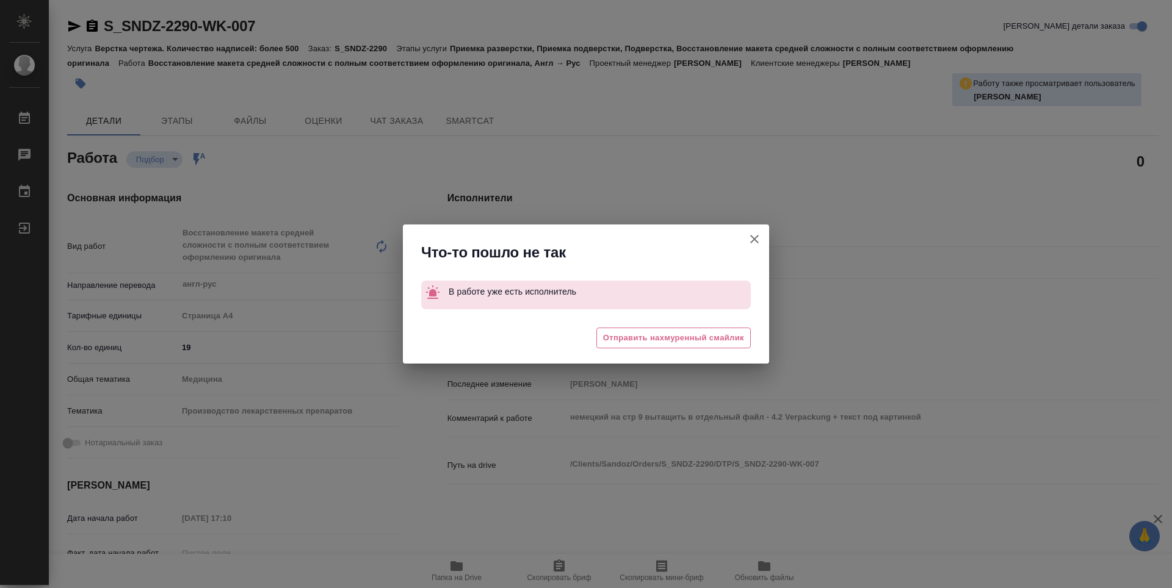
drag, startPoint x: 759, startPoint y: 234, endPoint x: 714, endPoint y: 144, distance: 101.0
click at [759, 234] on icon "button" at bounding box center [754, 239] width 15 height 15
type textarea "x"
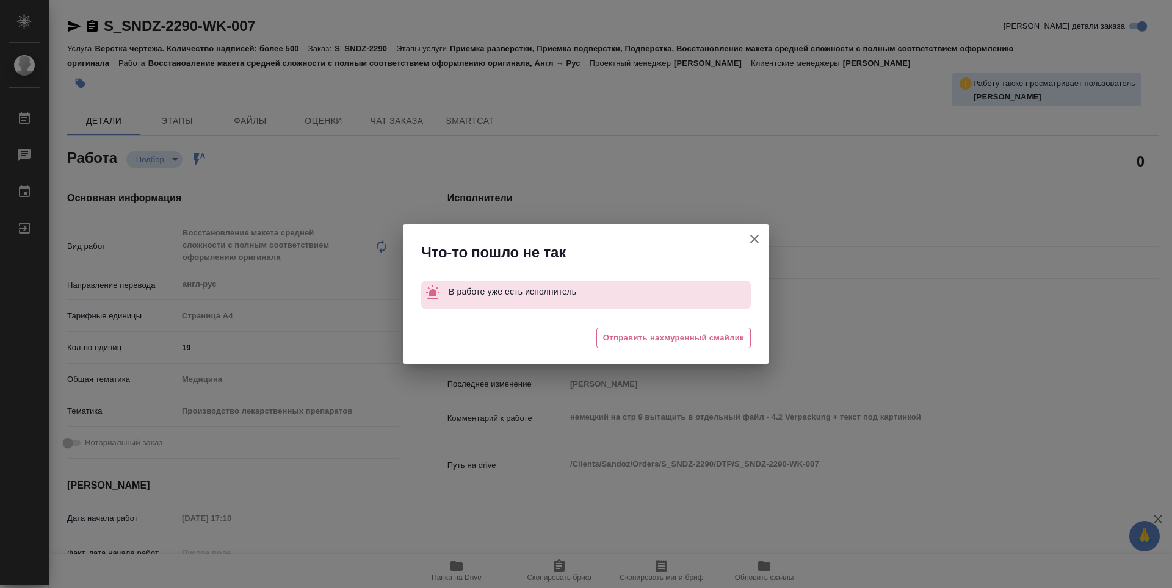
type textarea "x"
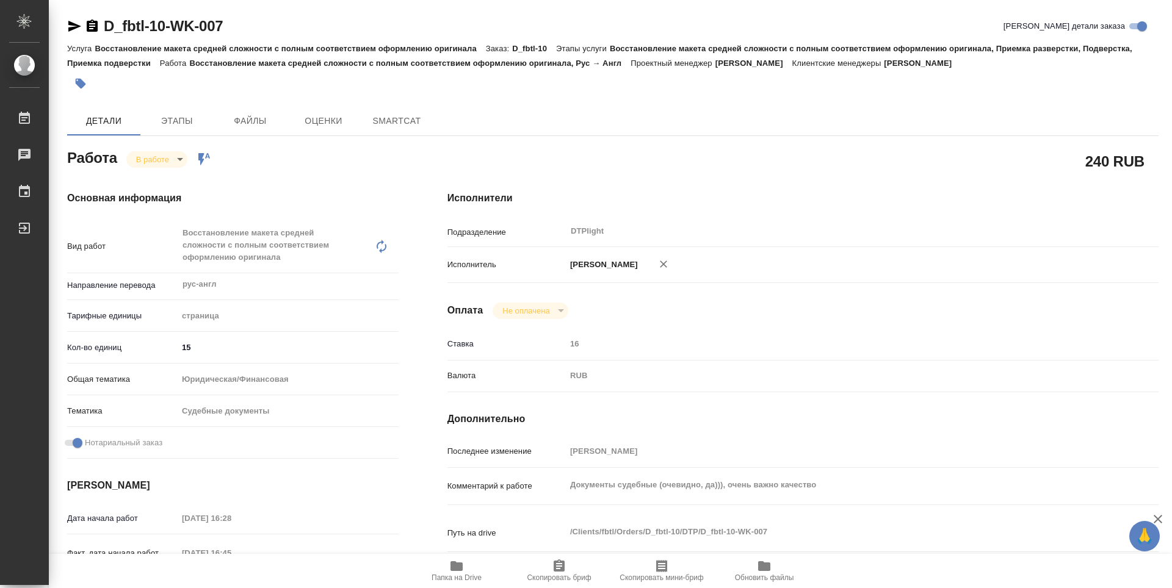
type textarea "x"
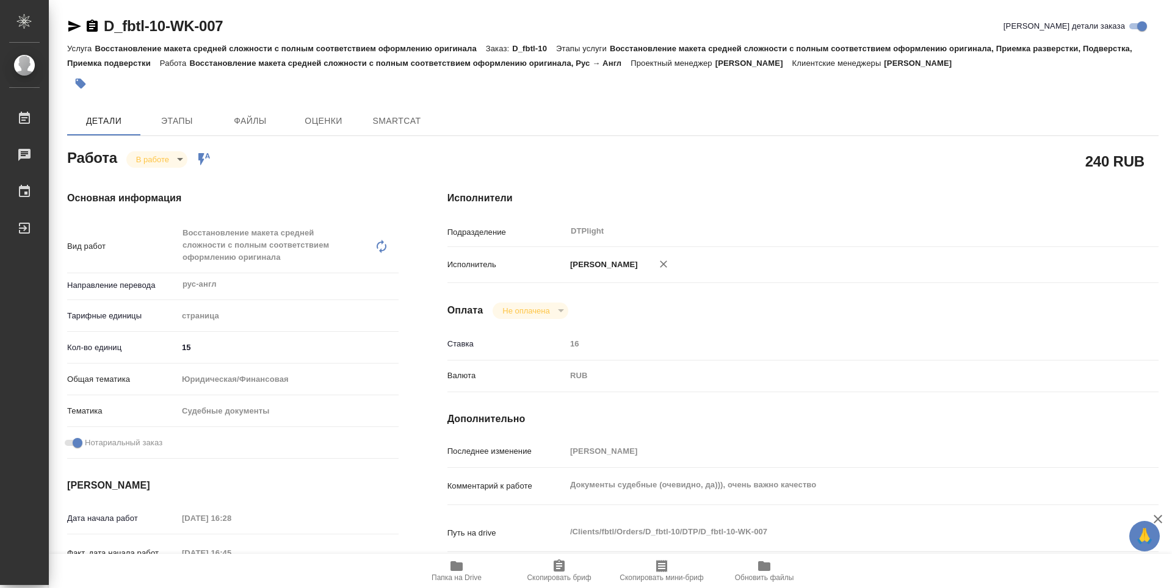
type textarea "x"
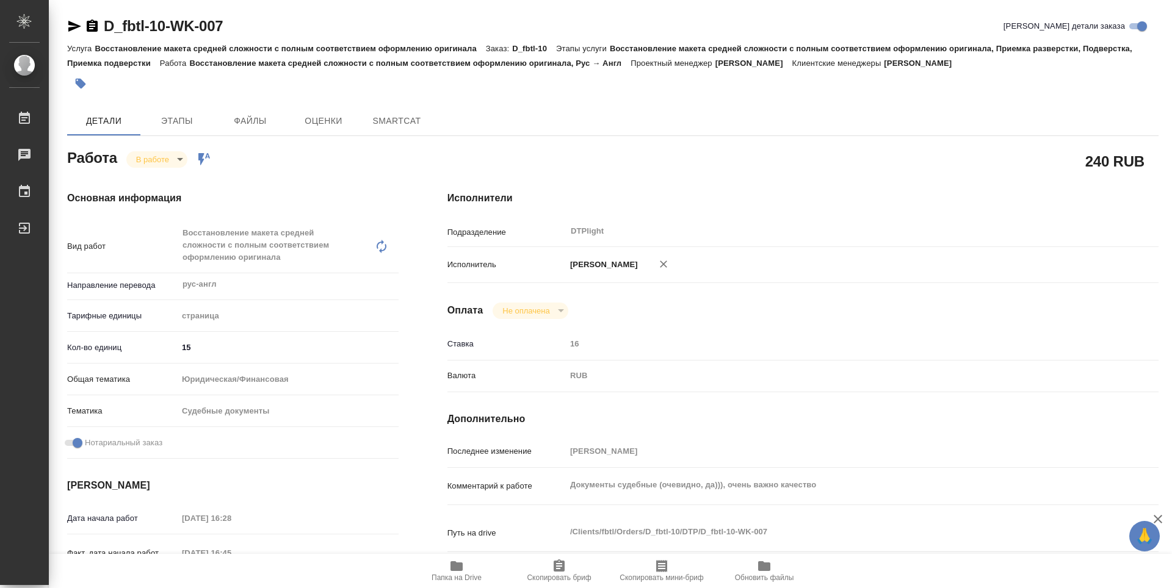
type textarea "x"
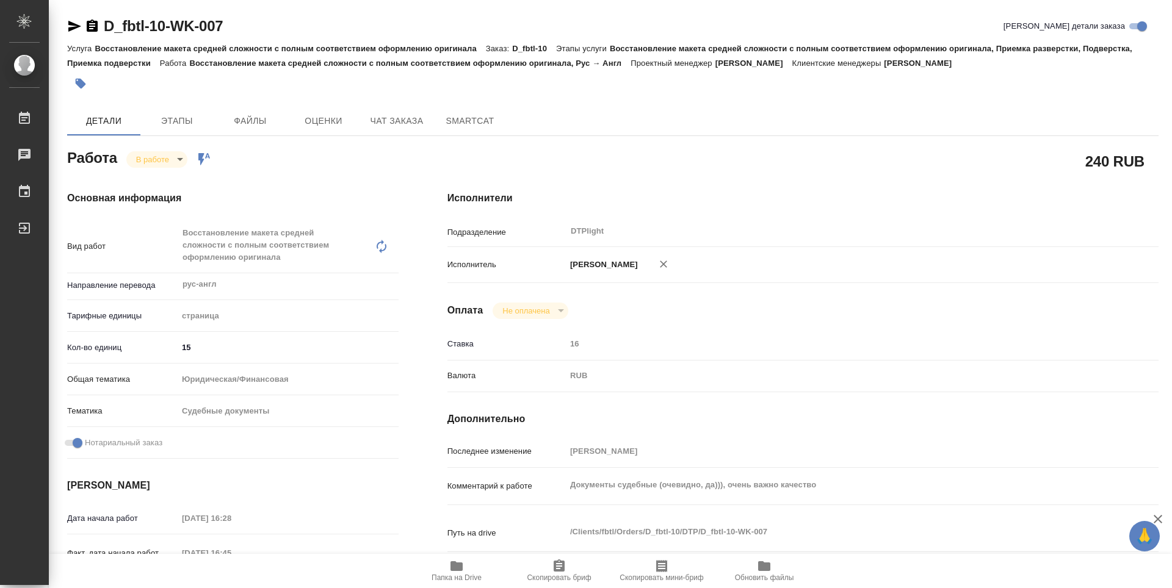
scroll to position [61, 0]
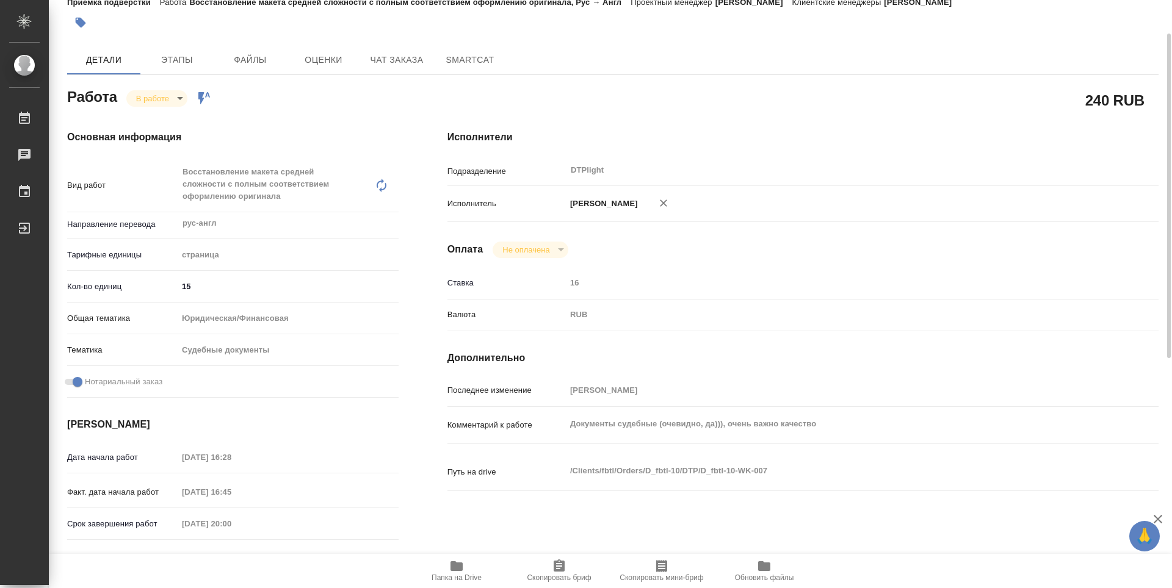
type textarea "x"
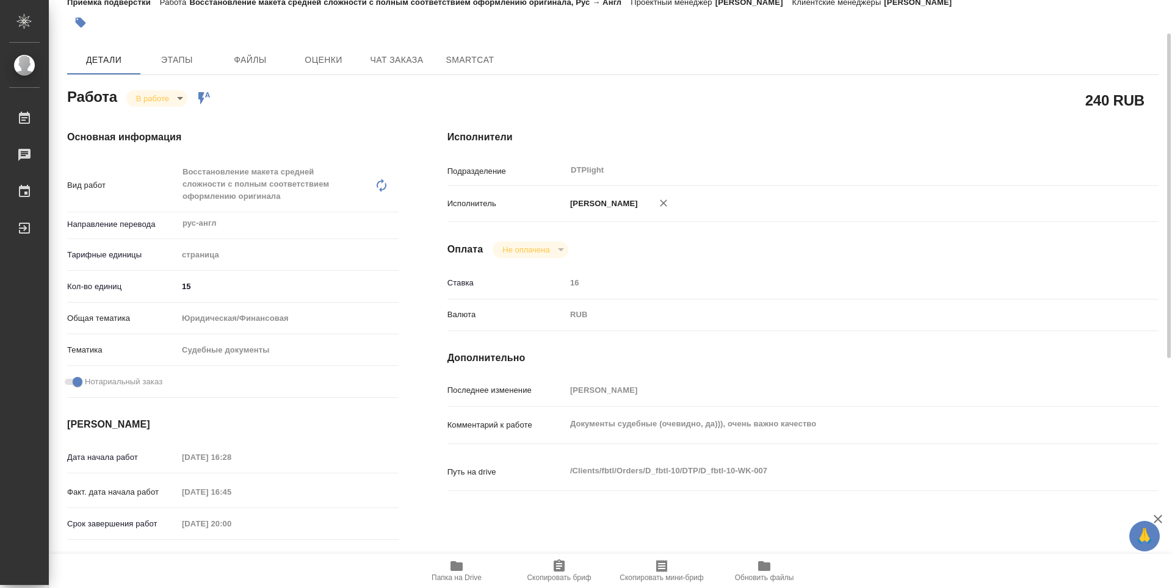
type textarea "x"
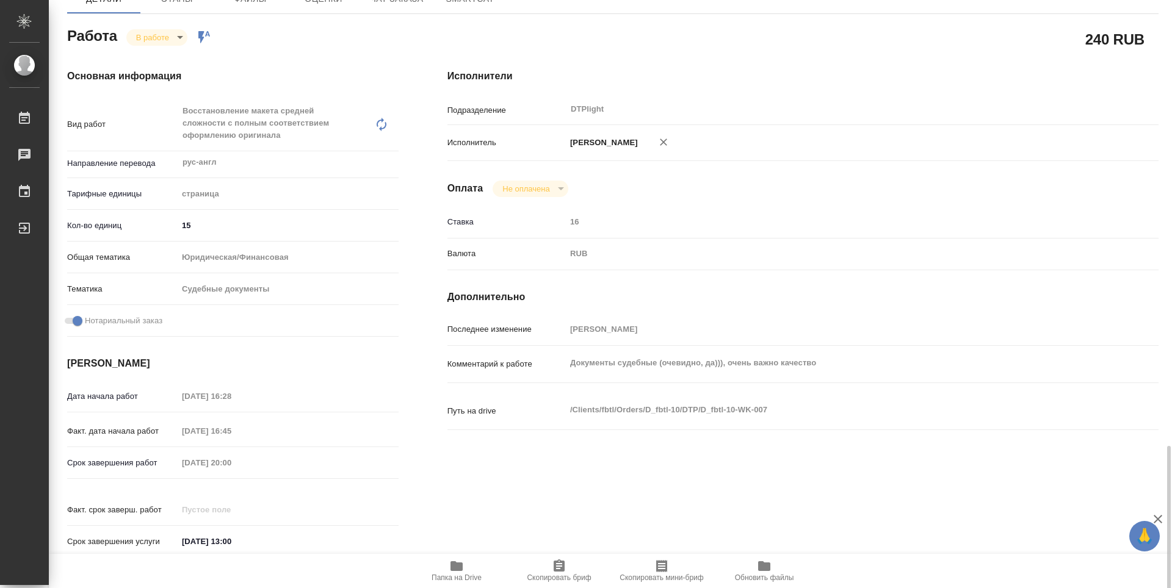
scroll to position [477, 0]
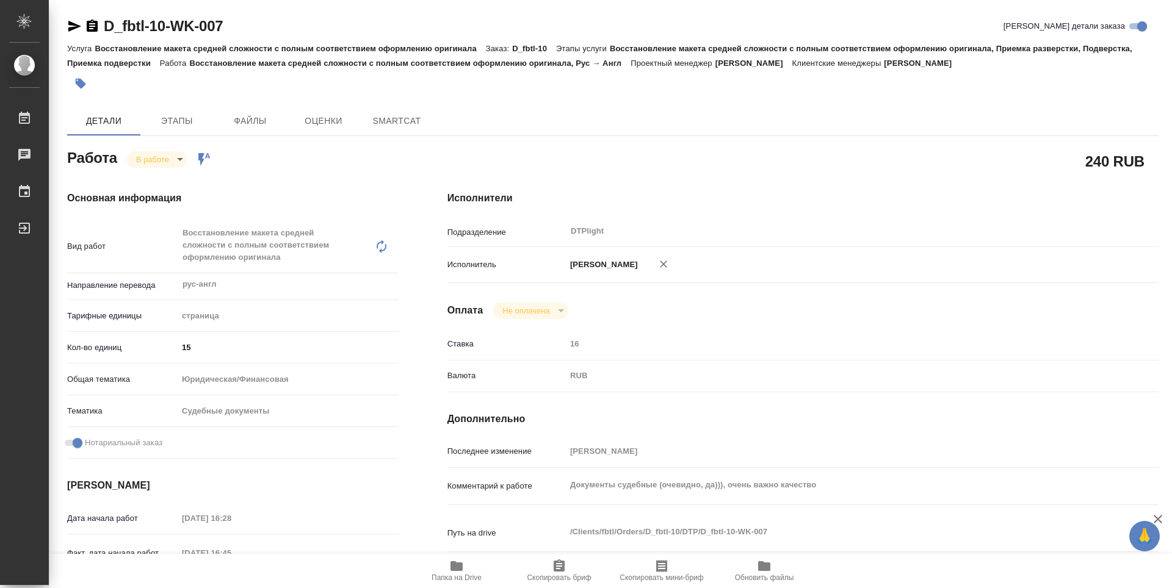
type textarea "x"
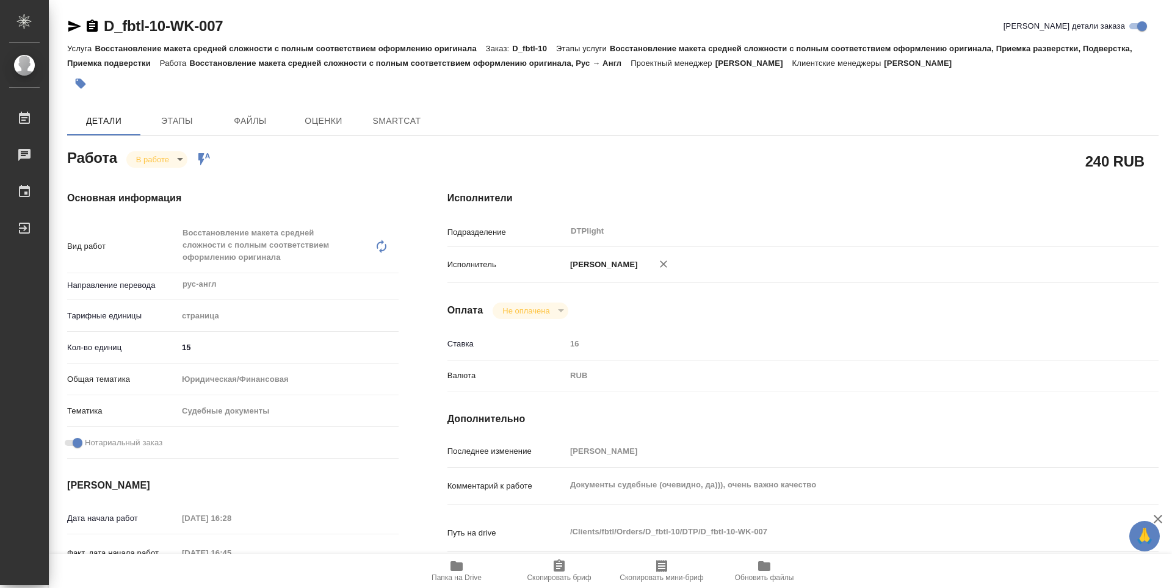
type textarea "x"
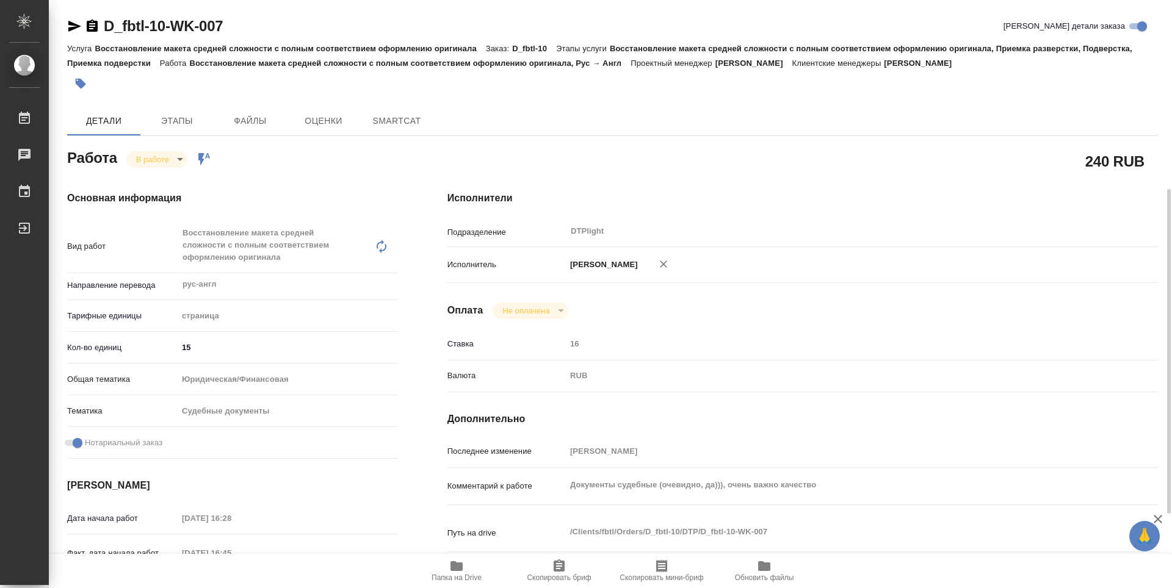
type textarea "x"
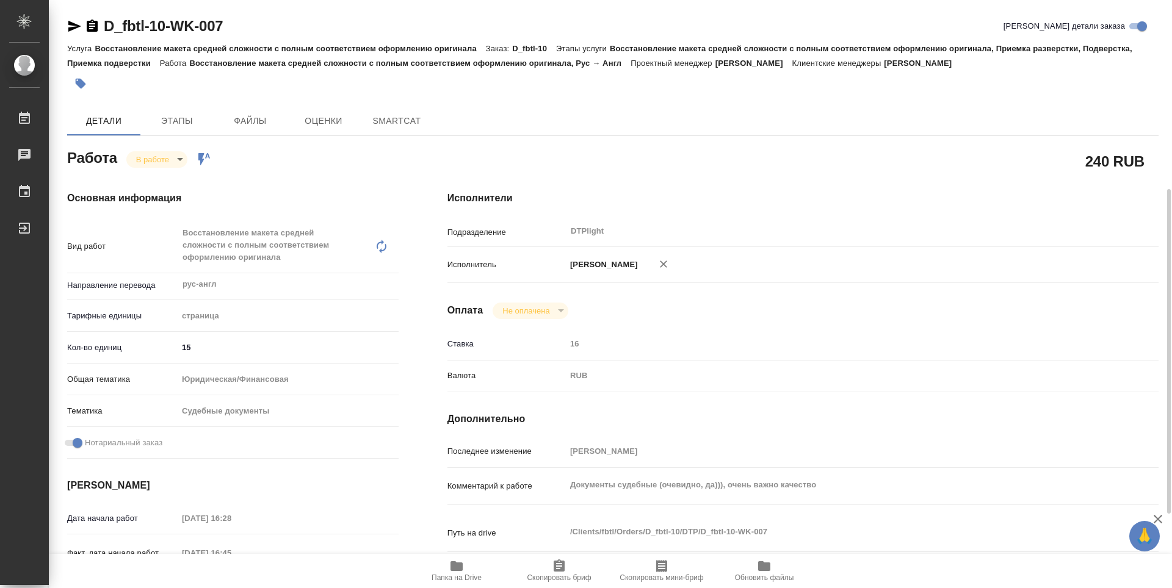
scroll to position [122, 0]
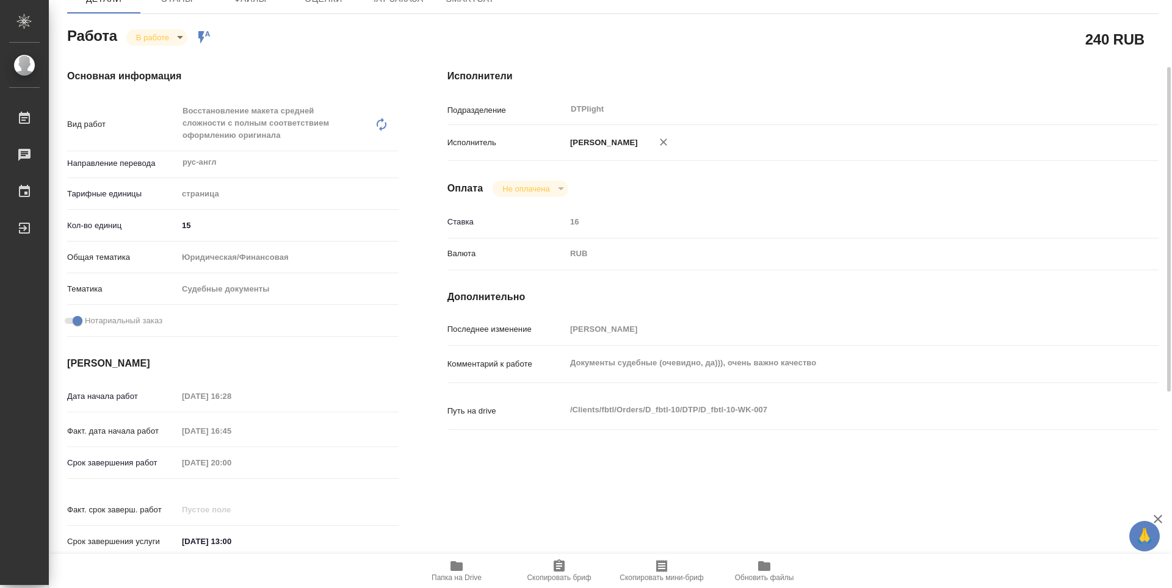
type textarea "x"
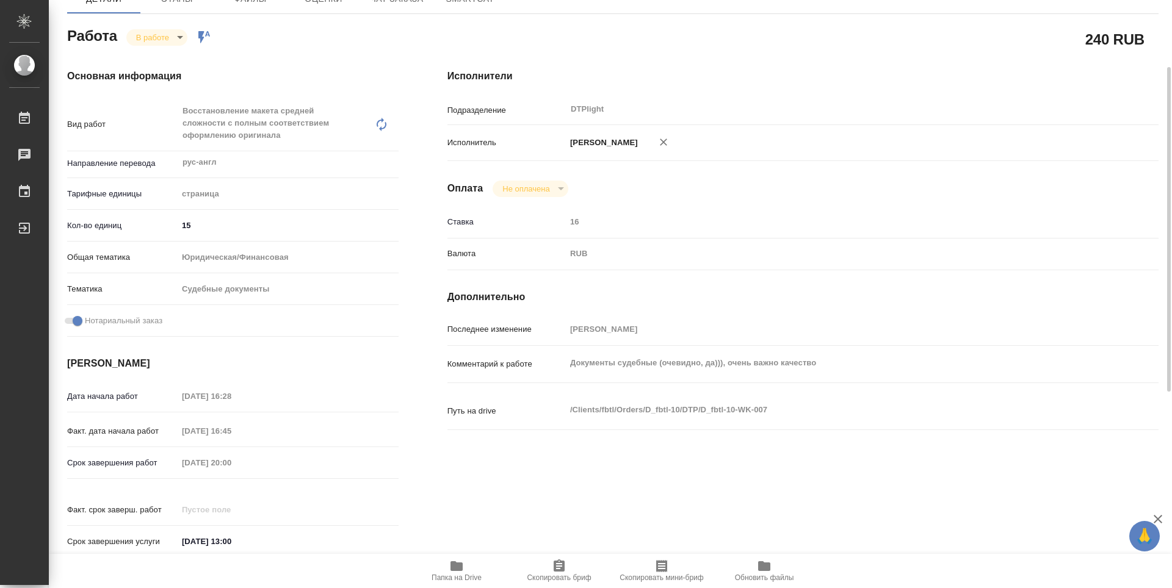
type textarea "x"
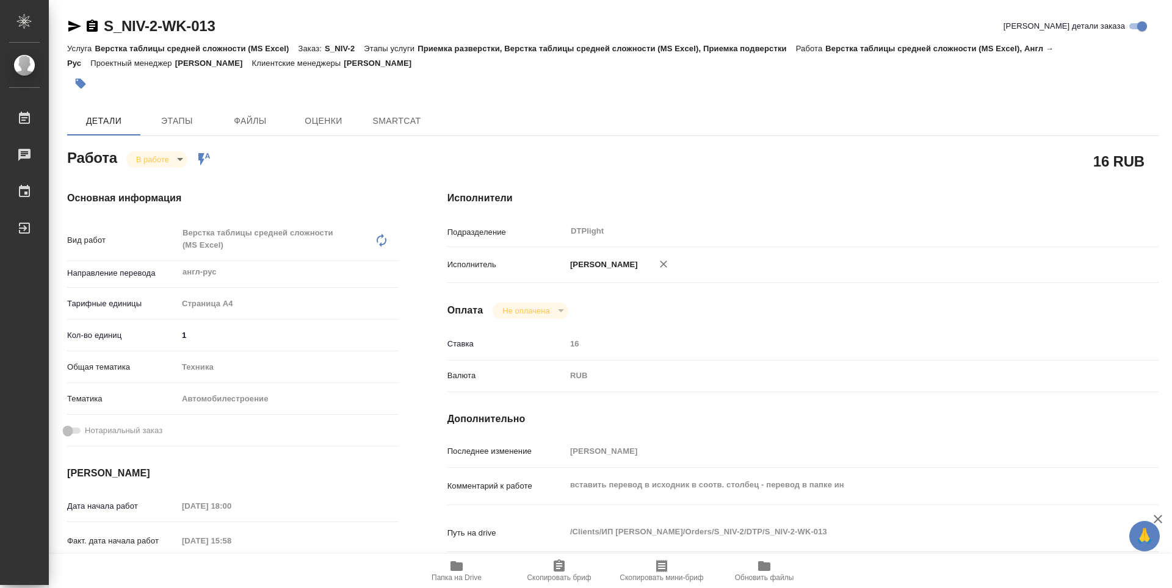
type textarea "x"
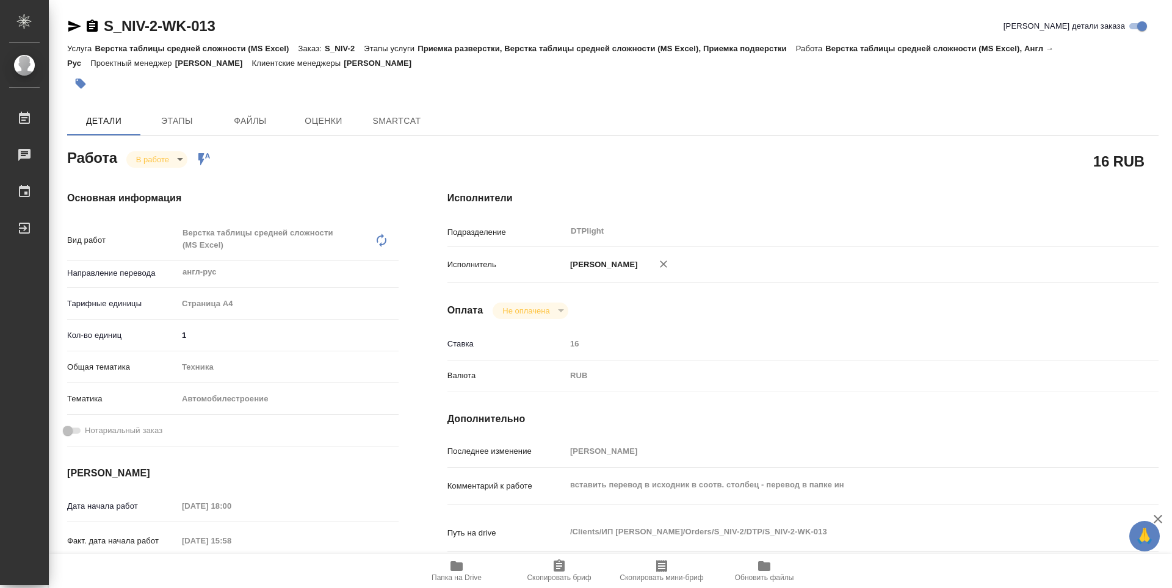
type textarea "x"
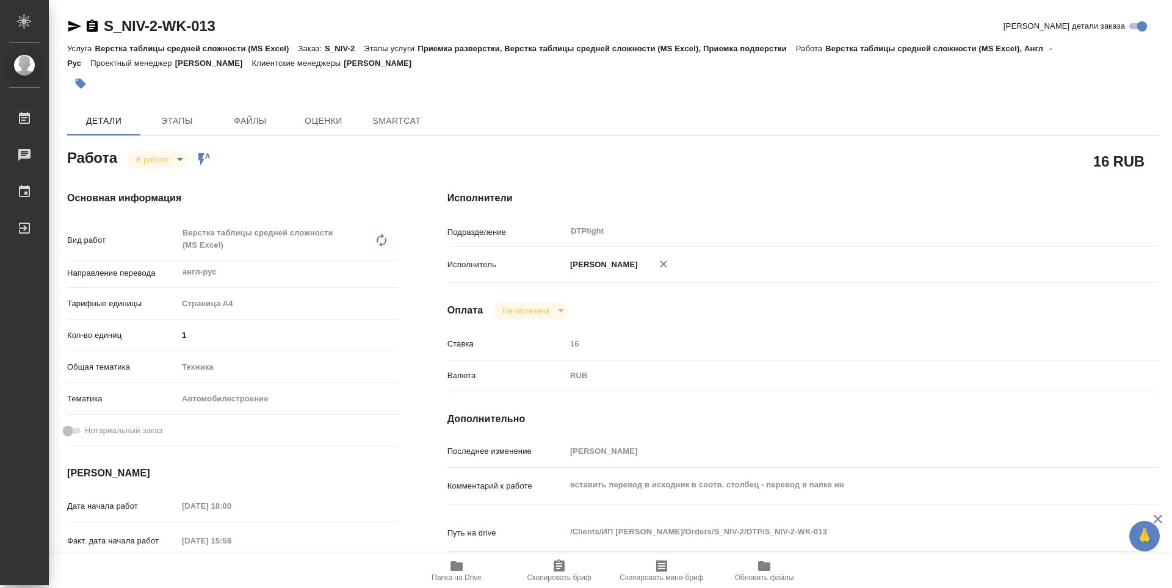
type textarea "x"
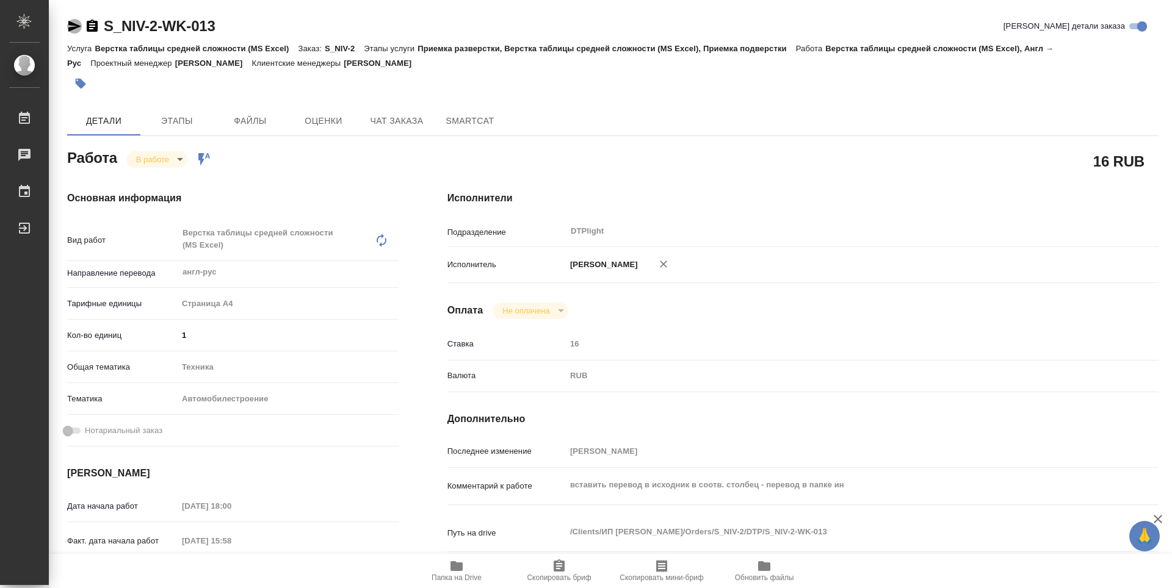
click at [74, 27] on icon "button" at bounding box center [74, 26] width 13 height 11
type textarea "x"
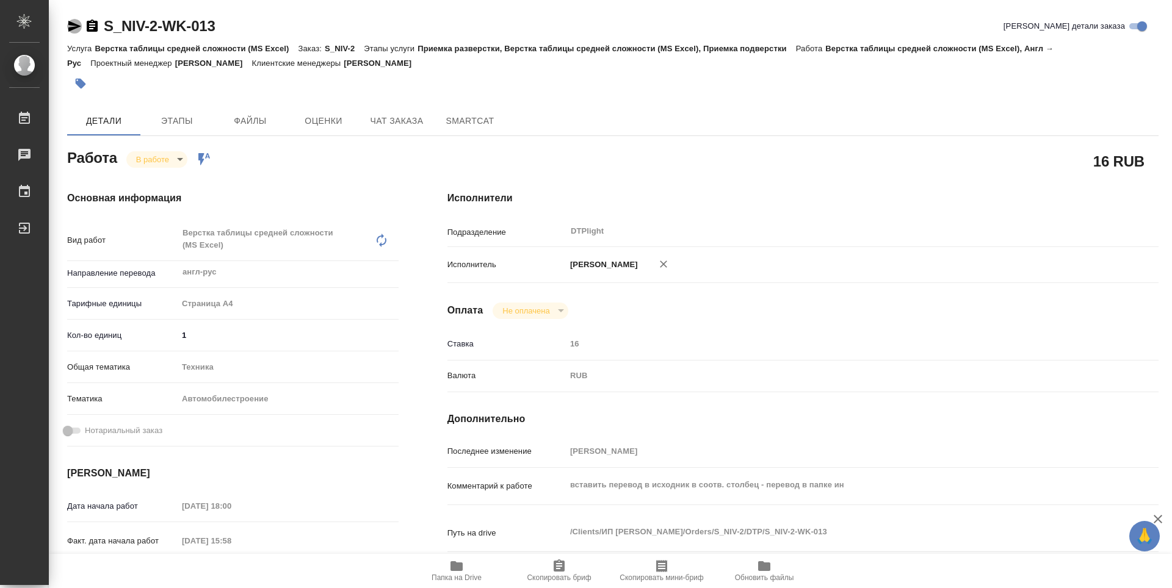
type textarea "x"
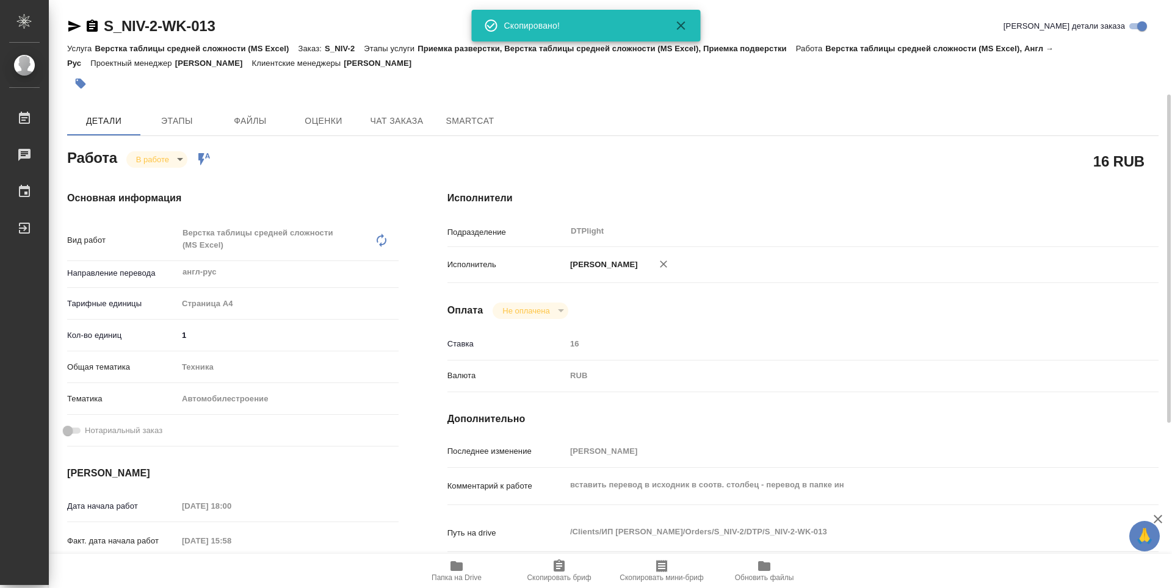
scroll to position [122, 0]
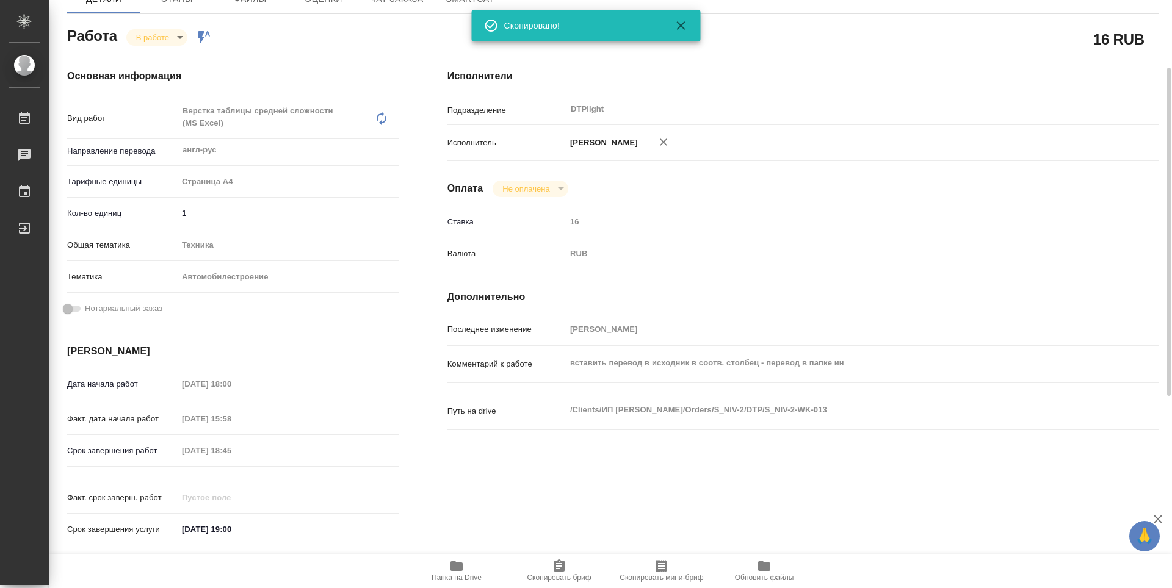
type textarea "x"
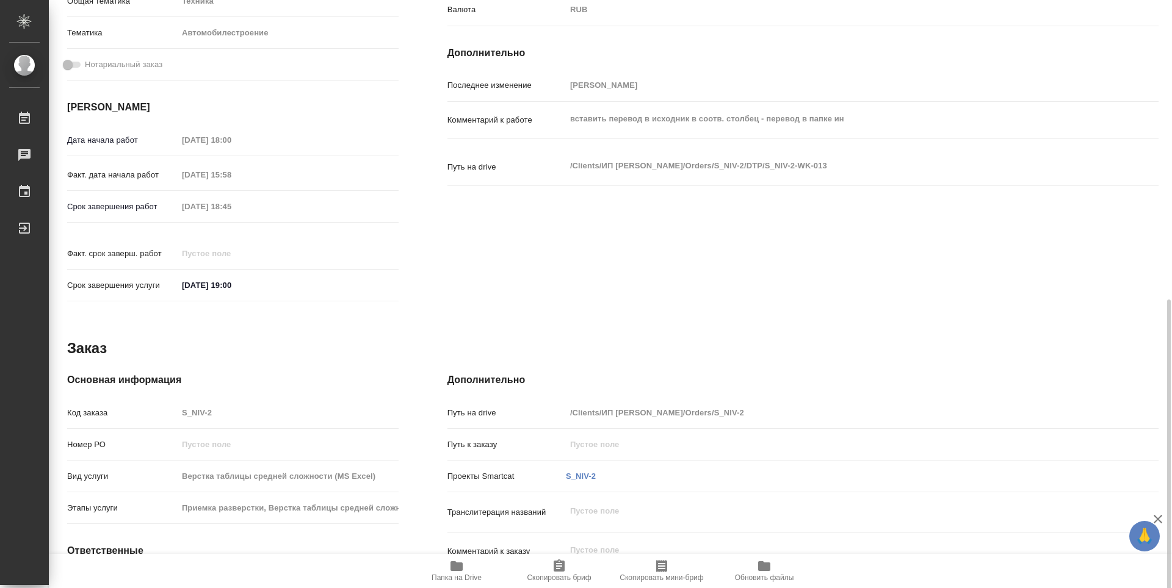
scroll to position [465, 0]
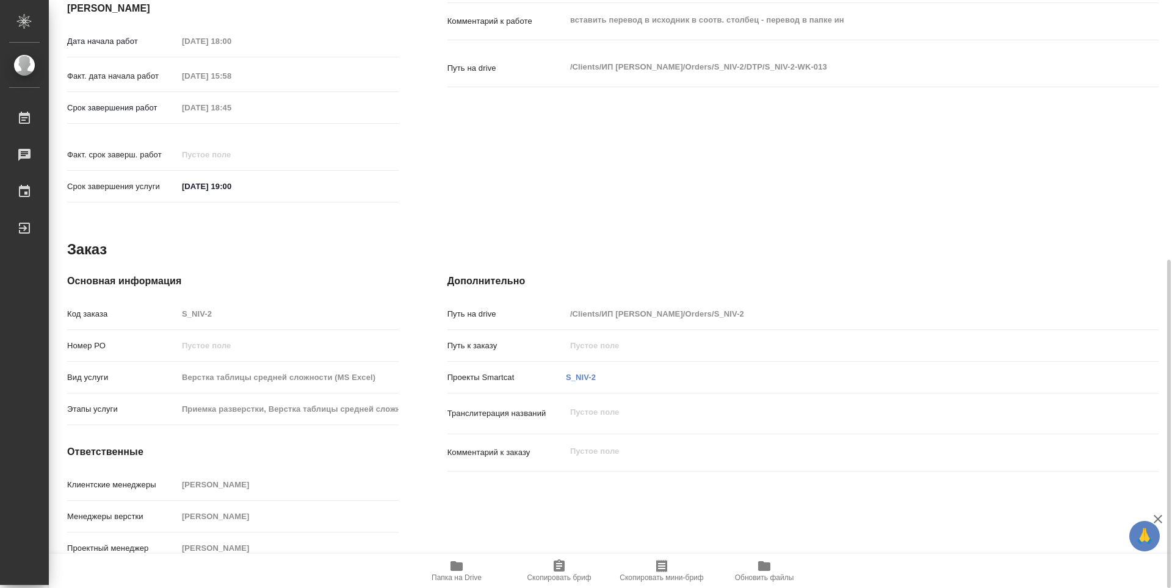
type textarea "x"
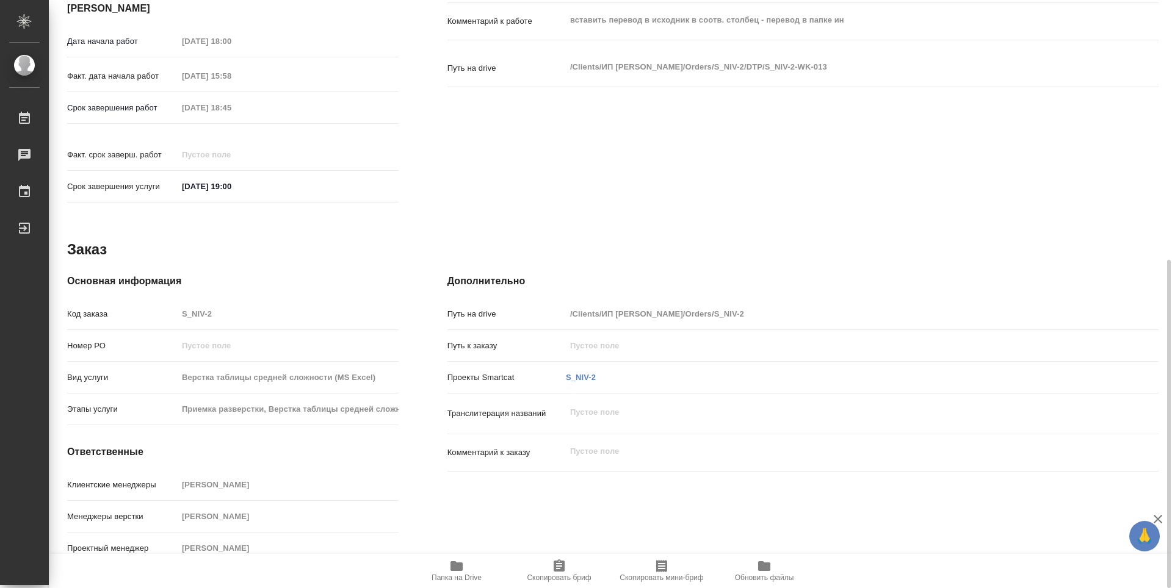
type textarea "x"
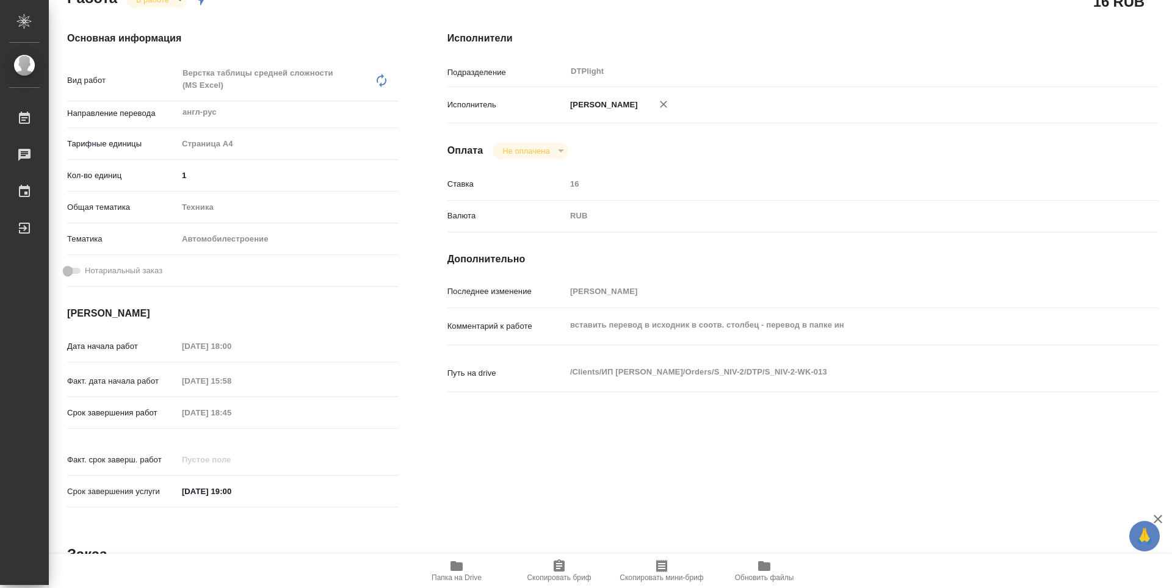
scroll to position [38, 0]
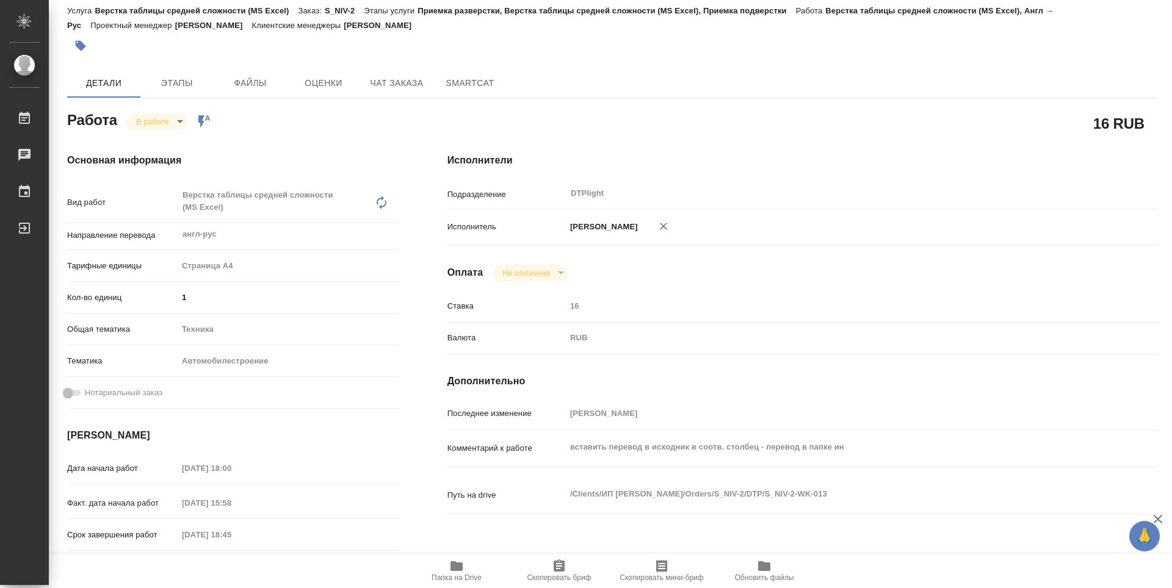
click at [445, 577] on span "Папка на Drive" at bounding box center [456, 578] width 50 height 9
click at [166, 122] on body "🙏 .cls-1 fill:#fff; AWATERA Guselnikov Roman Работы 0 Чаты График Выйти S_NIV-2…" at bounding box center [586, 294] width 1172 height 588
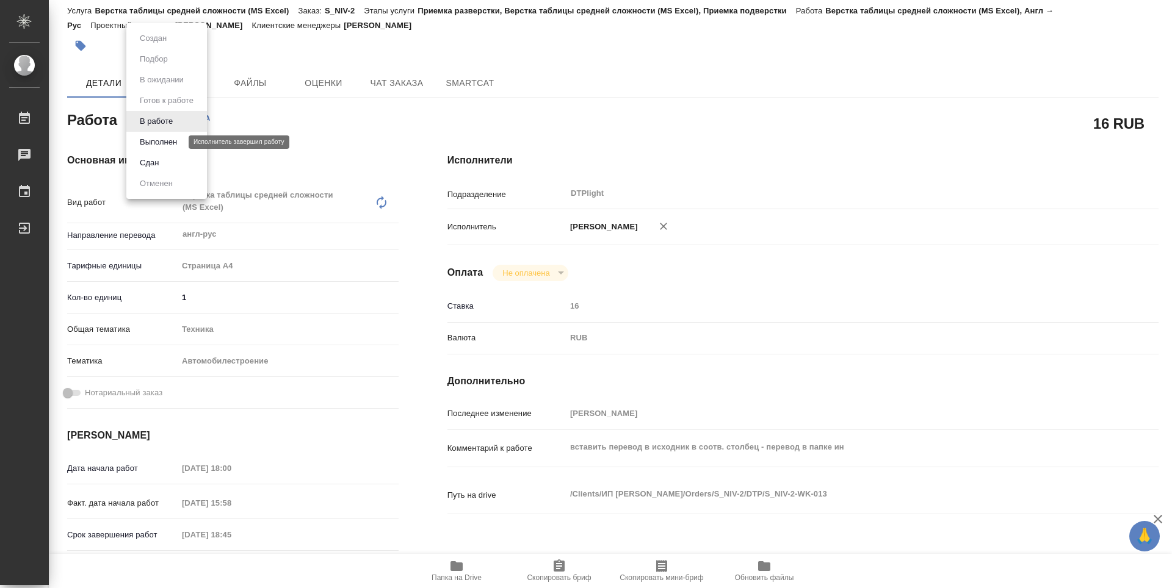
click at [159, 139] on button "Выполнен" at bounding box center [158, 141] width 45 height 13
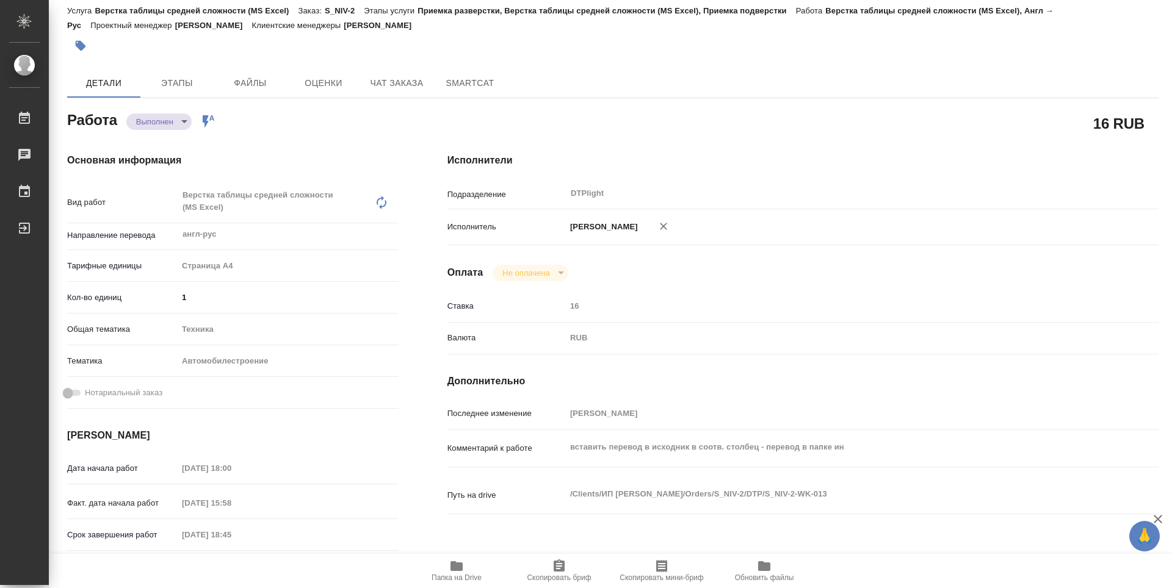
type textarea "x"
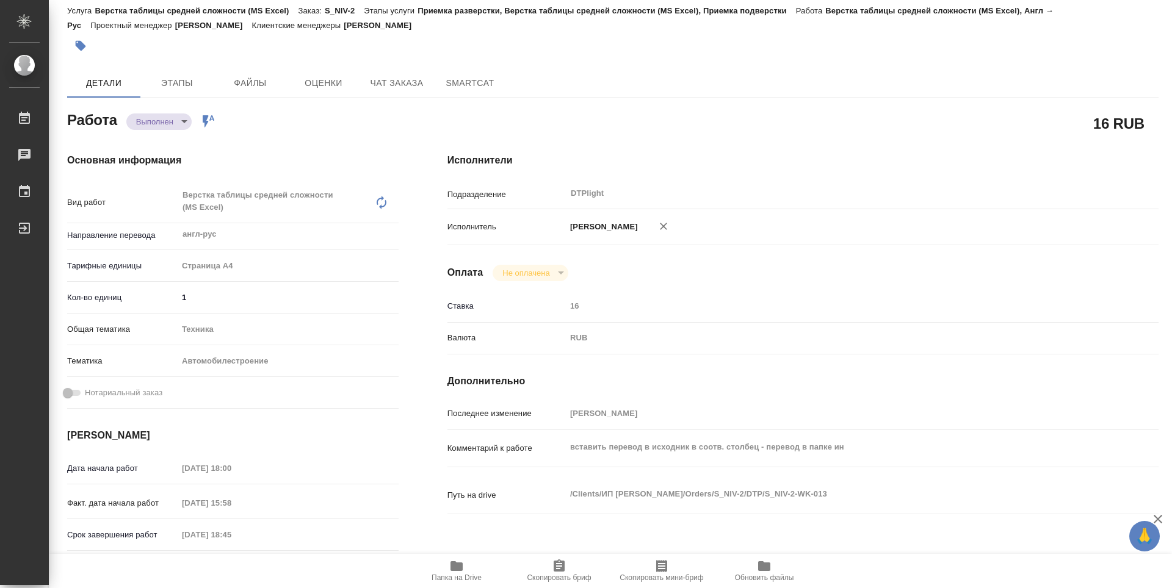
type textarea "x"
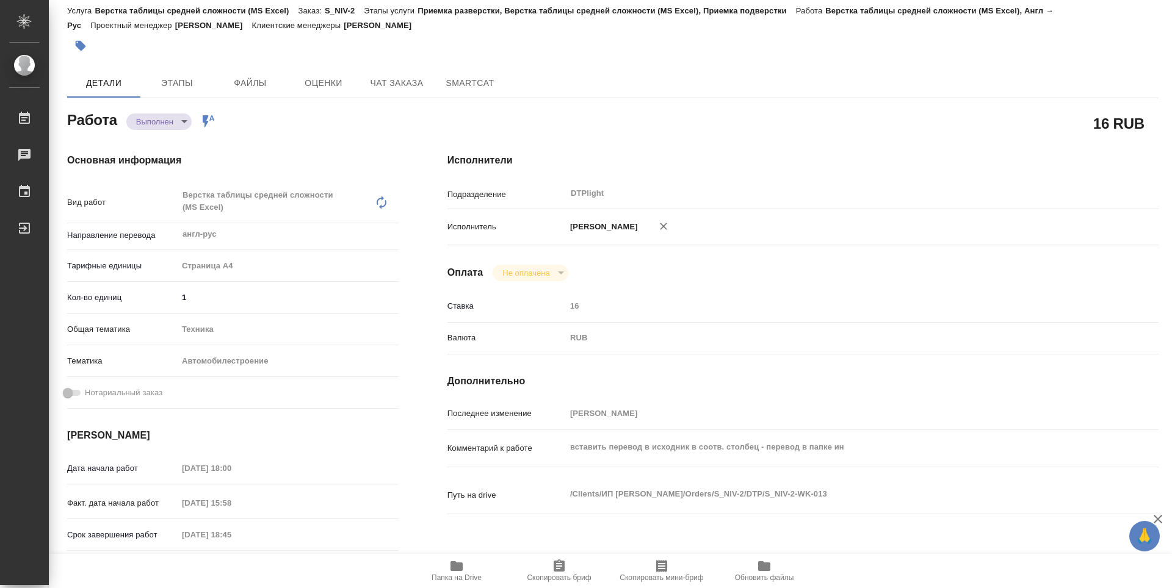
type textarea "x"
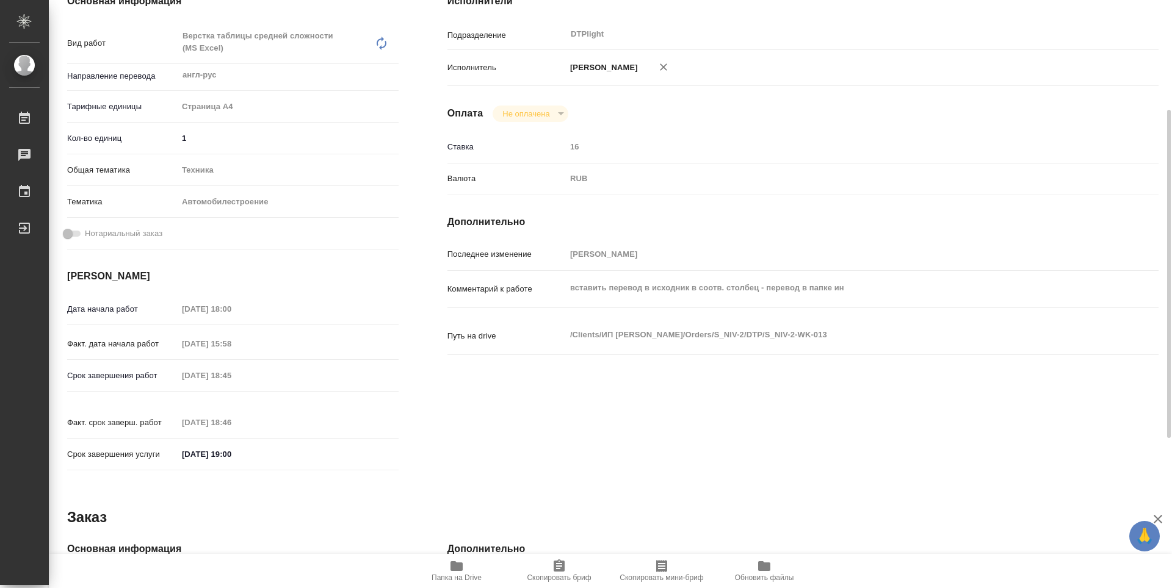
scroll to position [0, 0]
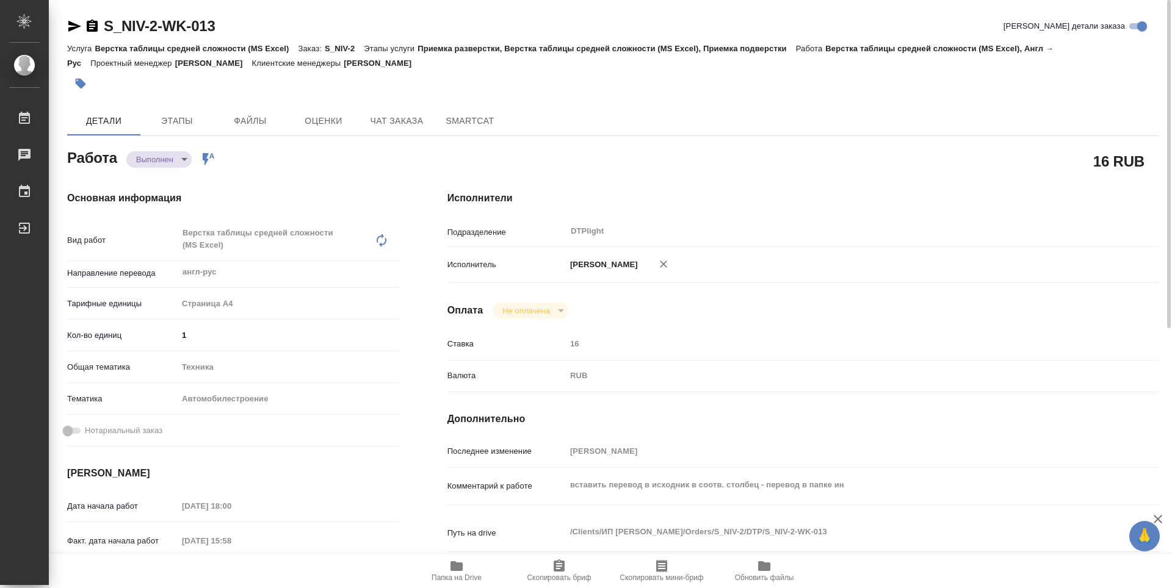
click at [92, 29] on icon "button" at bounding box center [92, 26] width 11 height 12
